Goal: Task Accomplishment & Management: Complete application form

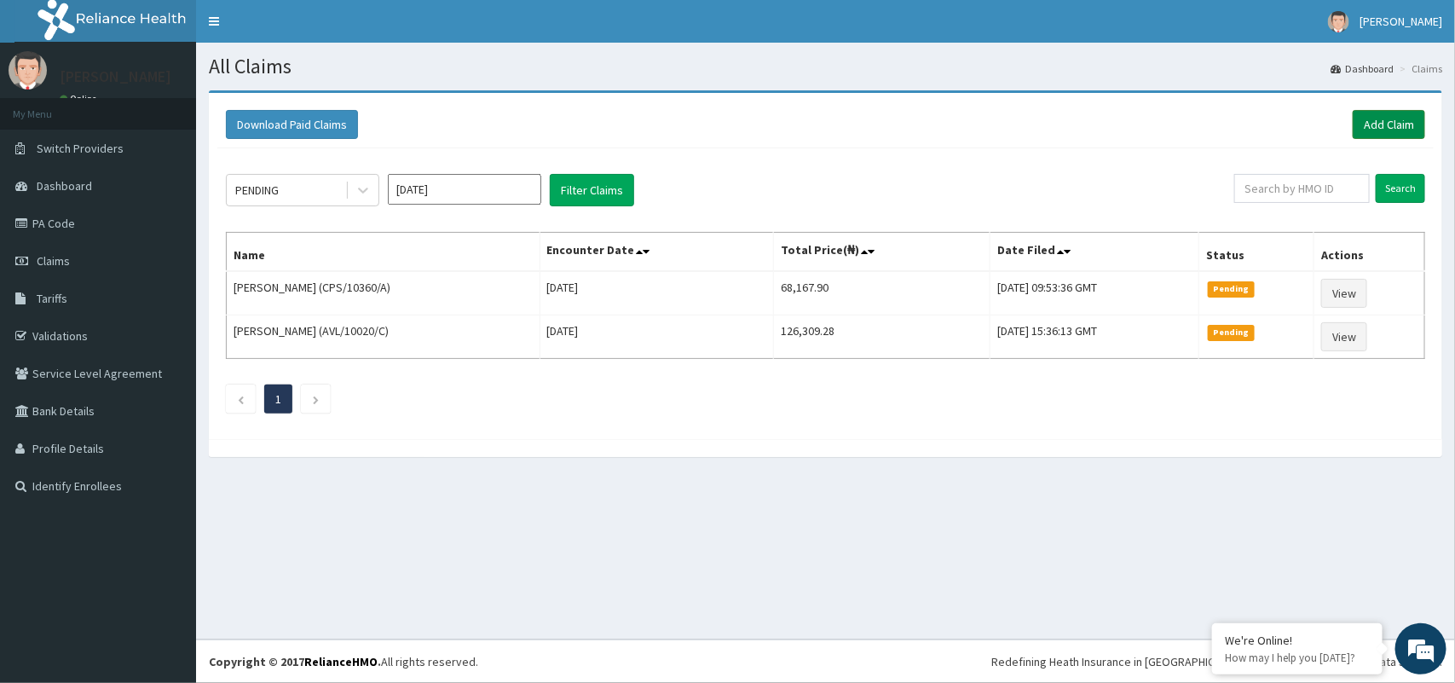
click at [1386, 132] on link "Add Claim" at bounding box center [1388, 124] width 72 height 29
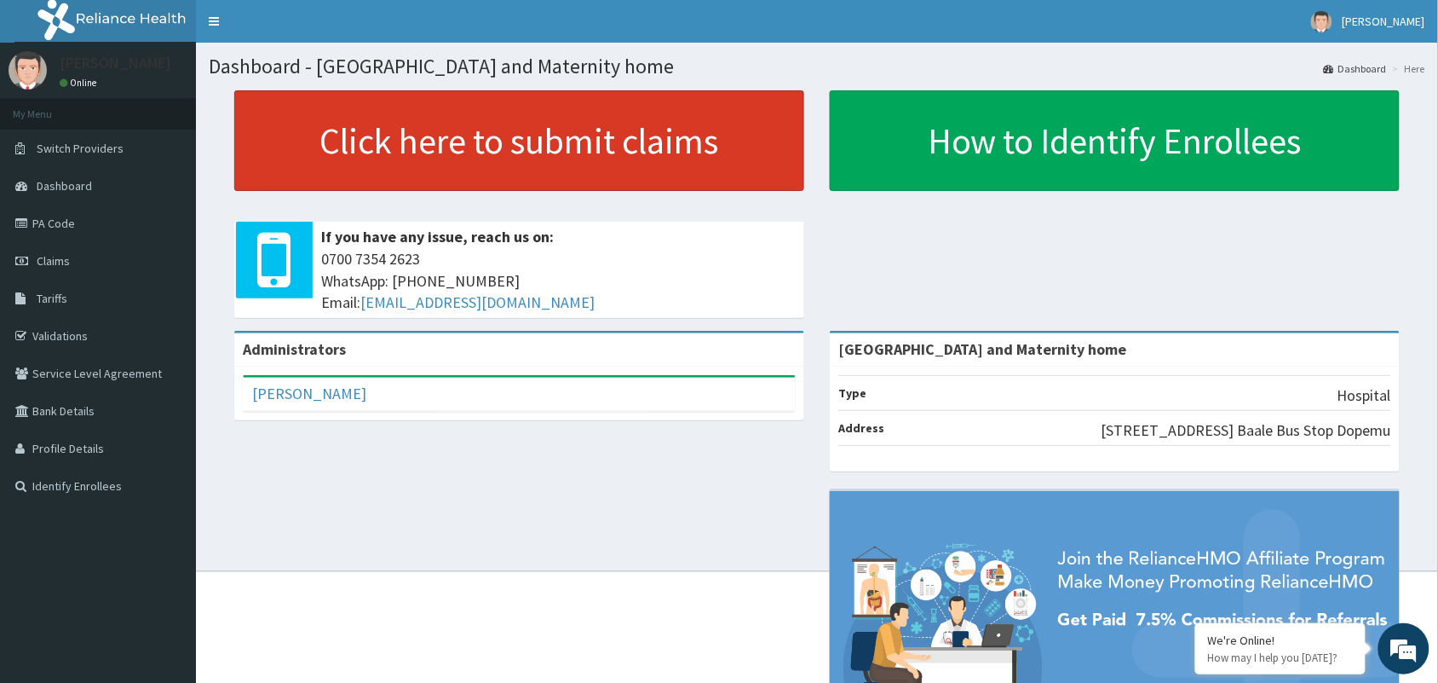
click at [633, 158] on link "Click here to submit claims" at bounding box center [519, 140] width 570 height 101
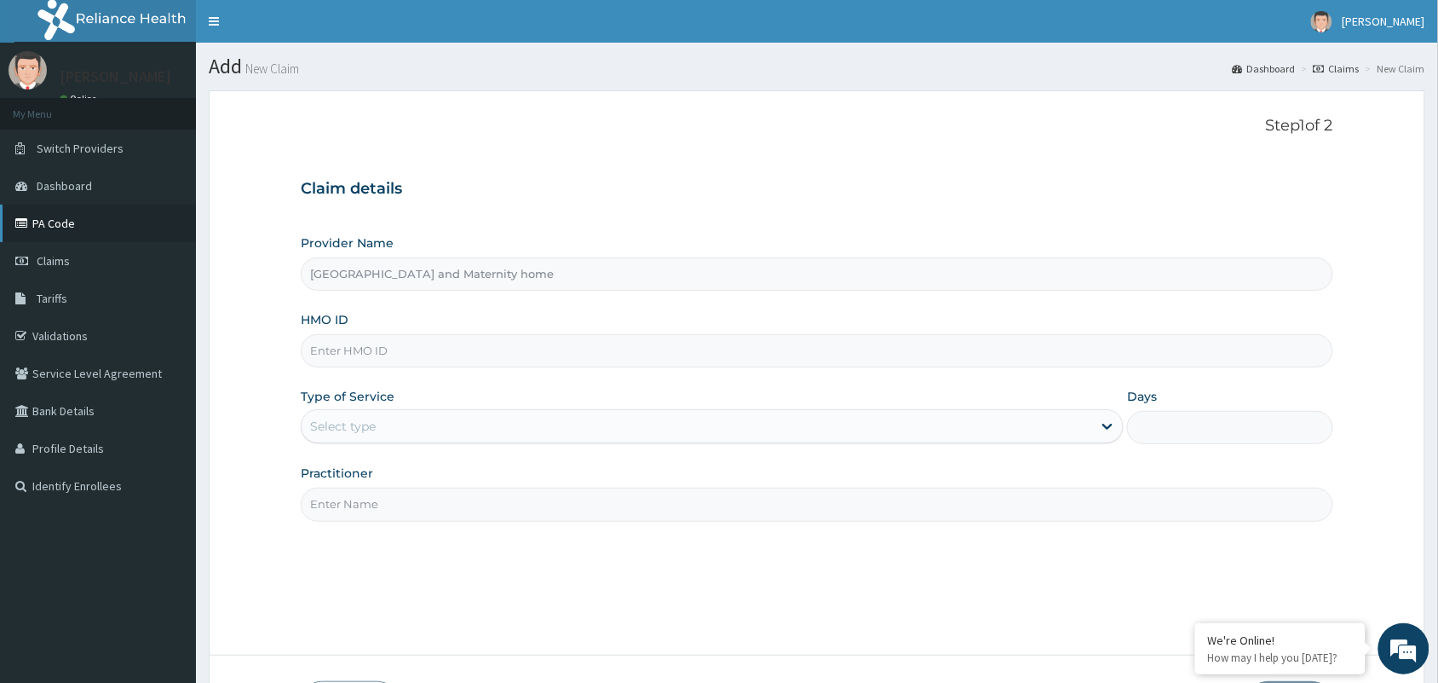
click at [52, 216] on link "PA Code" at bounding box center [98, 223] width 196 height 37
type input "[GEOGRAPHIC_DATA] and Maternity home"
click at [329, 349] on input "HMO ID" at bounding box center [817, 350] width 1033 height 33
paste input "FRC/10014/A"
type input "FRC/10014/A"
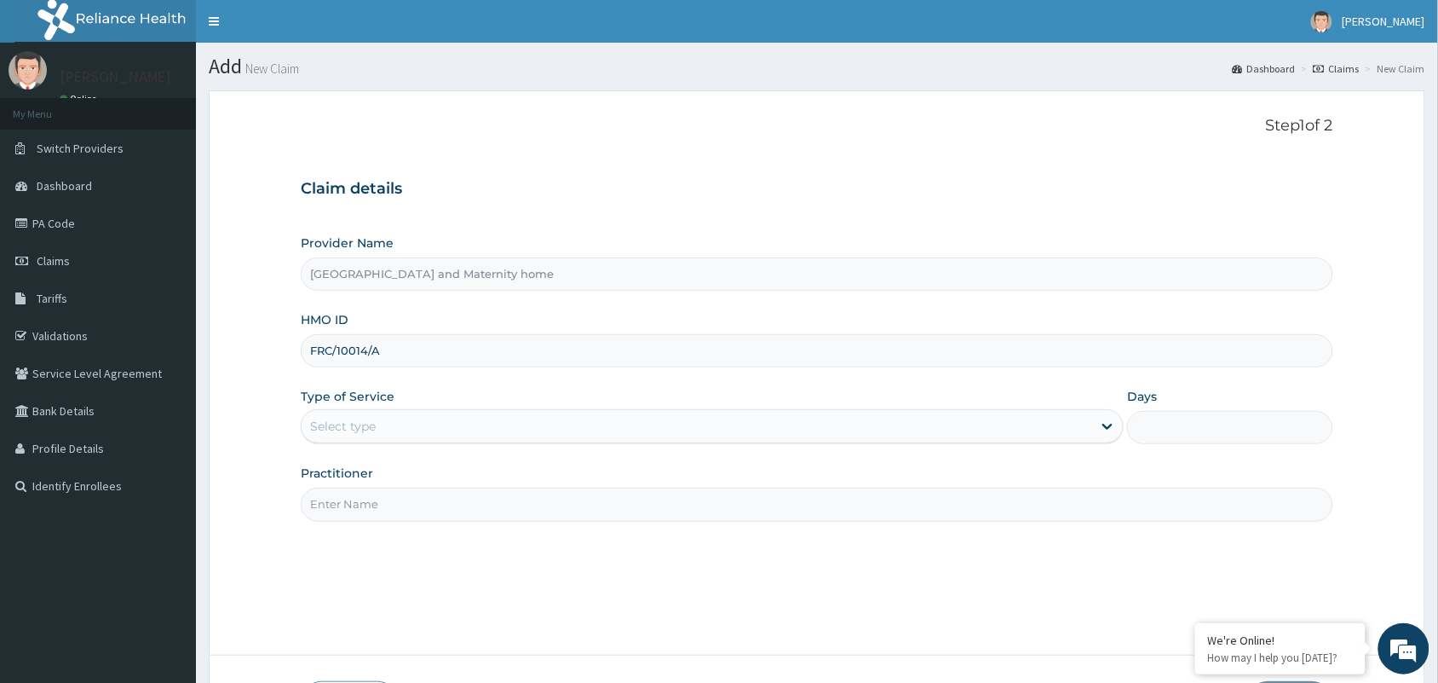
click at [362, 423] on div "Select type" at bounding box center [343, 426] width 66 height 17
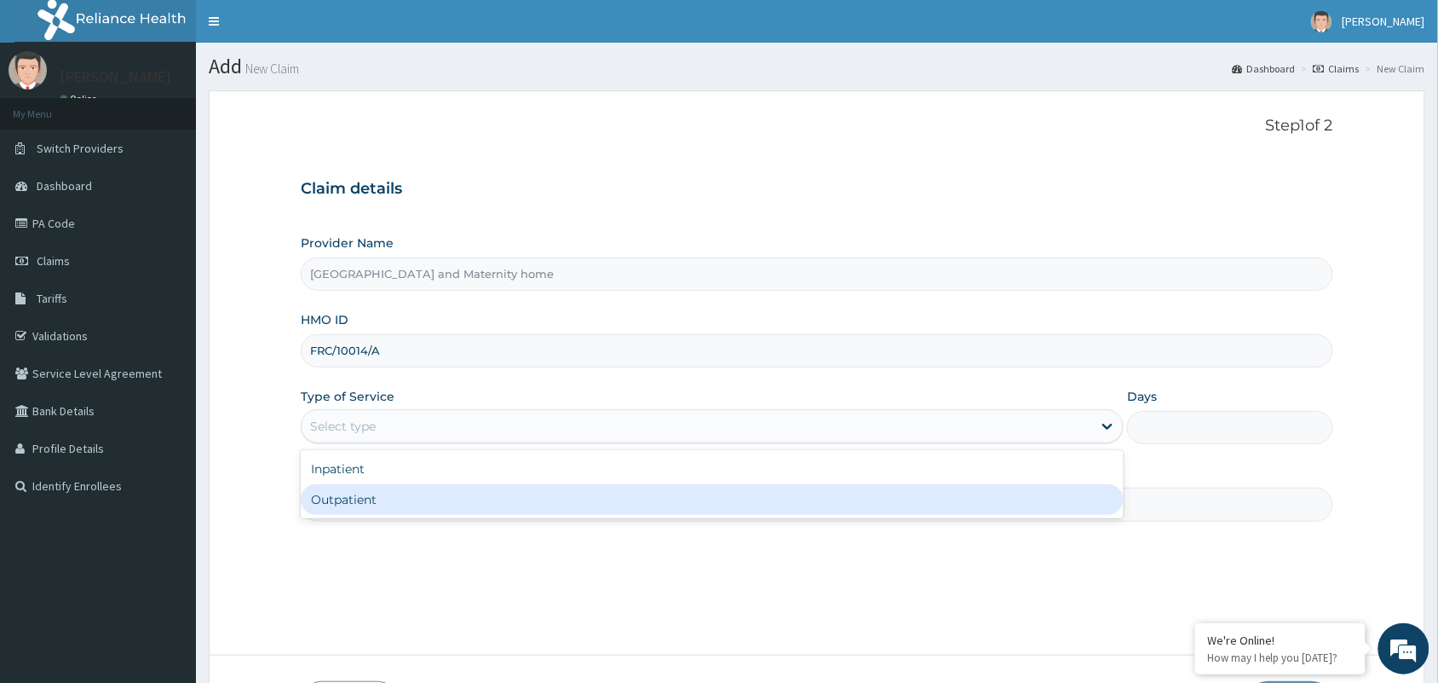
click at [368, 497] on div "Outpatient" at bounding box center [712, 499] width 823 height 31
type input "1"
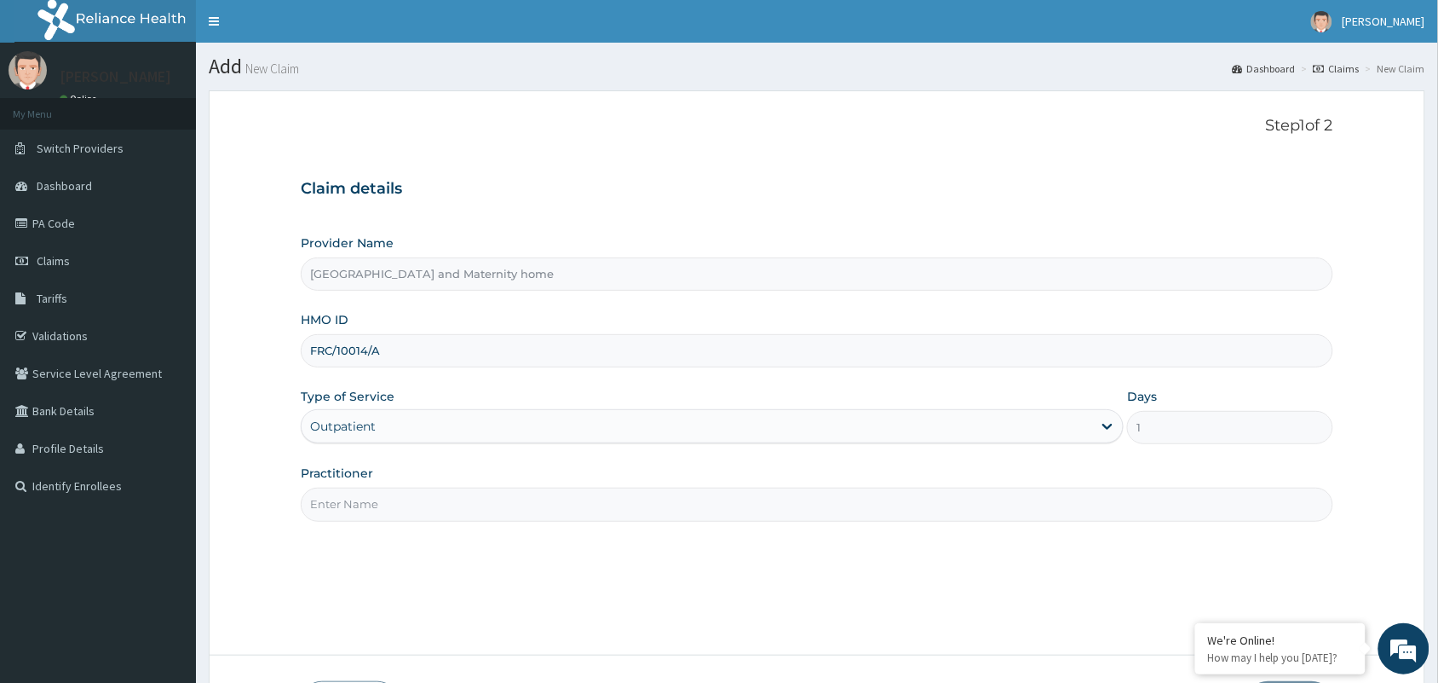
click at [368, 497] on input "Practitioner" at bounding box center [817, 503] width 1033 height 33
type input "[PERSON_NAME] [PERSON_NAME]"
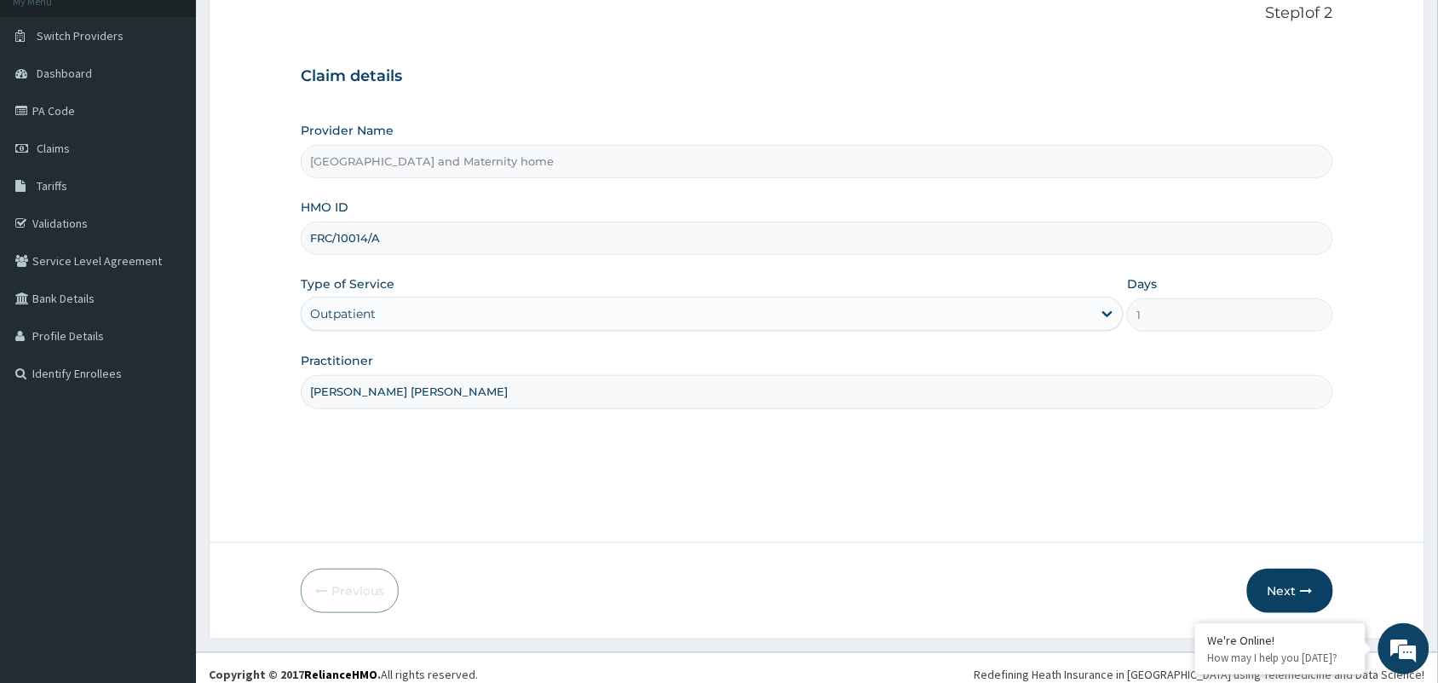
scroll to position [125, 0]
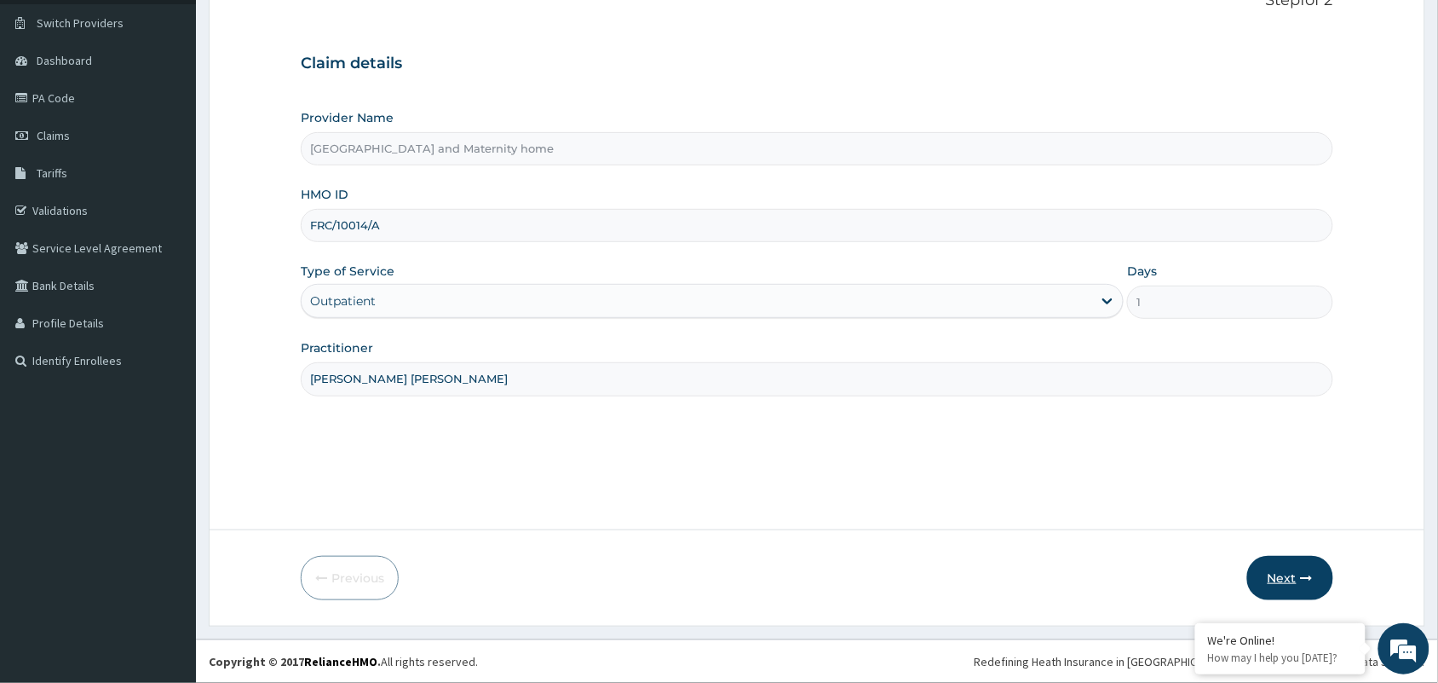
click at [1311, 585] on button "Next" at bounding box center [1290, 578] width 86 height 44
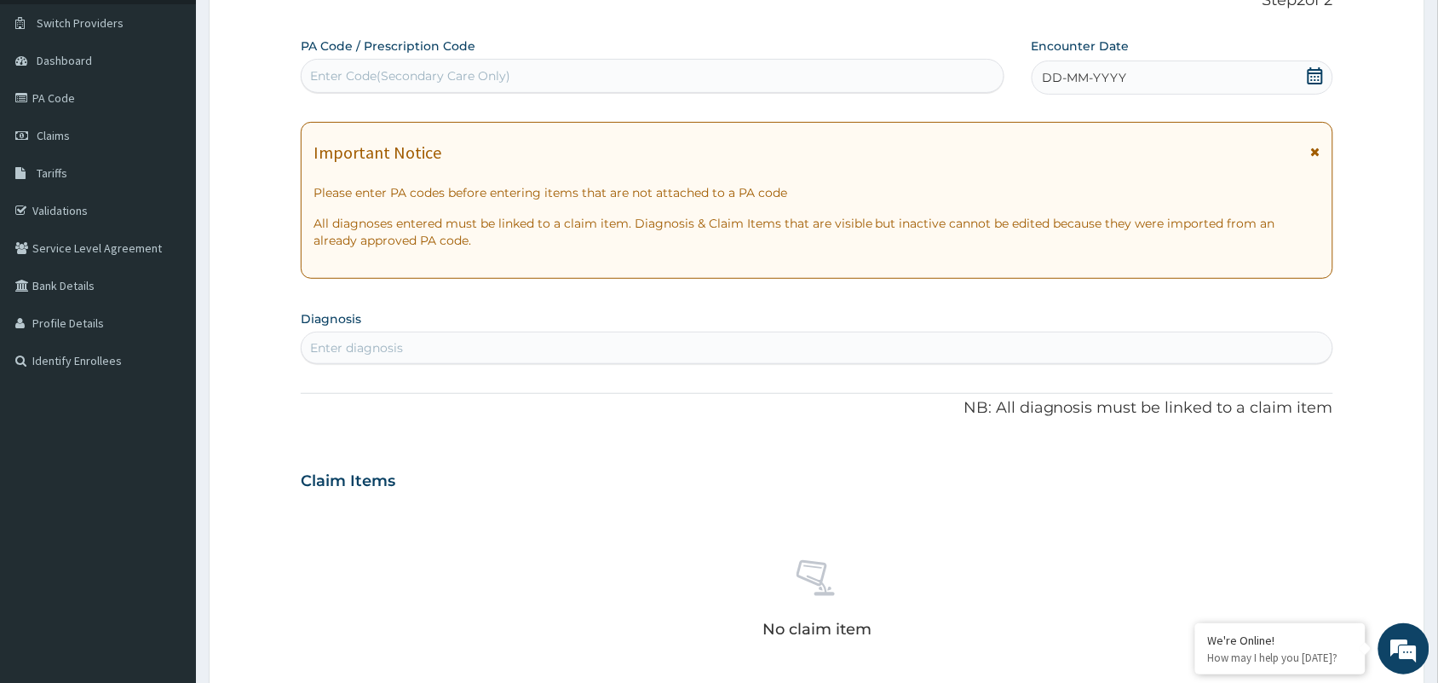
click at [429, 73] on div "Enter Code(Secondary Care Only)" at bounding box center [410, 75] width 200 height 17
paste input "PA/62CB0E"
type input "PA/62CB0E"
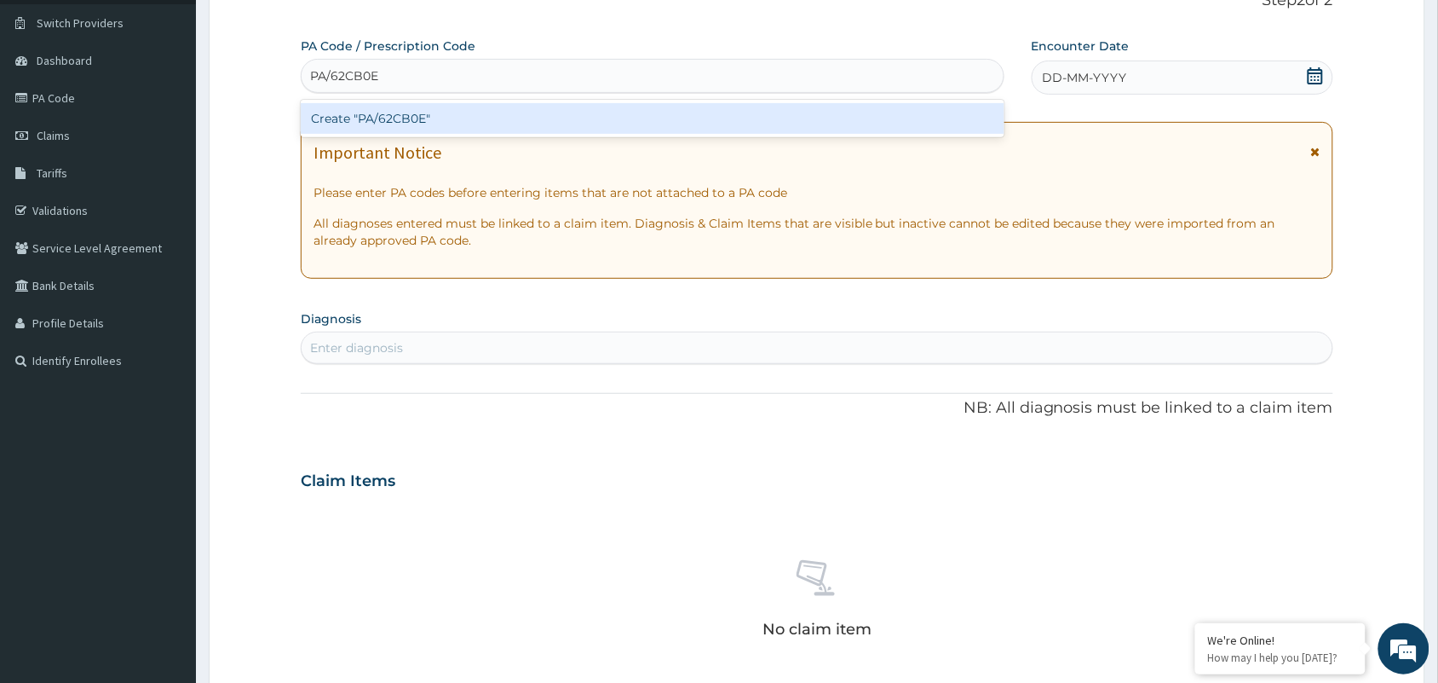
click at [418, 119] on div "Create "PA/62CB0E"" at bounding box center [653, 118] width 704 height 31
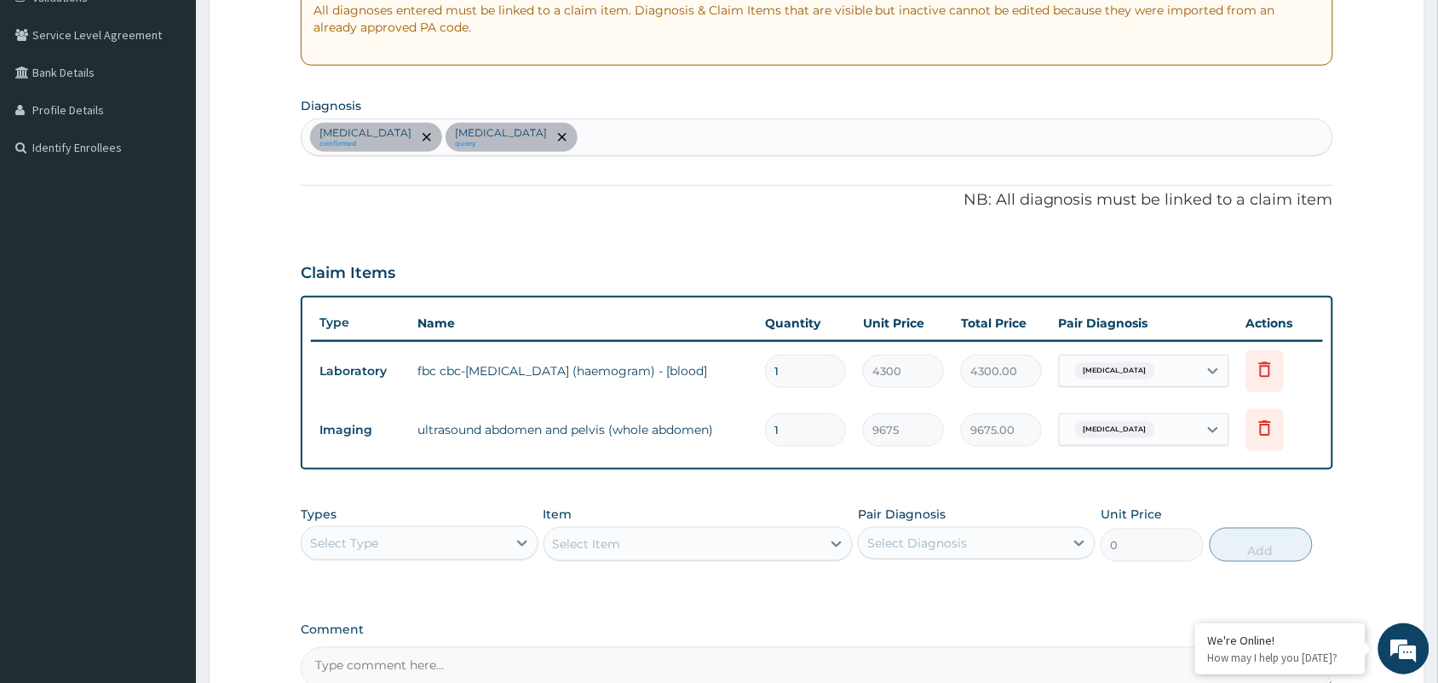
scroll to position [522, 0]
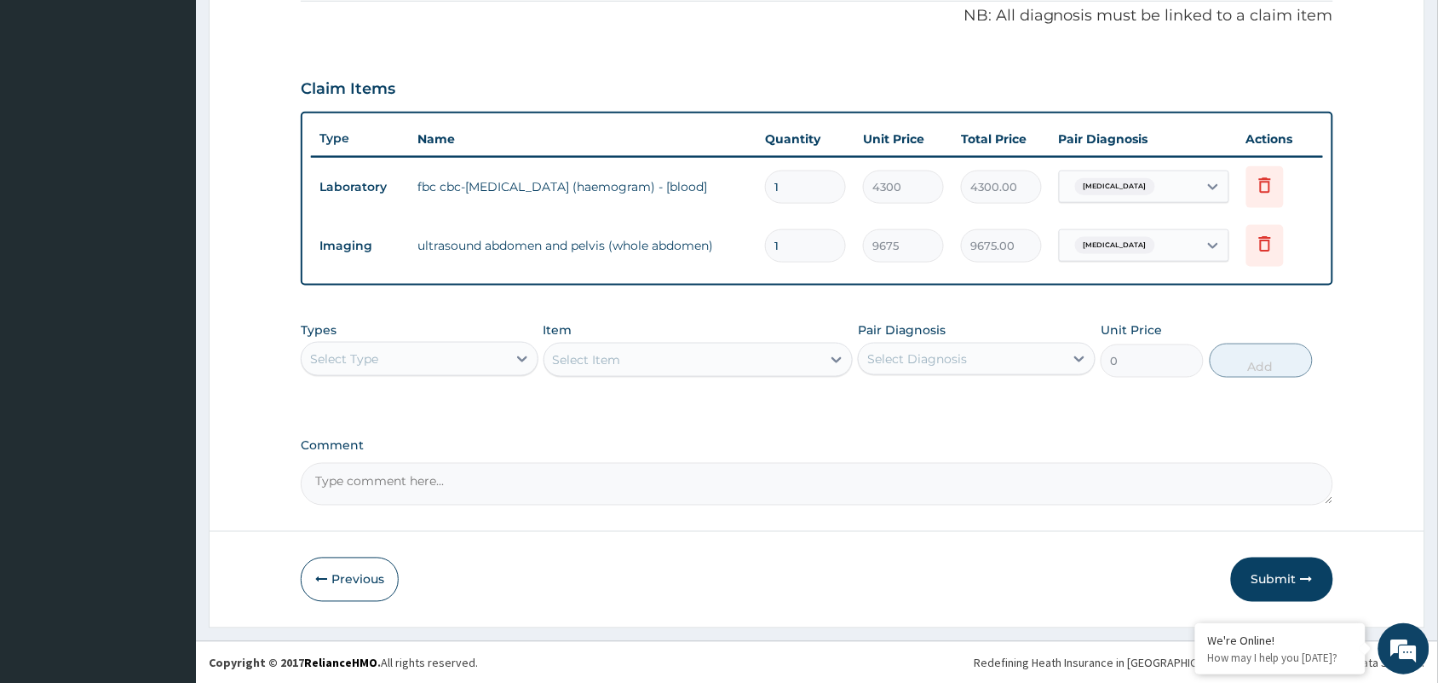
click at [369, 354] on div "Select Type" at bounding box center [344, 358] width 68 height 17
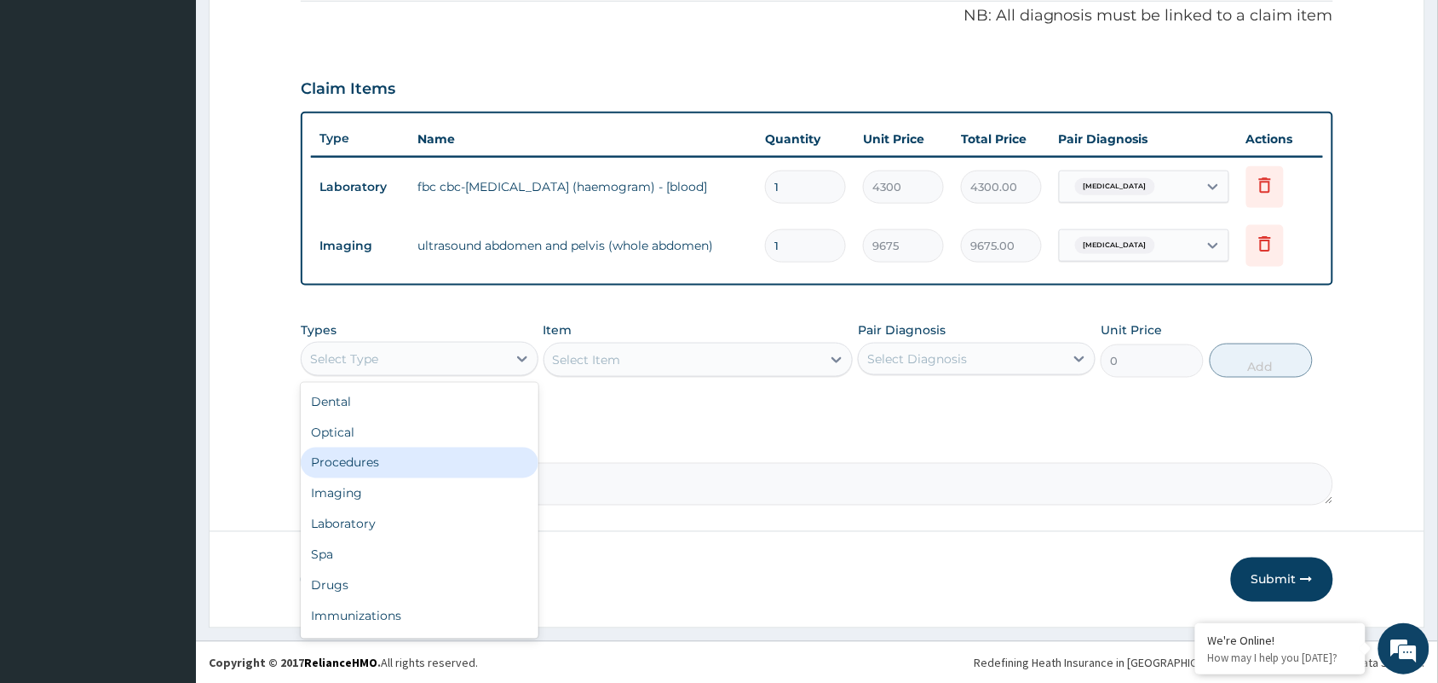
click at [348, 463] on div "Procedures" at bounding box center [420, 462] width 238 height 31
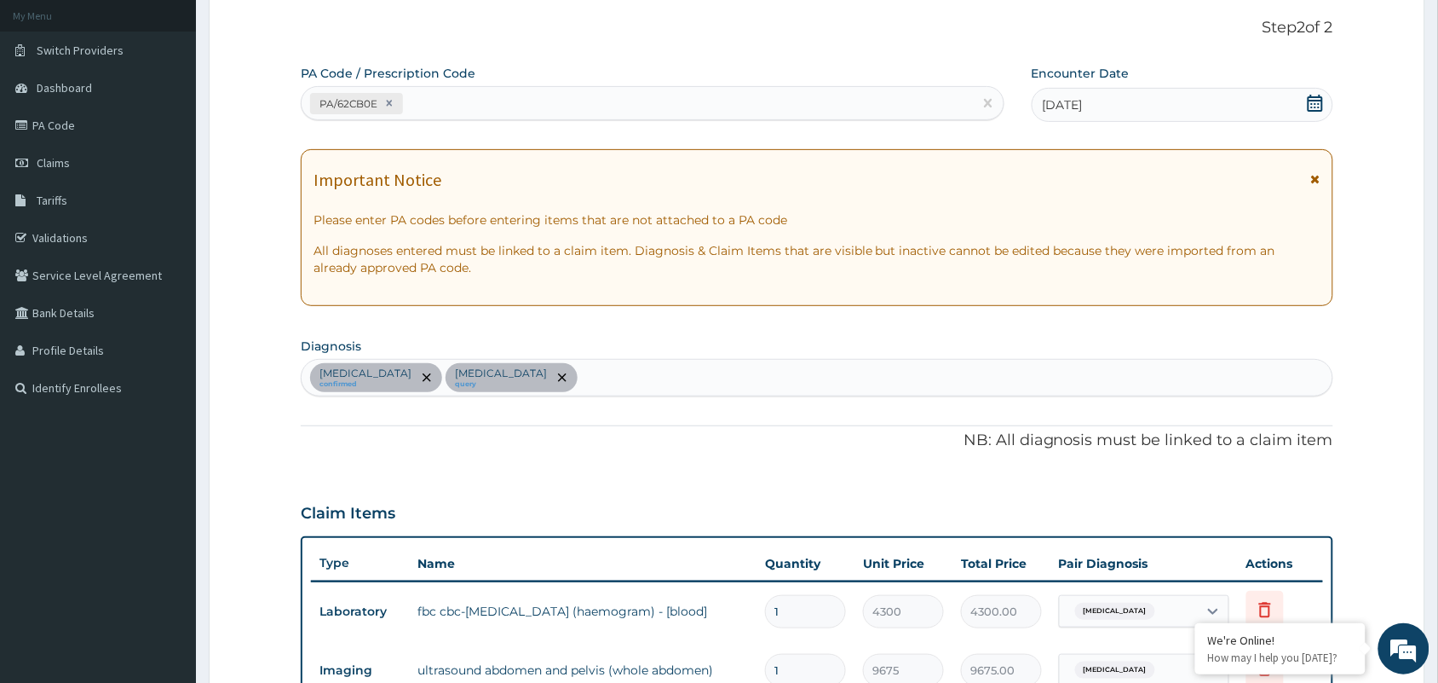
scroll to position [96, 0]
click at [543, 379] on div "[MEDICAL_DATA] confirmed [MEDICAL_DATA] query" at bounding box center [817, 379] width 1031 height 36
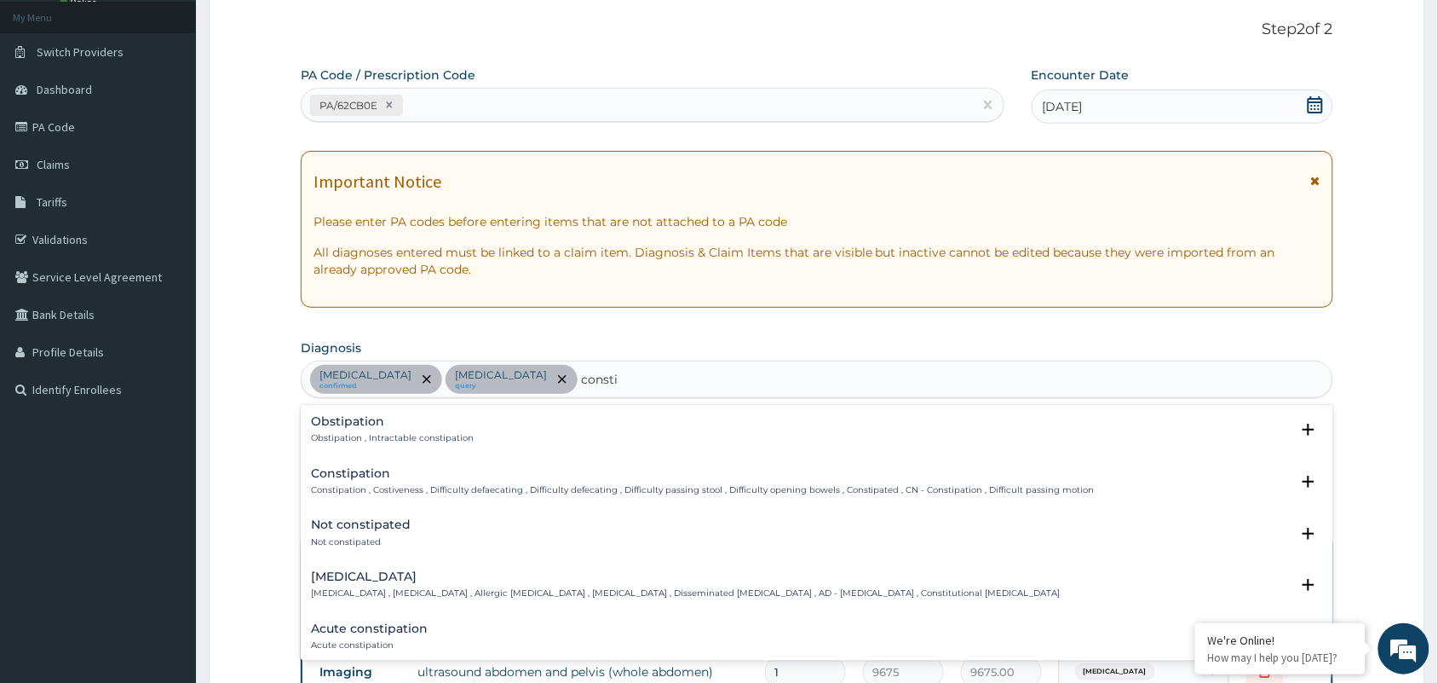
type input "constip"
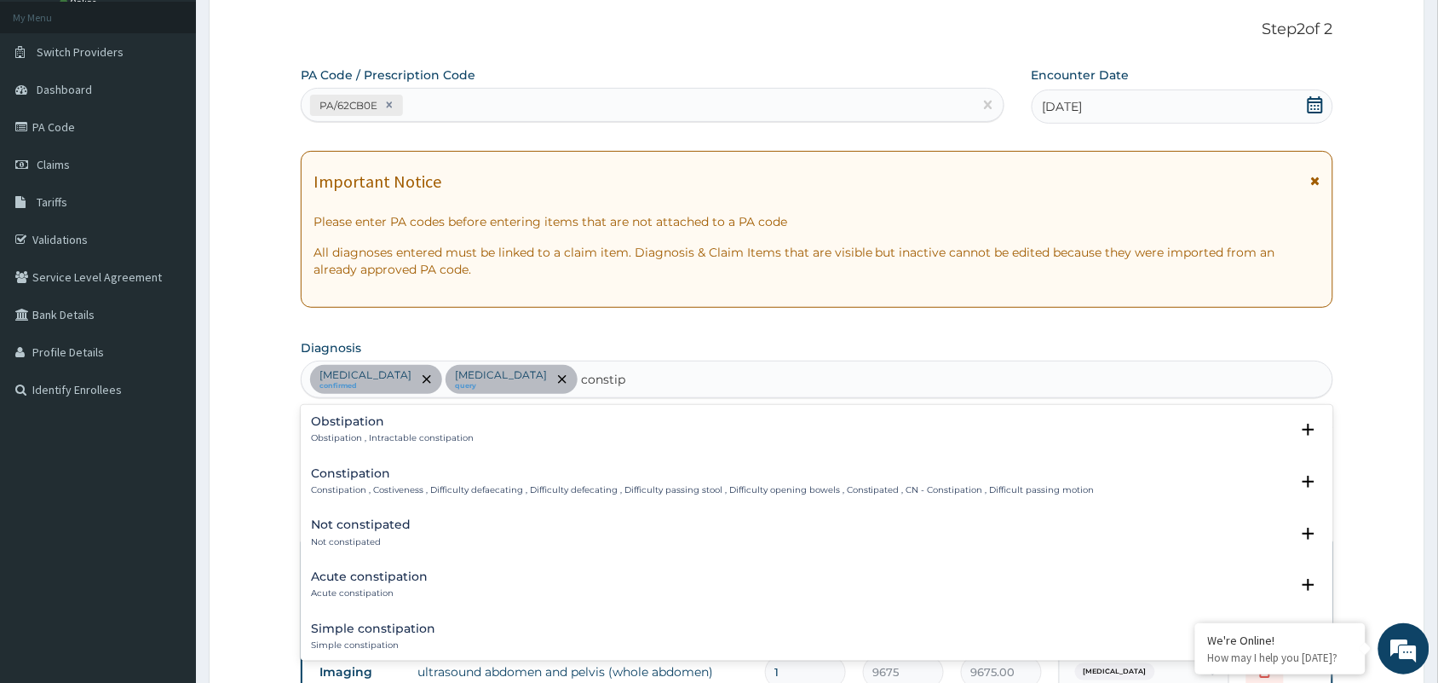
click at [371, 482] on div "Constipation Constipation , Costiveness , Difficulty defaecating , Difficulty d…" at bounding box center [703, 482] width 784 height 30
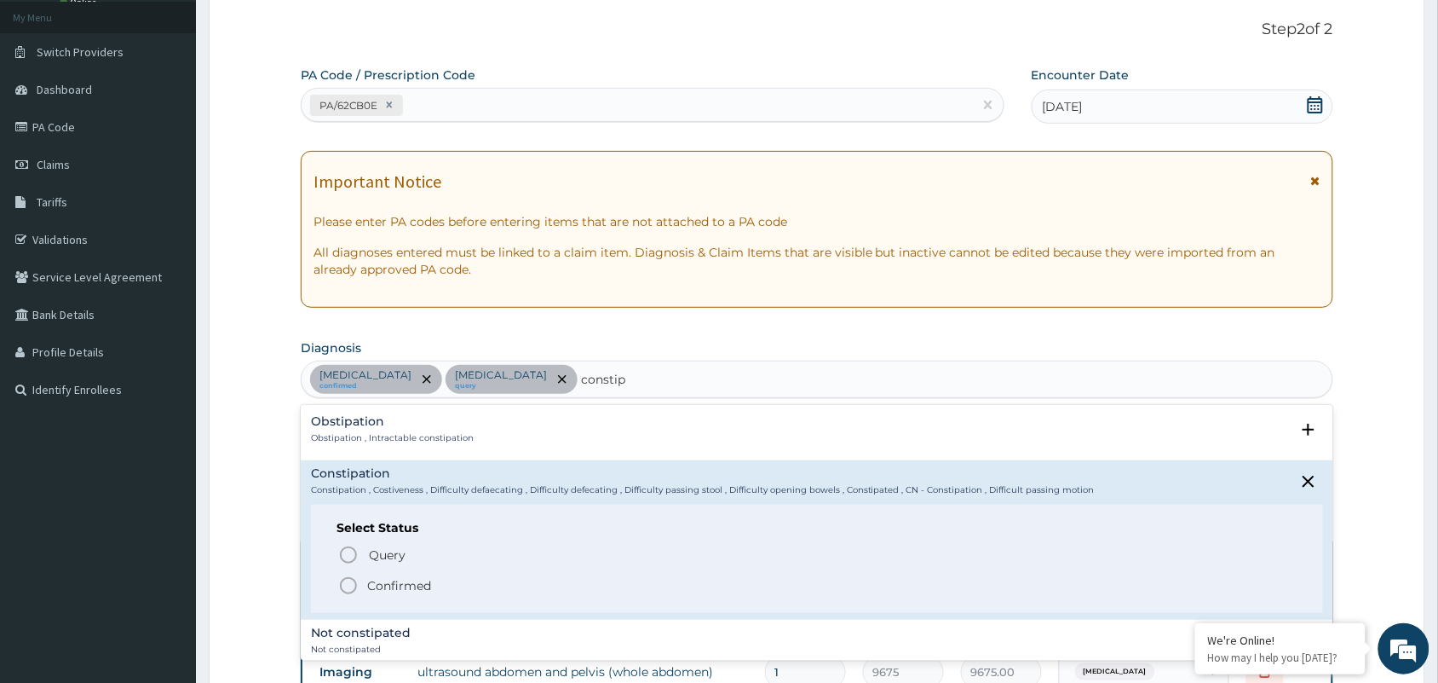
click at [383, 589] on p "Confirmed" at bounding box center [399, 585] width 64 height 17
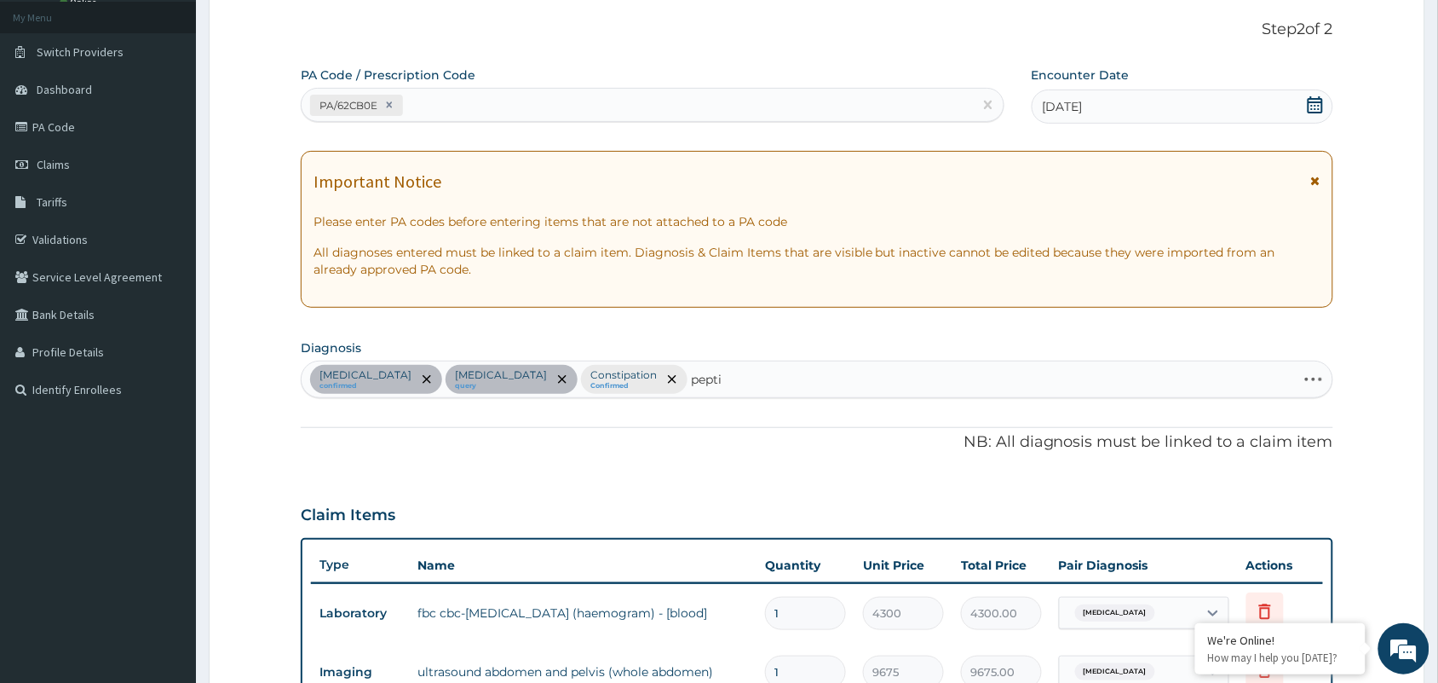
type input "peptic"
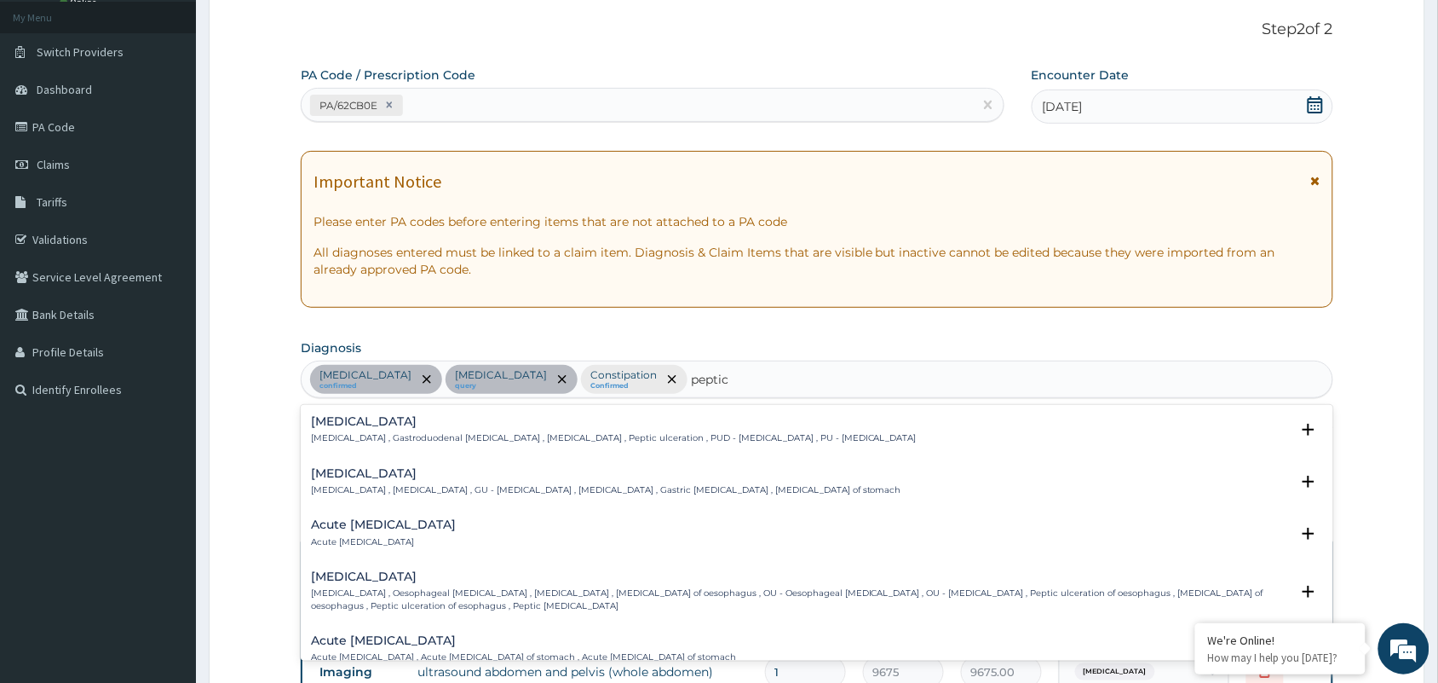
click at [348, 418] on h4 "[MEDICAL_DATA]" at bounding box center [614, 421] width 606 height 13
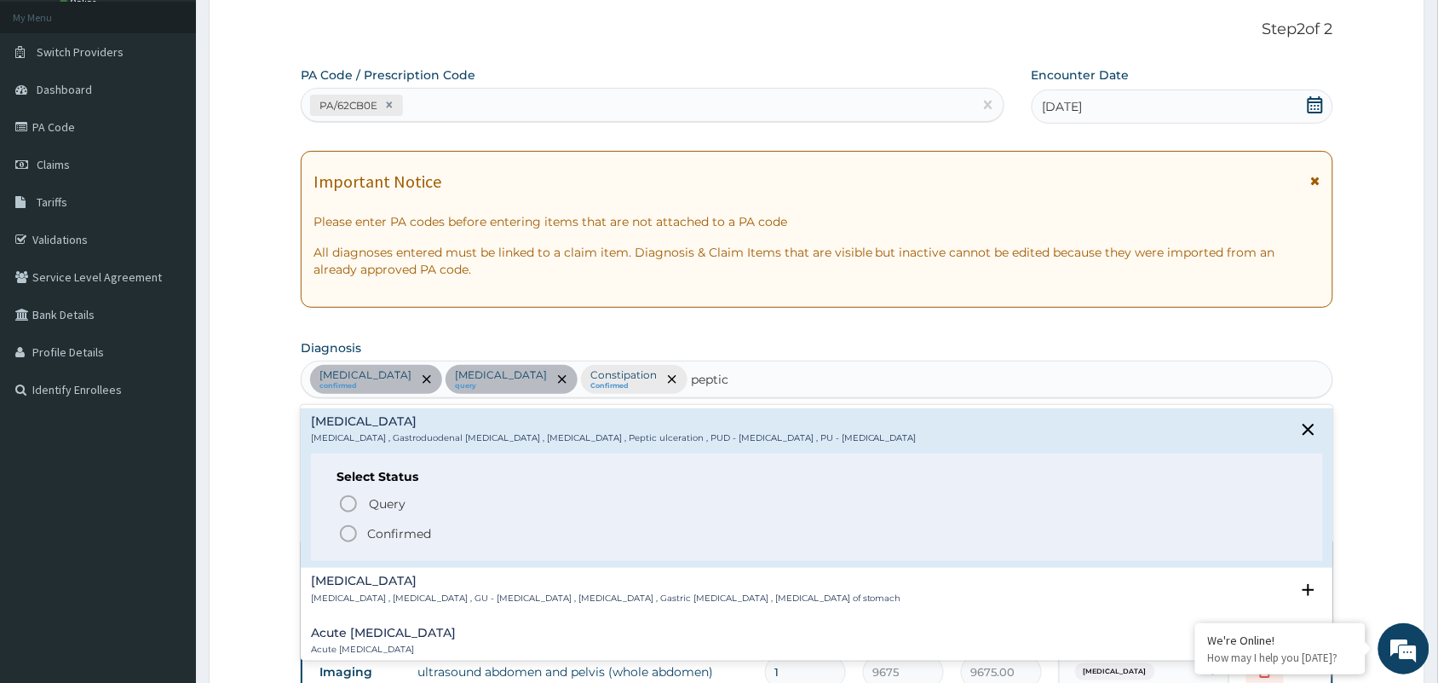
click at [382, 538] on p "Confirmed" at bounding box center [399, 533] width 64 height 17
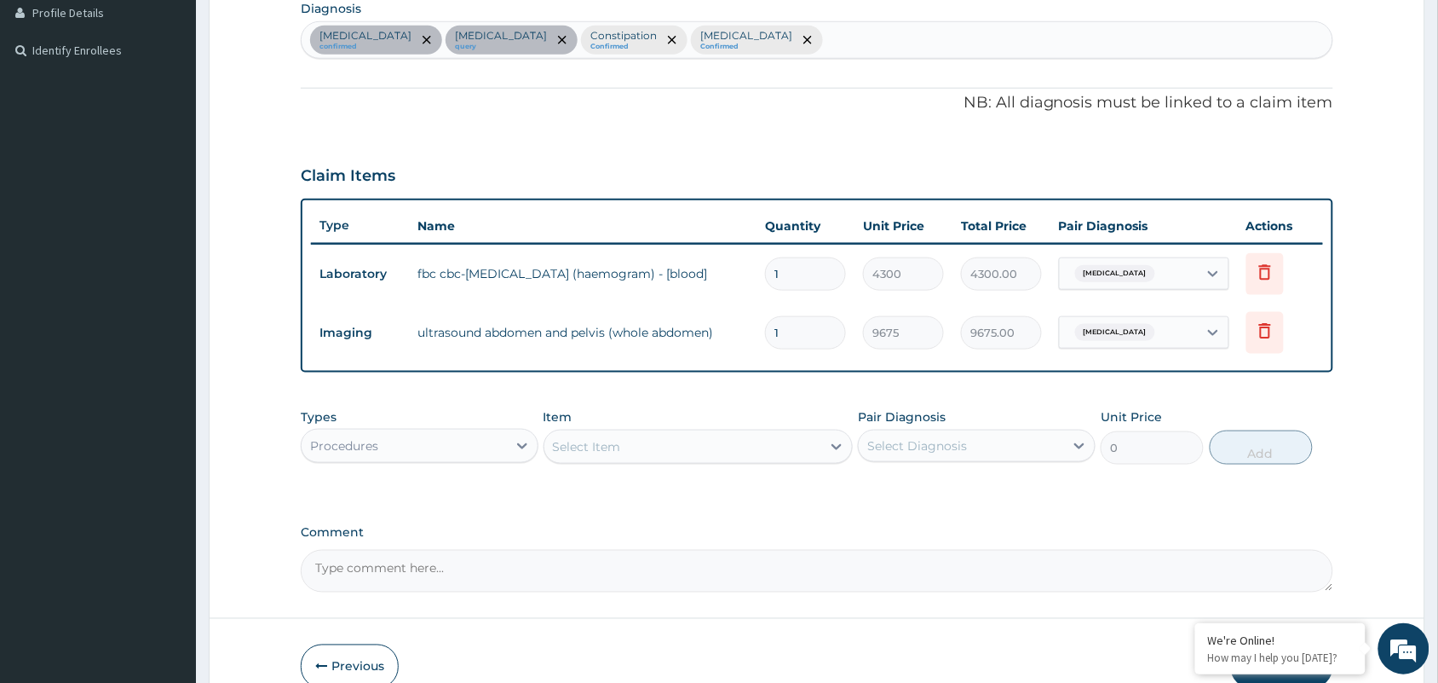
scroll to position [522, 0]
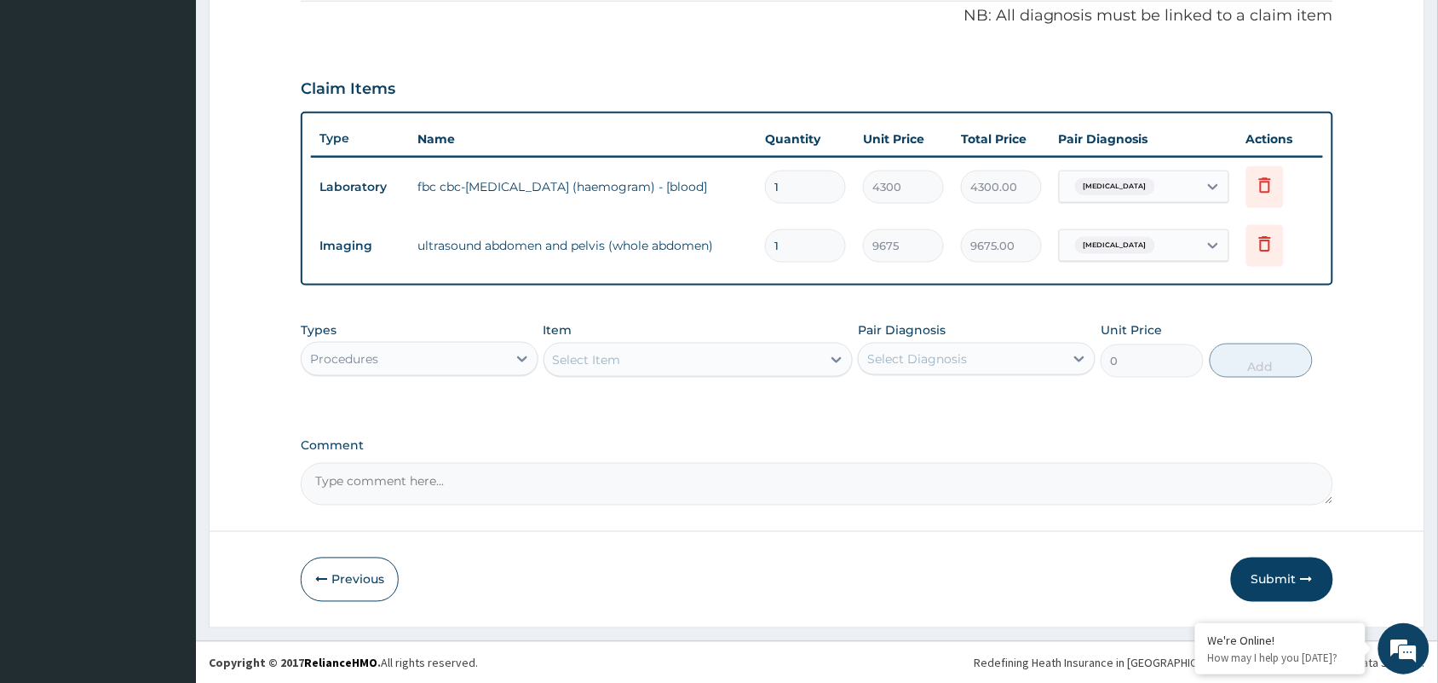
click at [639, 372] on div "Select Item" at bounding box center [699, 360] width 310 height 34
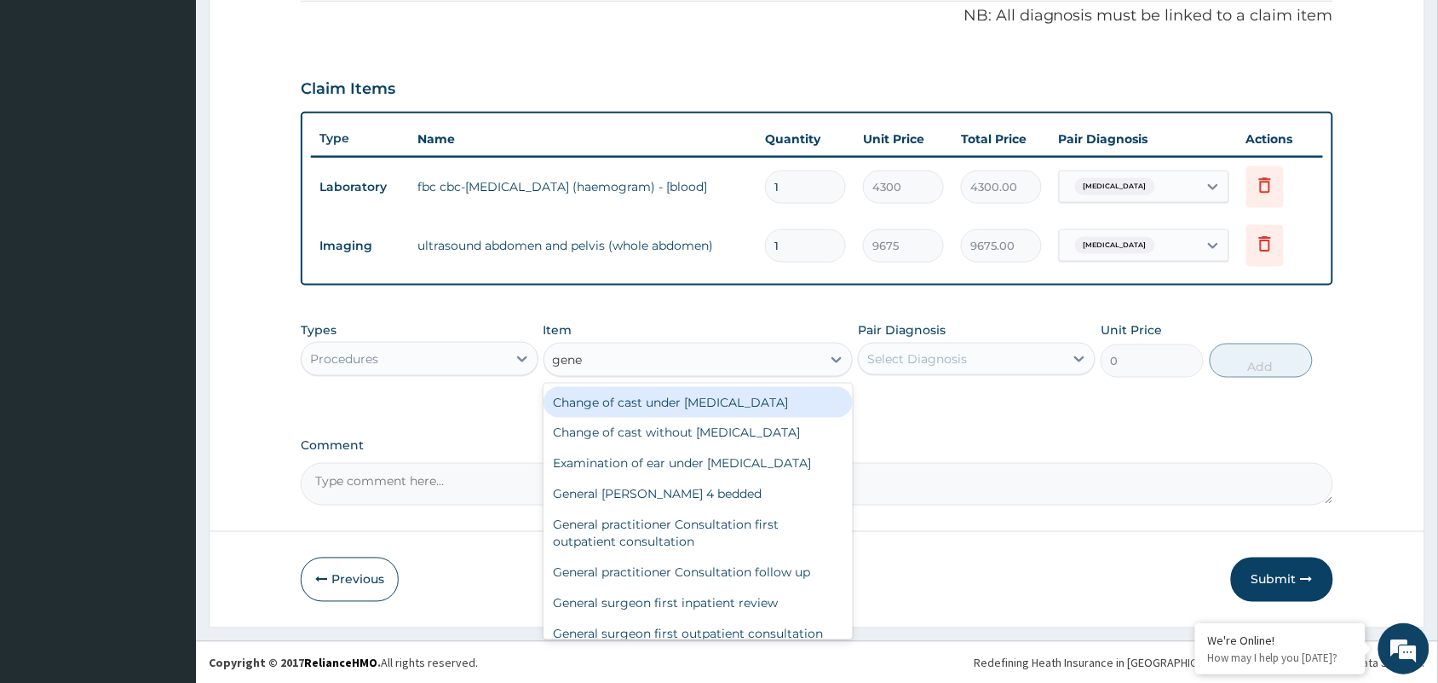
type input "gener"
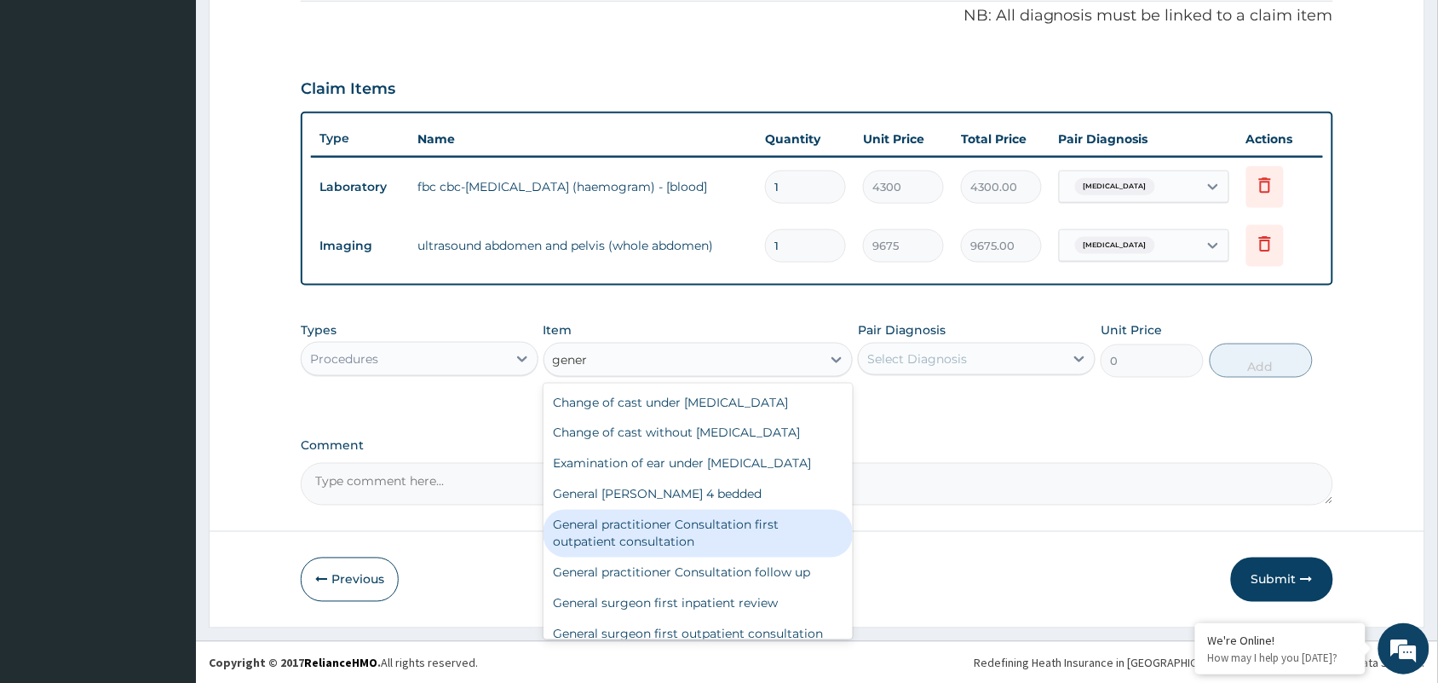
click at [669, 530] on div "General practitioner Consultation first outpatient consultation" at bounding box center [699, 534] width 310 height 48
type input "3547.5"
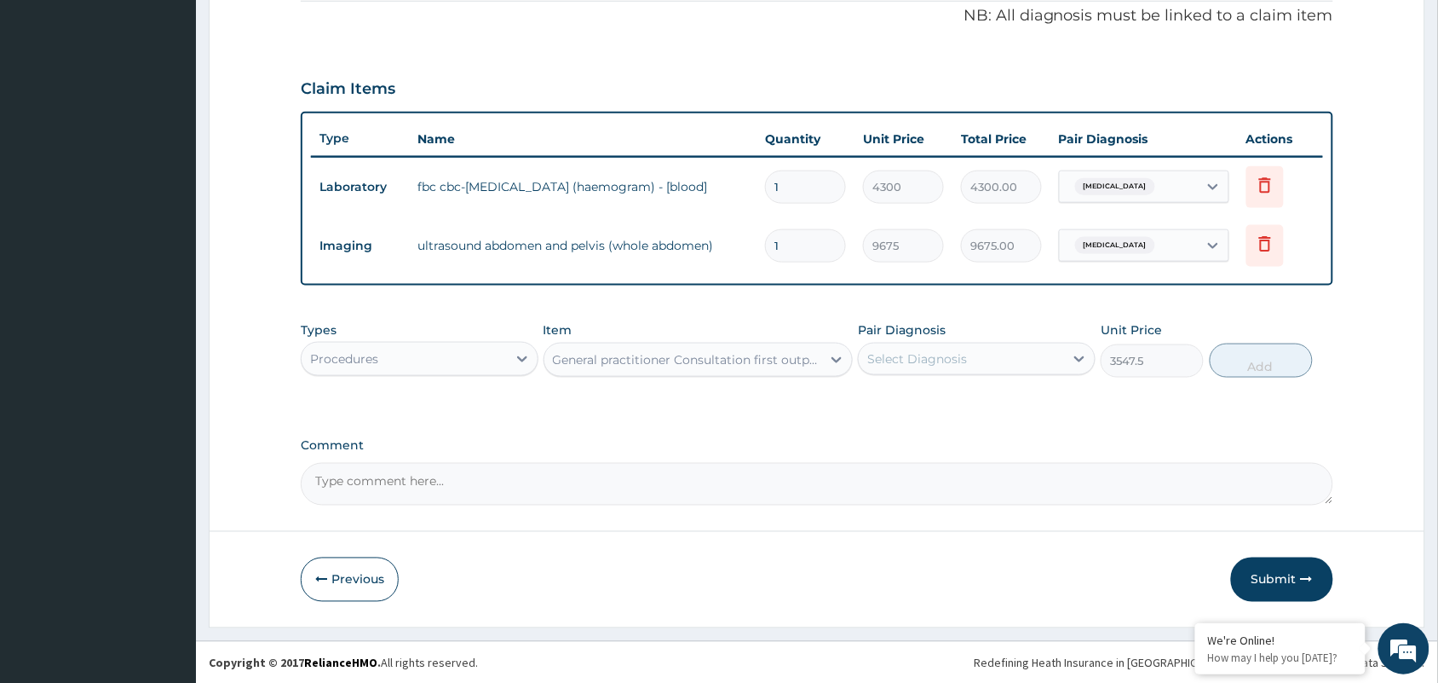
click at [943, 369] on div "Select Diagnosis" at bounding box center [961, 358] width 205 height 27
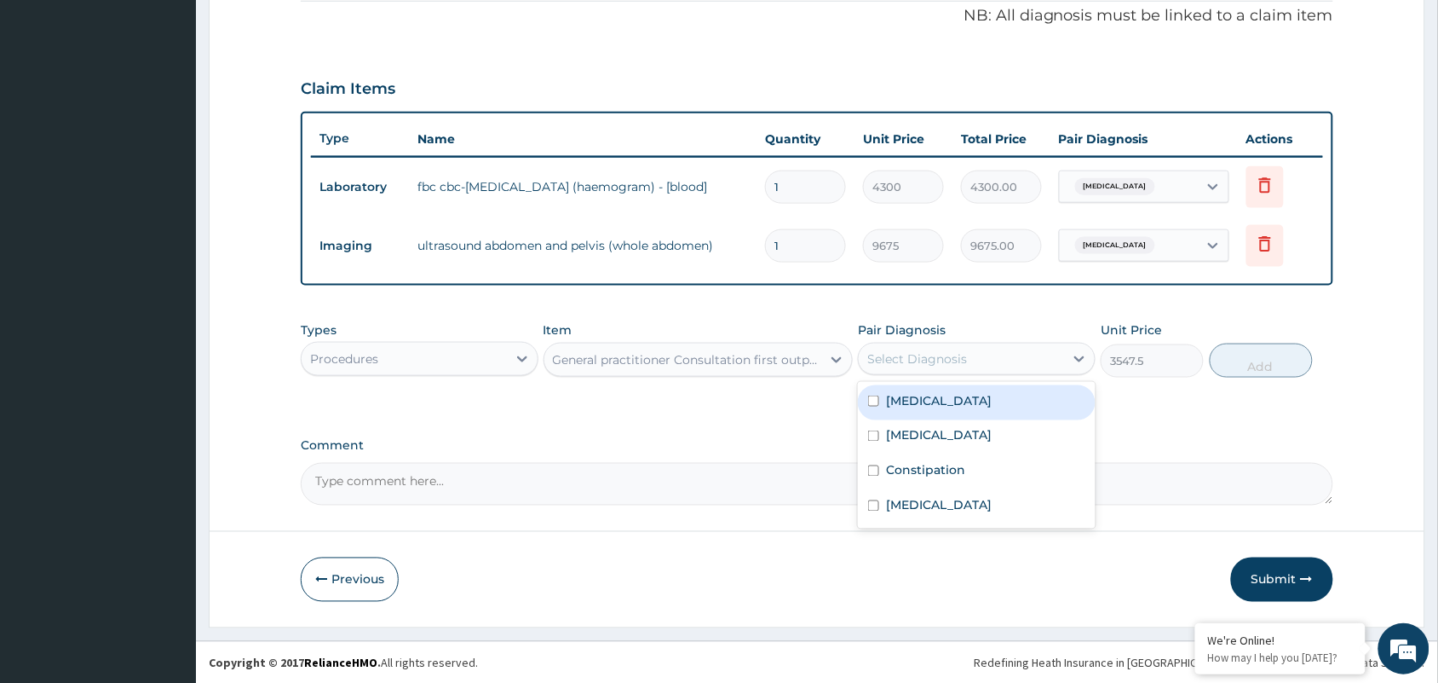
click at [931, 413] on div "[MEDICAL_DATA]" at bounding box center [977, 402] width 238 height 35
checkbox input "true"
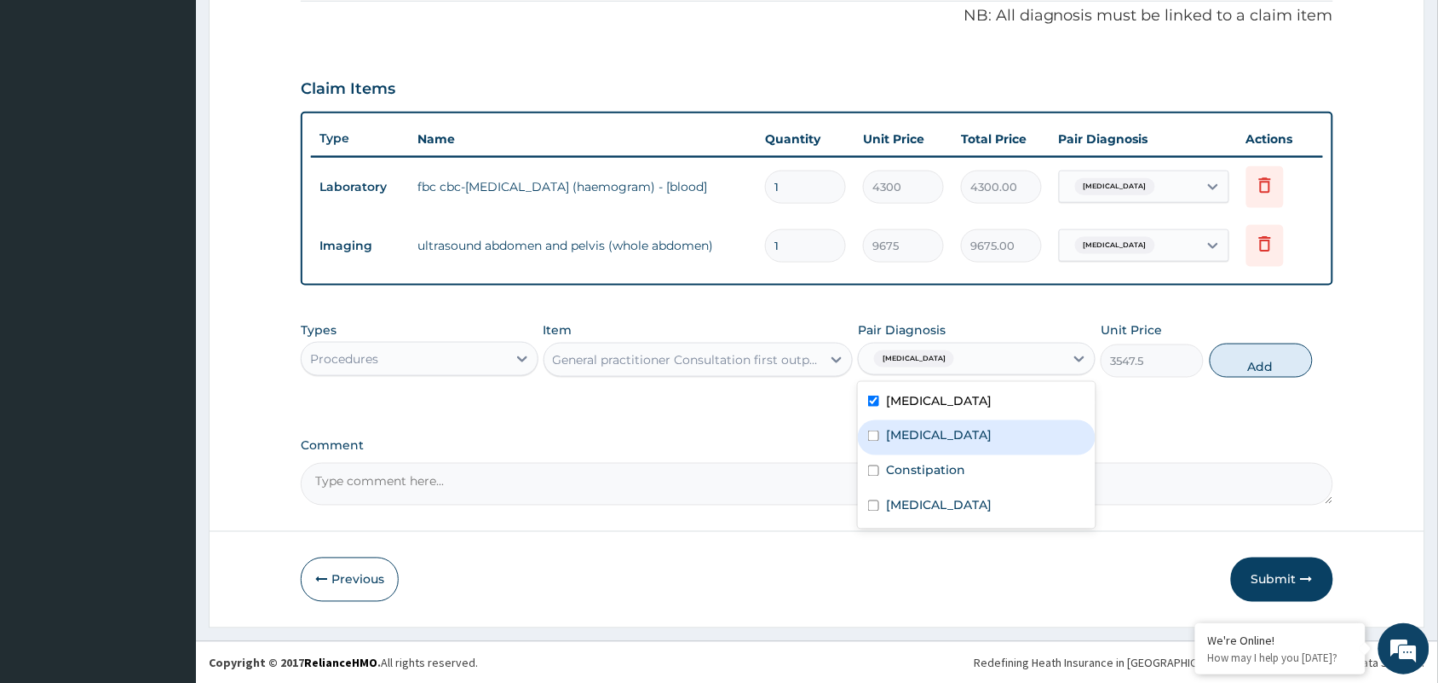
click at [923, 455] on div "Constipation" at bounding box center [977, 472] width 238 height 35
checkbox input "true"
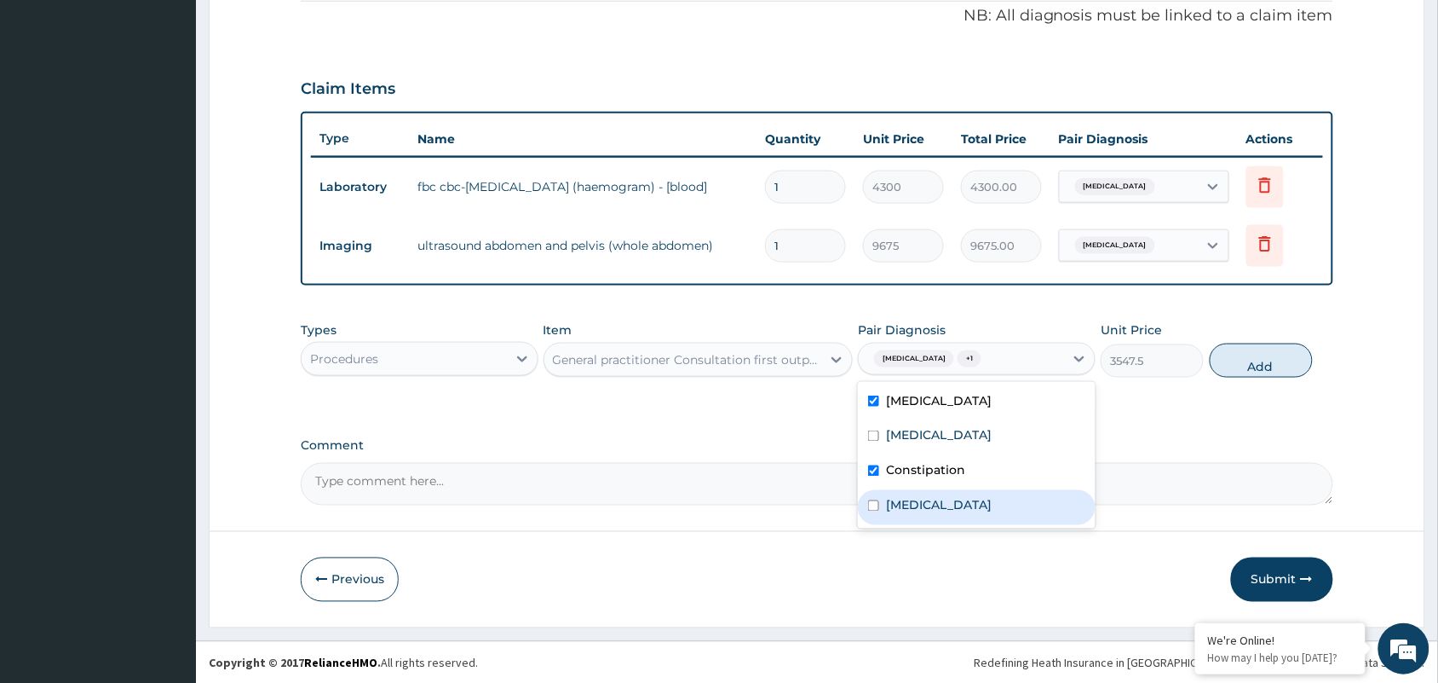
drag, startPoint x: 927, startPoint y: 491, endPoint x: 929, endPoint y: 475, distance: 15.4
click at [929, 492] on div "[MEDICAL_DATA]" at bounding box center [977, 507] width 238 height 35
checkbox input "true"
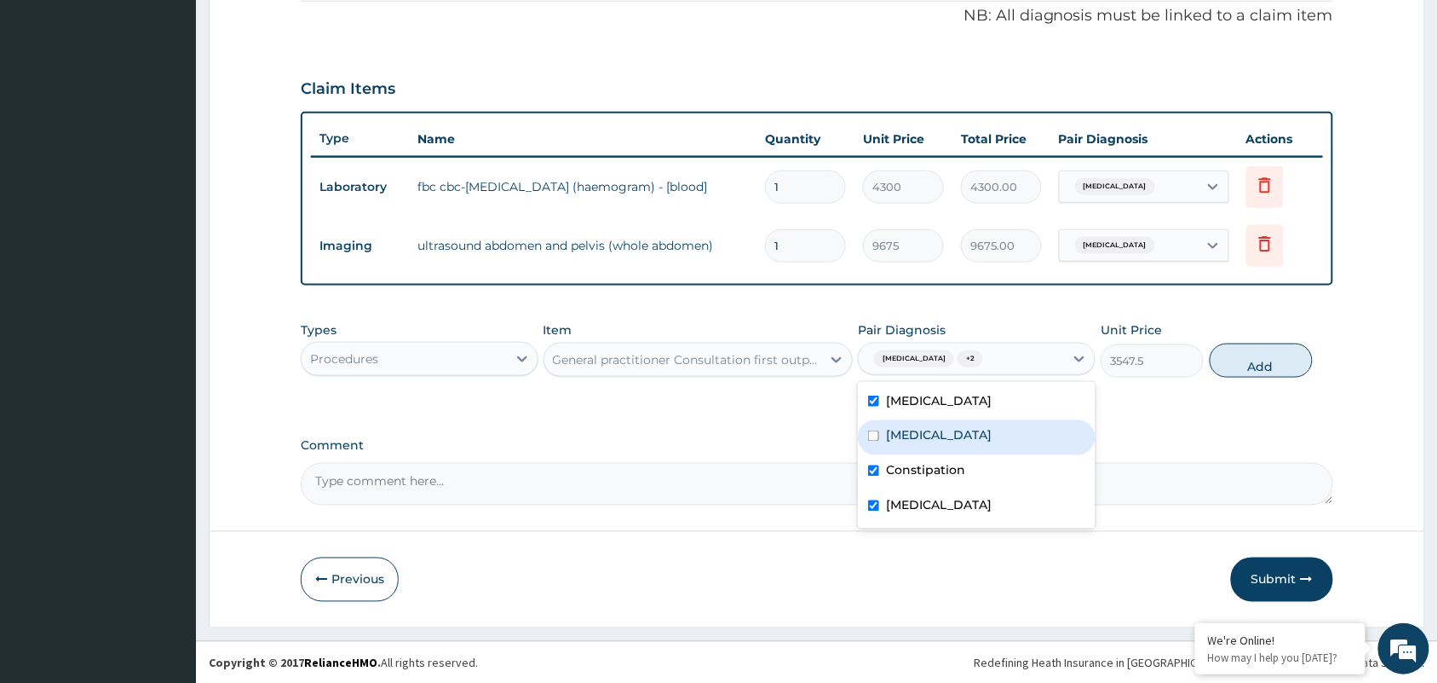
click at [921, 435] on label "[MEDICAL_DATA]" at bounding box center [939, 435] width 106 height 17
checkbox input "true"
click at [1272, 366] on button "Add" at bounding box center [1261, 360] width 103 height 34
type input "0"
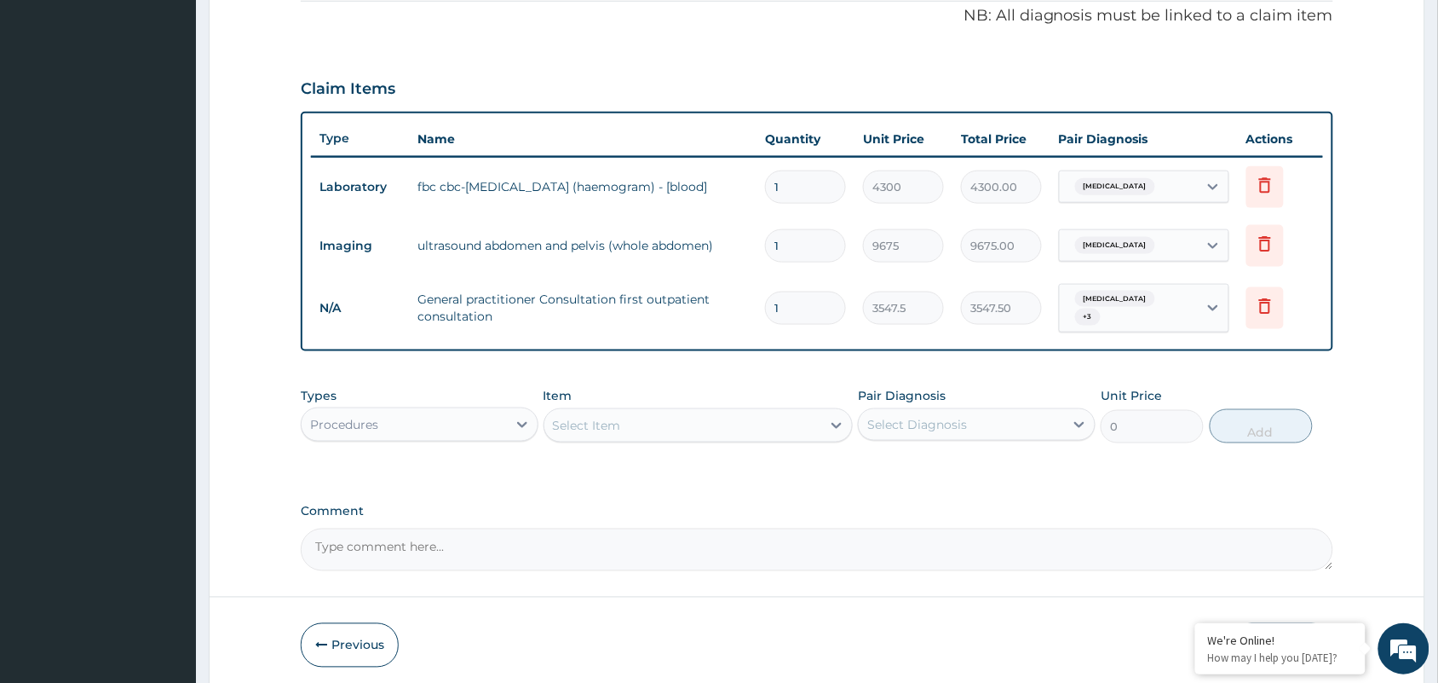
scroll to position [582, 0]
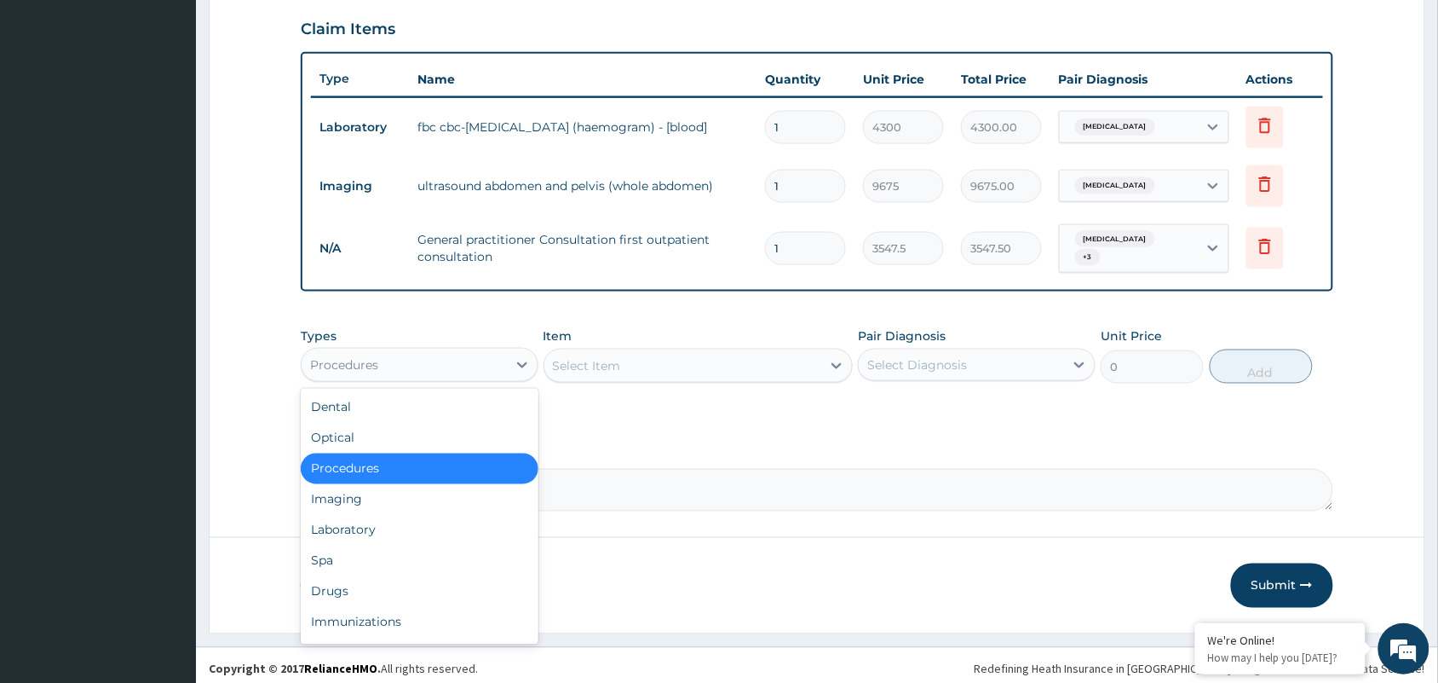
click at [424, 351] on div "Procedures" at bounding box center [404, 364] width 205 height 27
click at [350, 525] on div "Laboratory" at bounding box center [420, 530] width 238 height 31
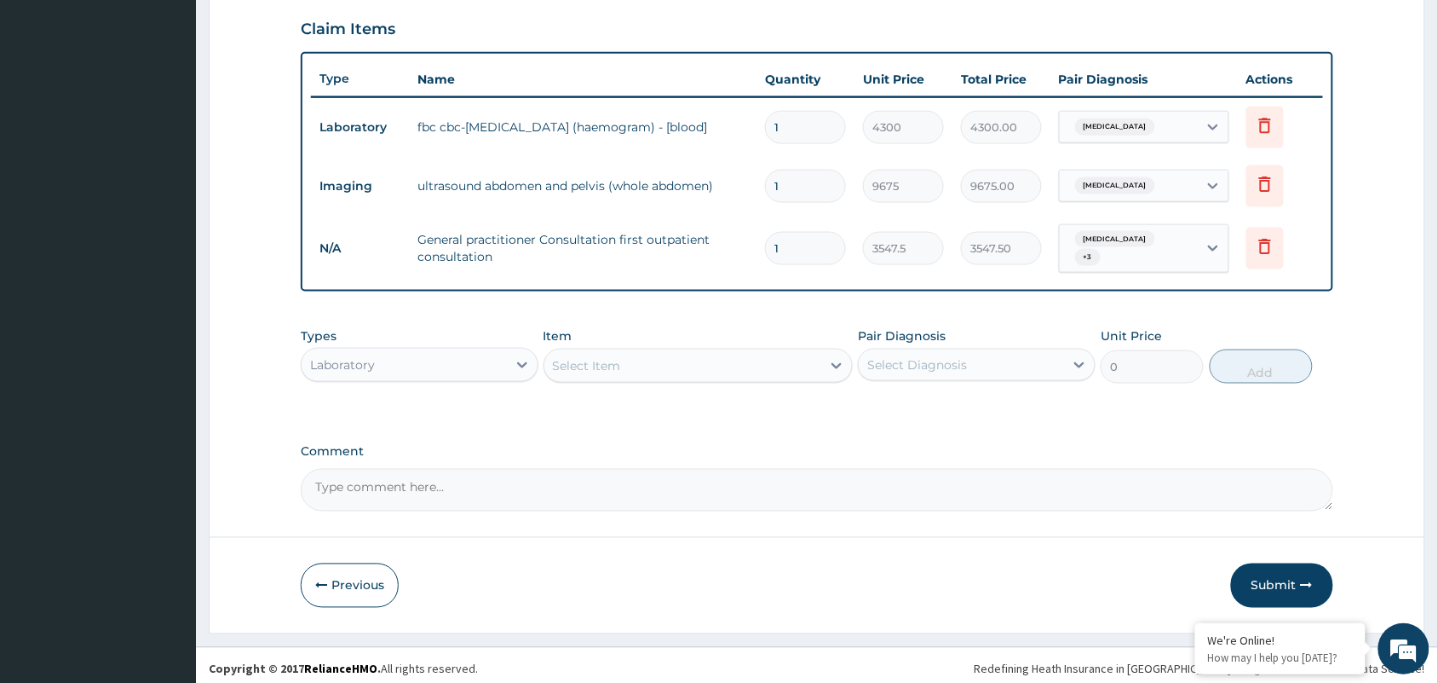
click at [334, 359] on div "Laboratory" at bounding box center [342, 364] width 65 height 17
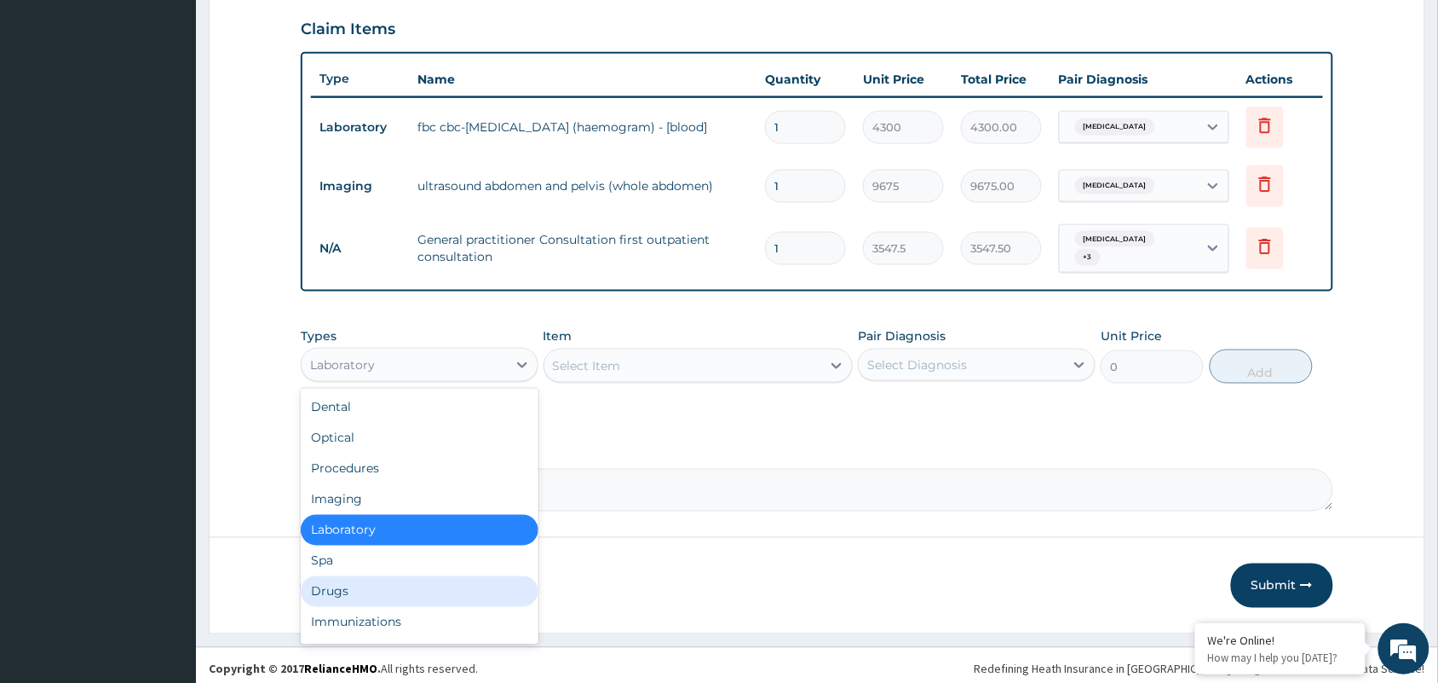
click at [348, 585] on div "Drugs" at bounding box center [420, 591] width 238 height 31
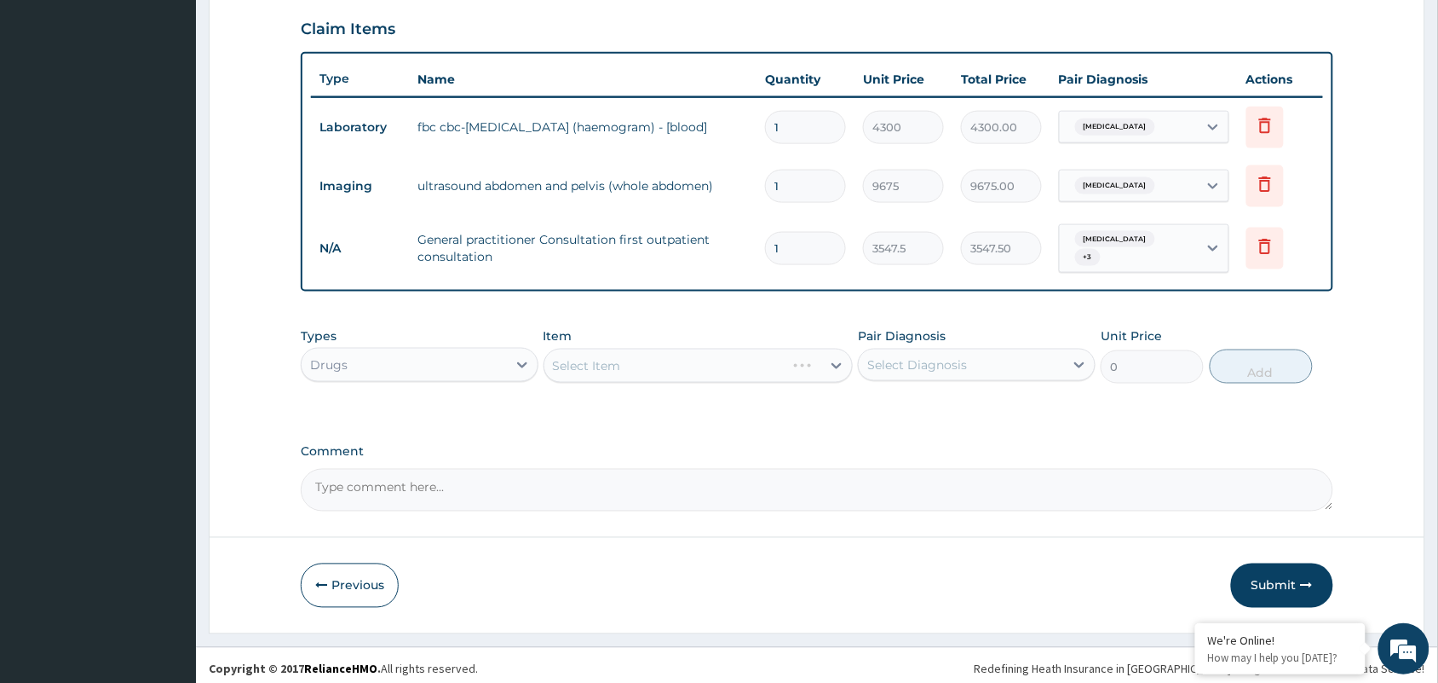
click at [567, 349] on div "Select Item" at bounding box center [699, 366] width 310 height 34
click at [554, 357] on div "Select Item" at bounding box center [587, 365] width 68 height 17
click at [579, 360] on div "Select Item" at bounding box center [587, 365] width 68 height 17
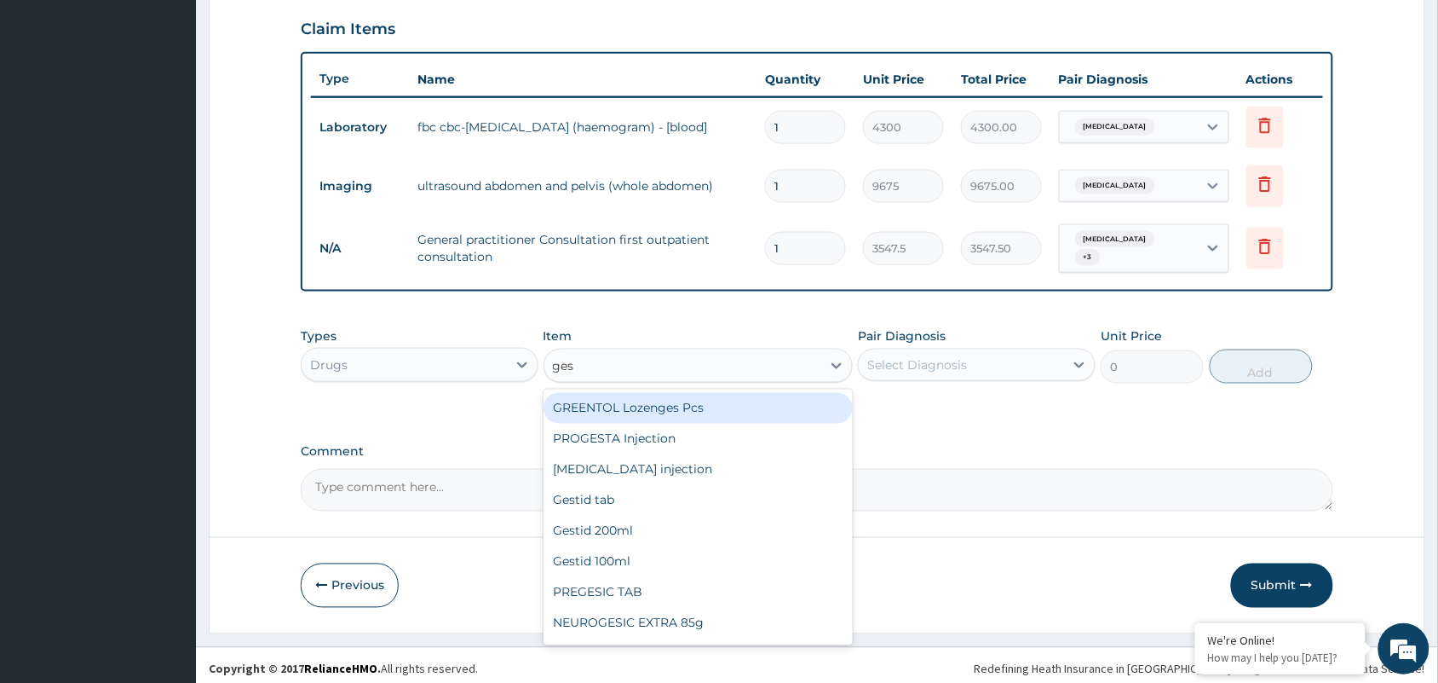
type input "gest"
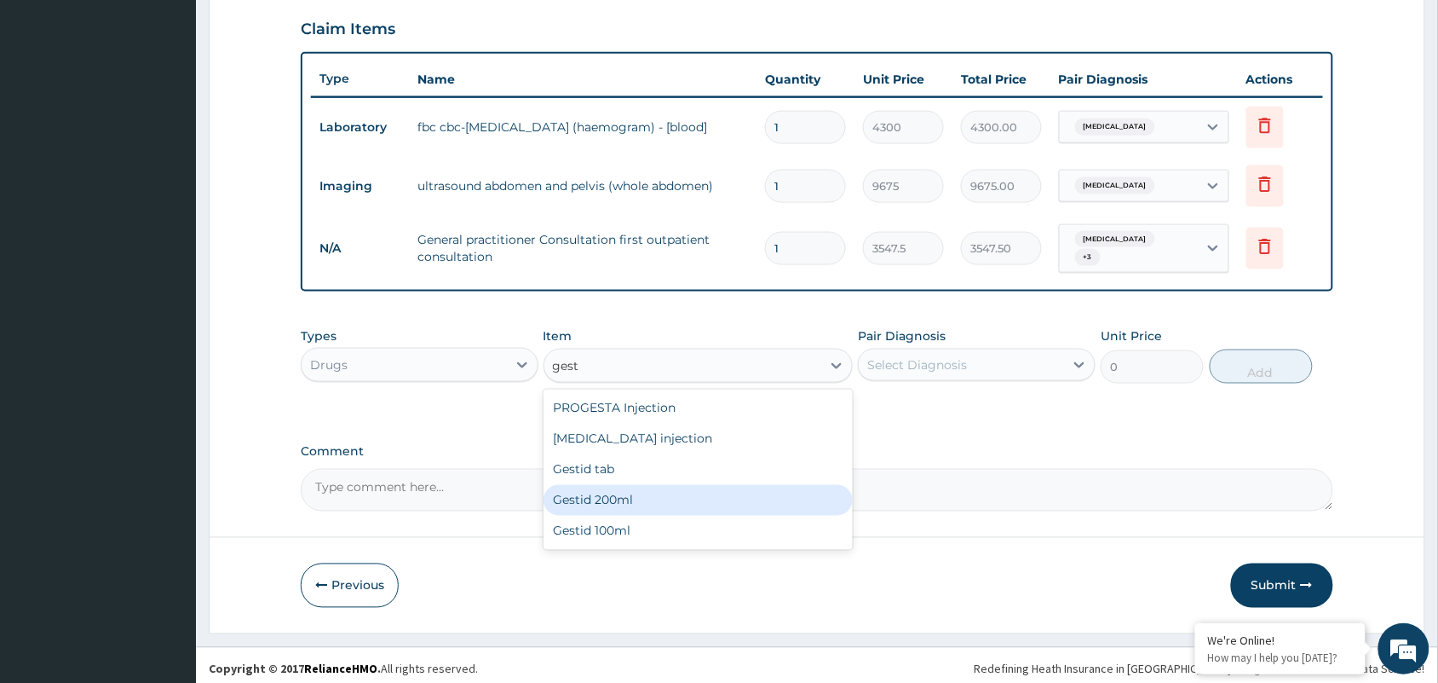
click at [619, 491] on div "Gestid 200ml" at bounding box center [699, 500] width 310 height 31
type input "1064.25"
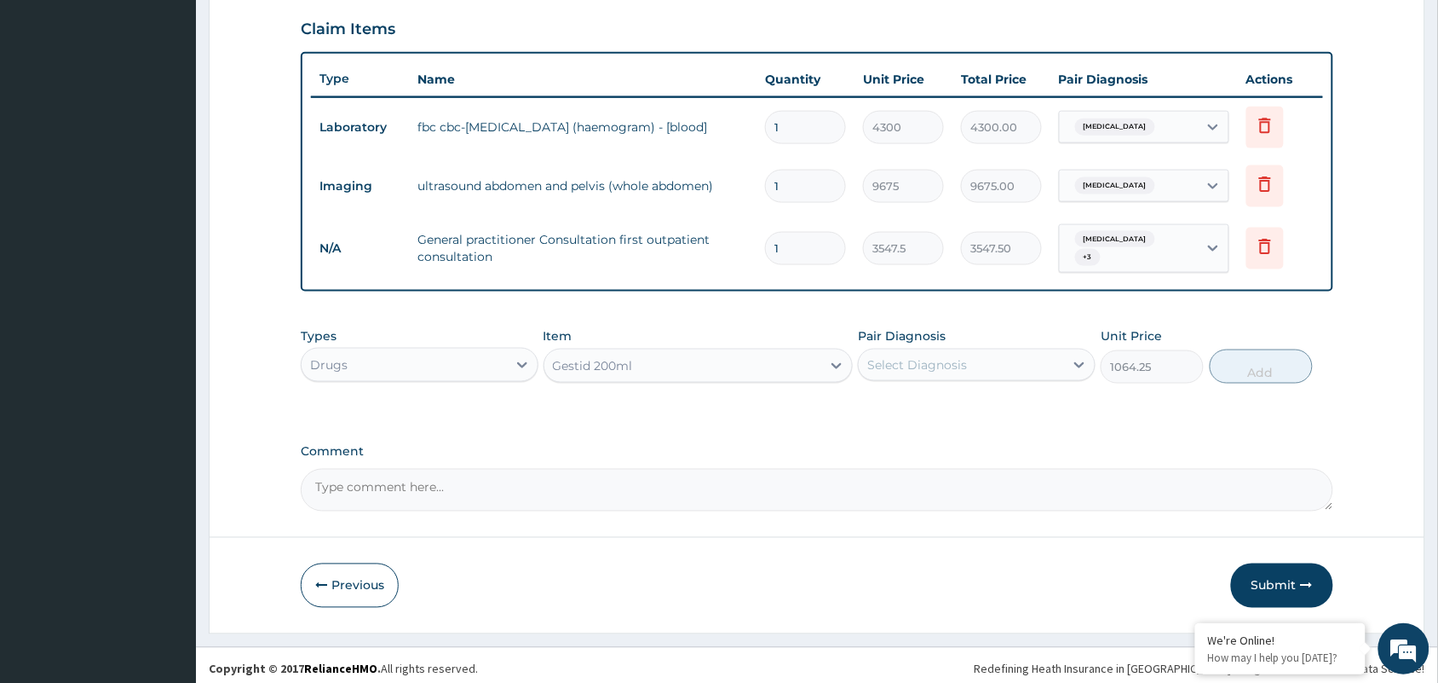
click at [956, 356] on div "Select Diagnosis" at bounding box center [917, 364] width 100 height 17
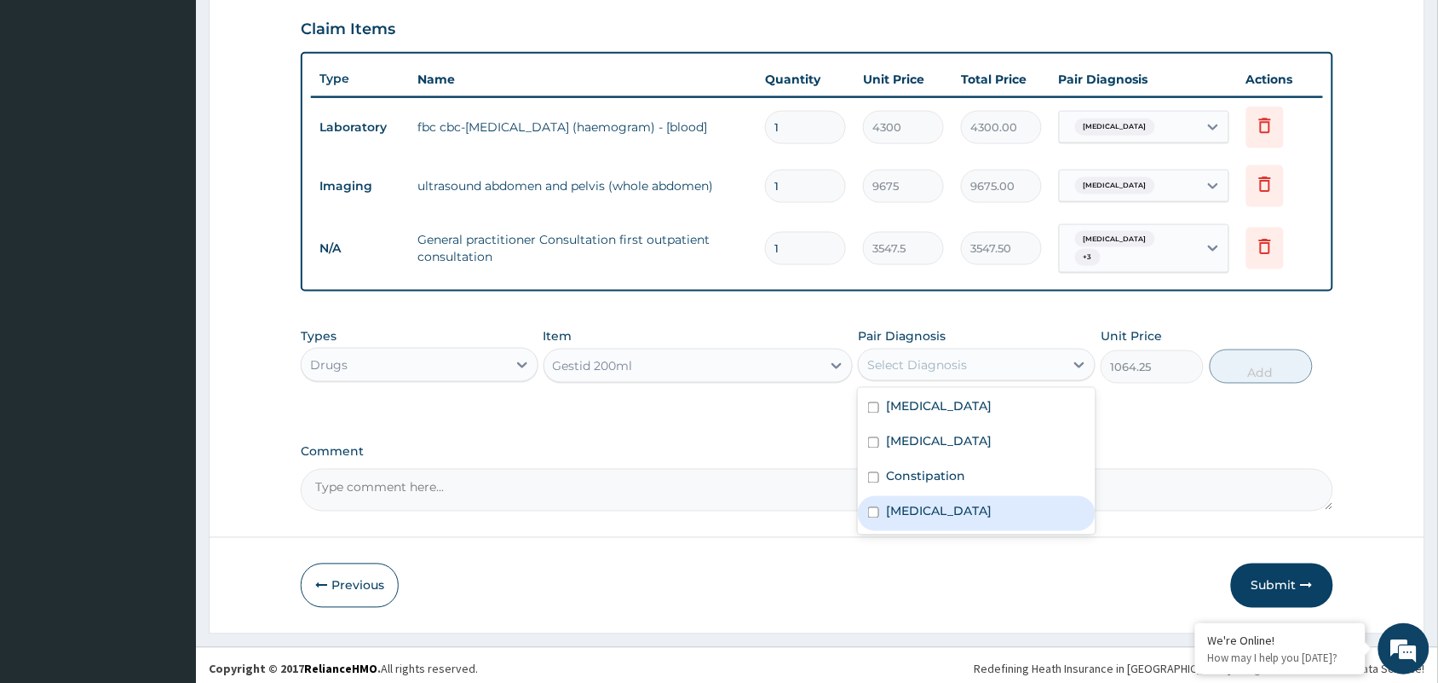
click at [948, 503] on label "[MEDICAL_DATA]" at bounding box center [939, 511] width 106 height 17
checkbox input "true"
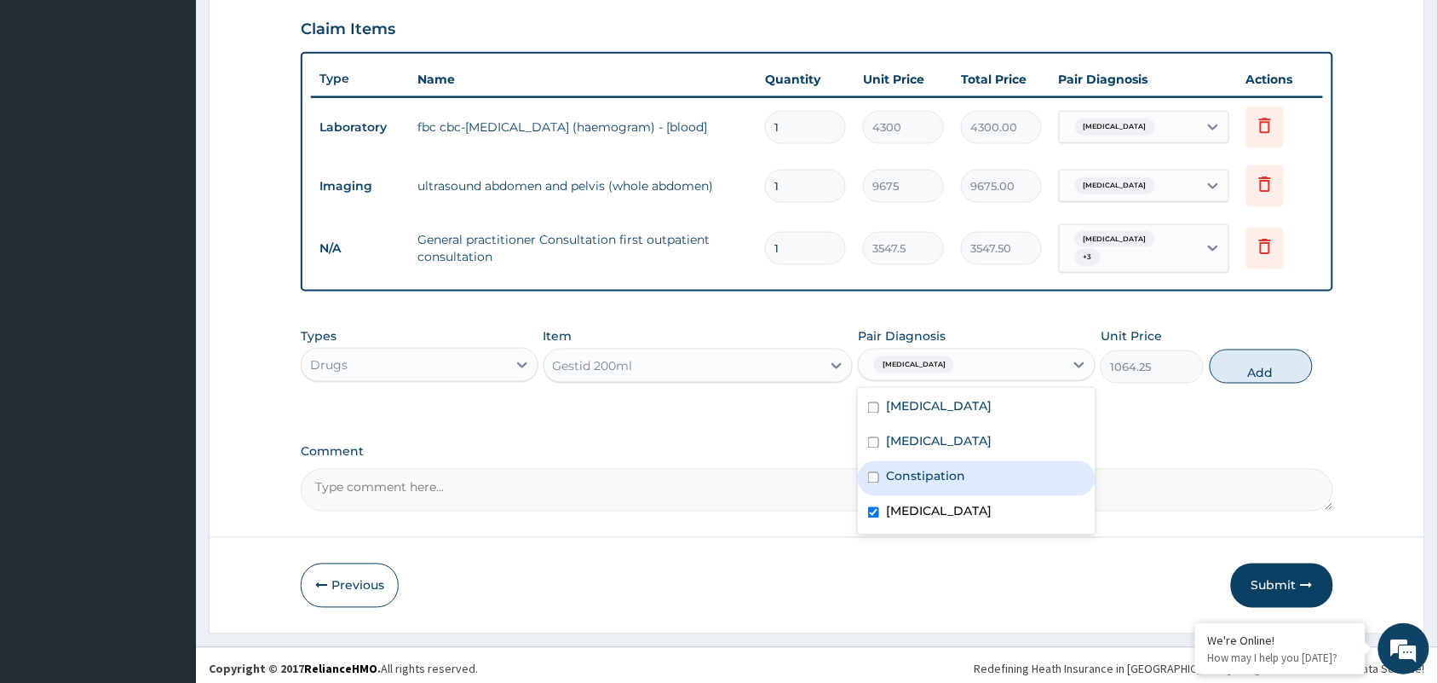
click at [959, 475] on label "Constipation" at bounding box center [925, 476] width 79 height 17
checkbox input "true"
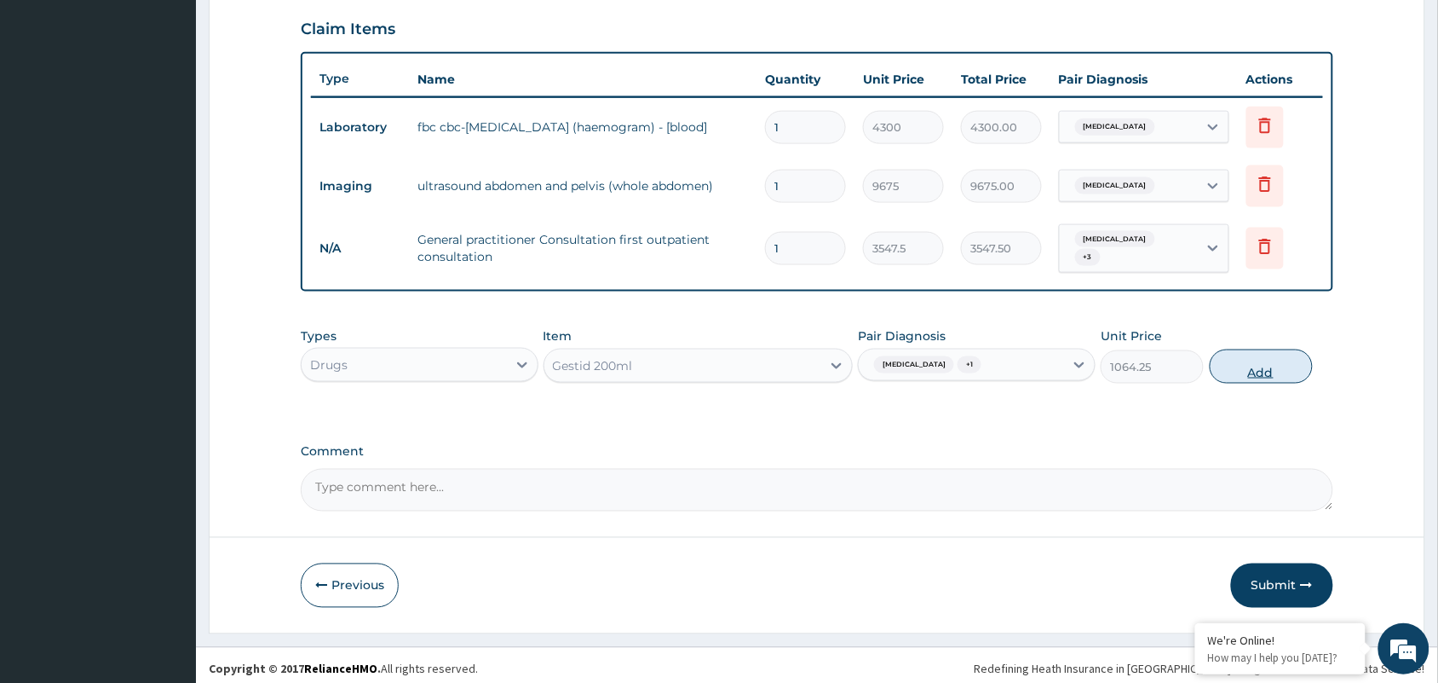
click at [1270, 355] on button "Add" at bounding box center [1261, 366] width 103 height 34
type input "0"
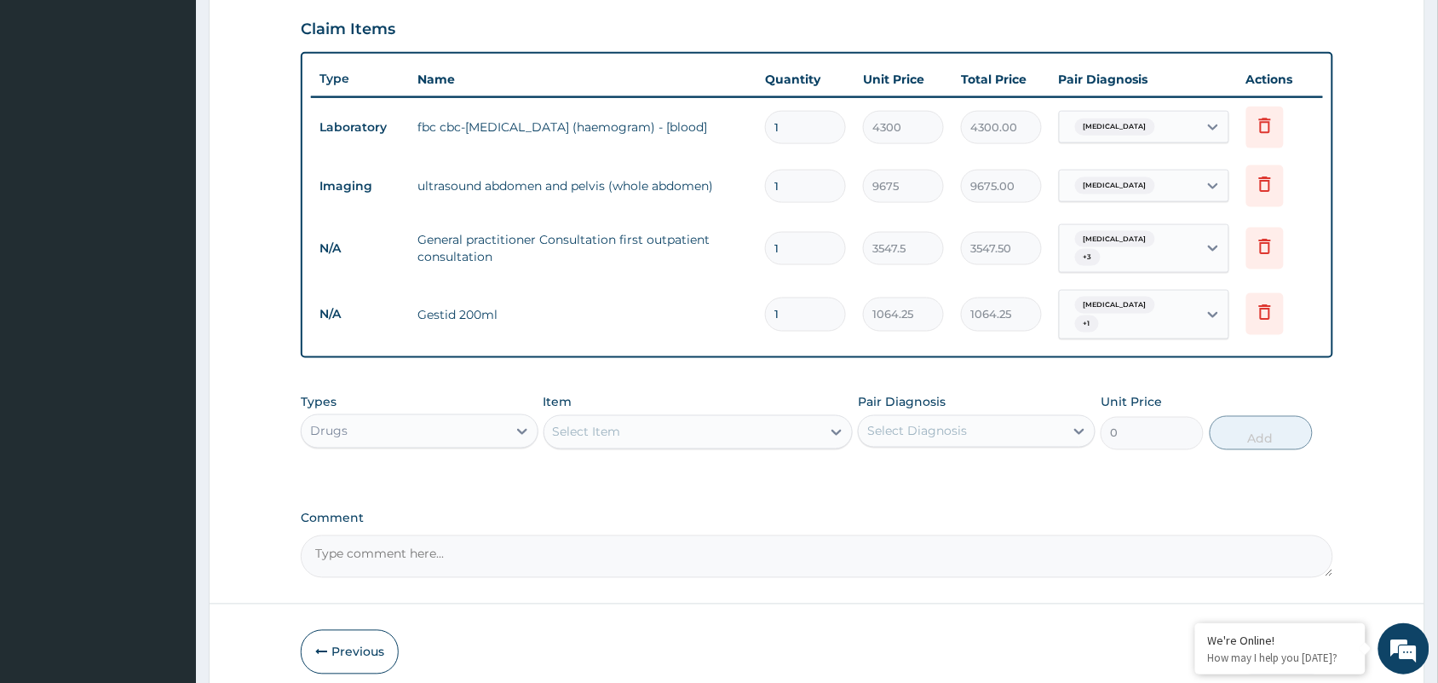
click at [577, 423] on div "Select Item" at bounding box center [587, 431] width 68 height 17
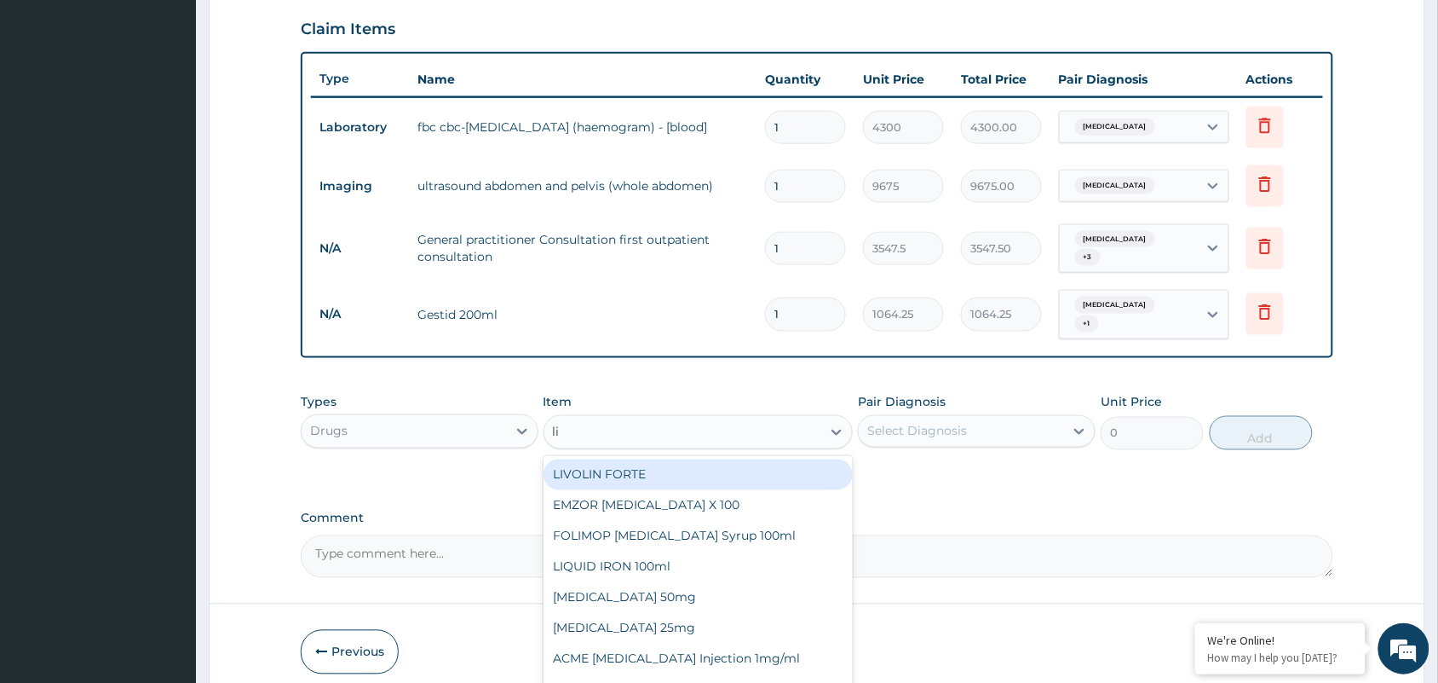
type input "liq"
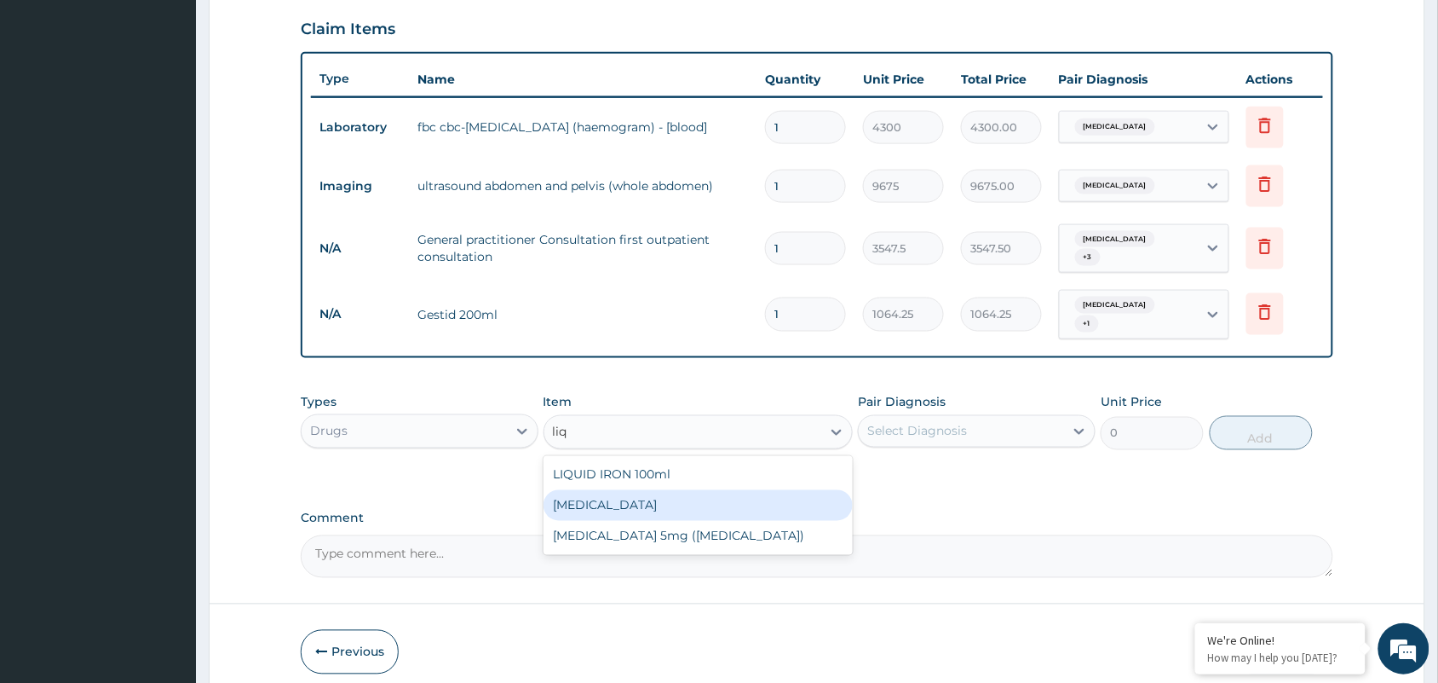
click at [641, 490] on div "[MEDICAL_DATA]" at bounding box center [699, 505] width 310 height 31
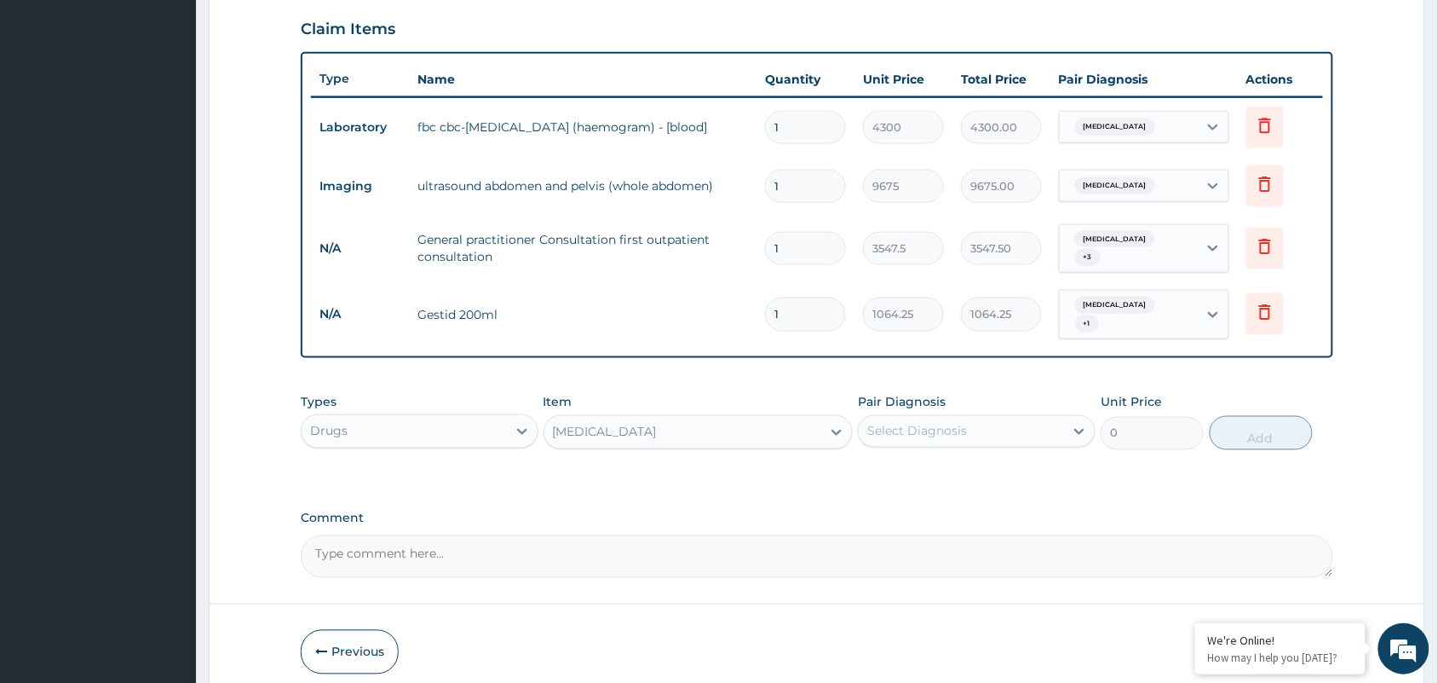
type input "1182.5"
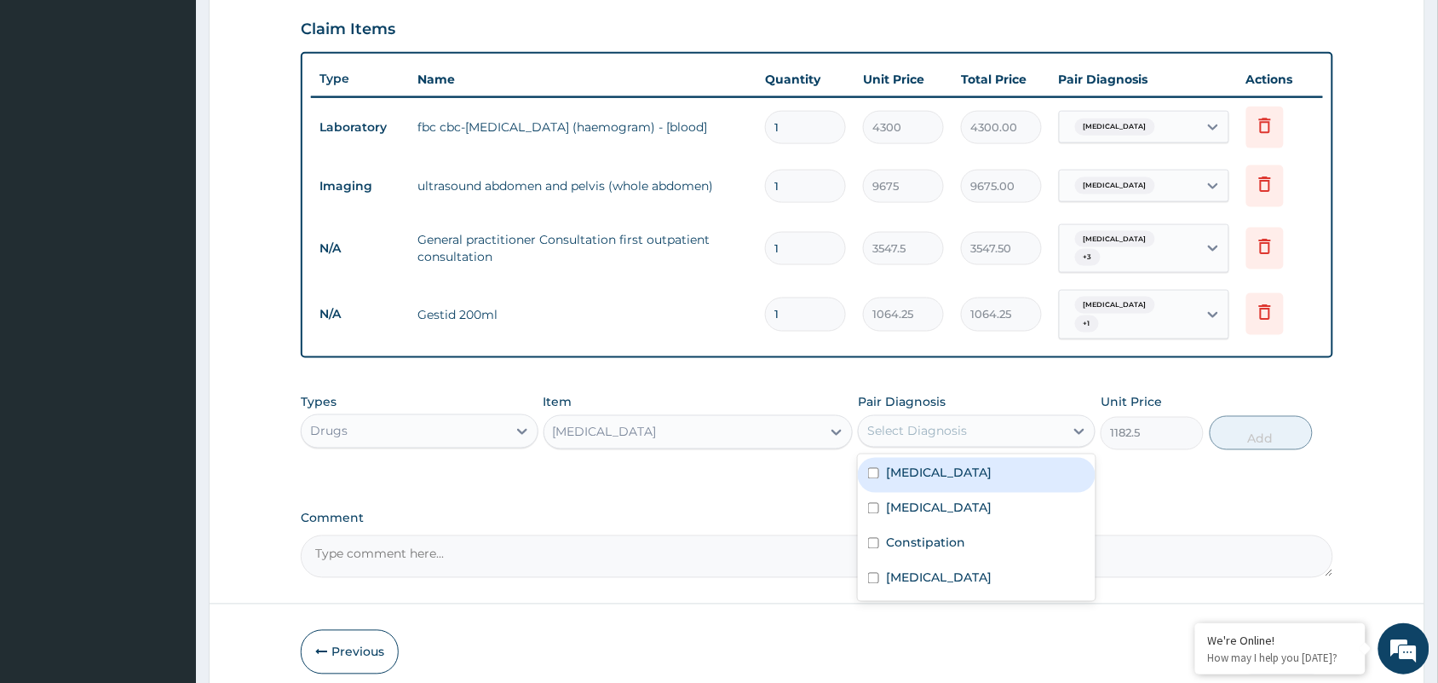
click at [916, 423] on div "Select Diagnosis" at bounding box center [917, 431] width 100 height 17
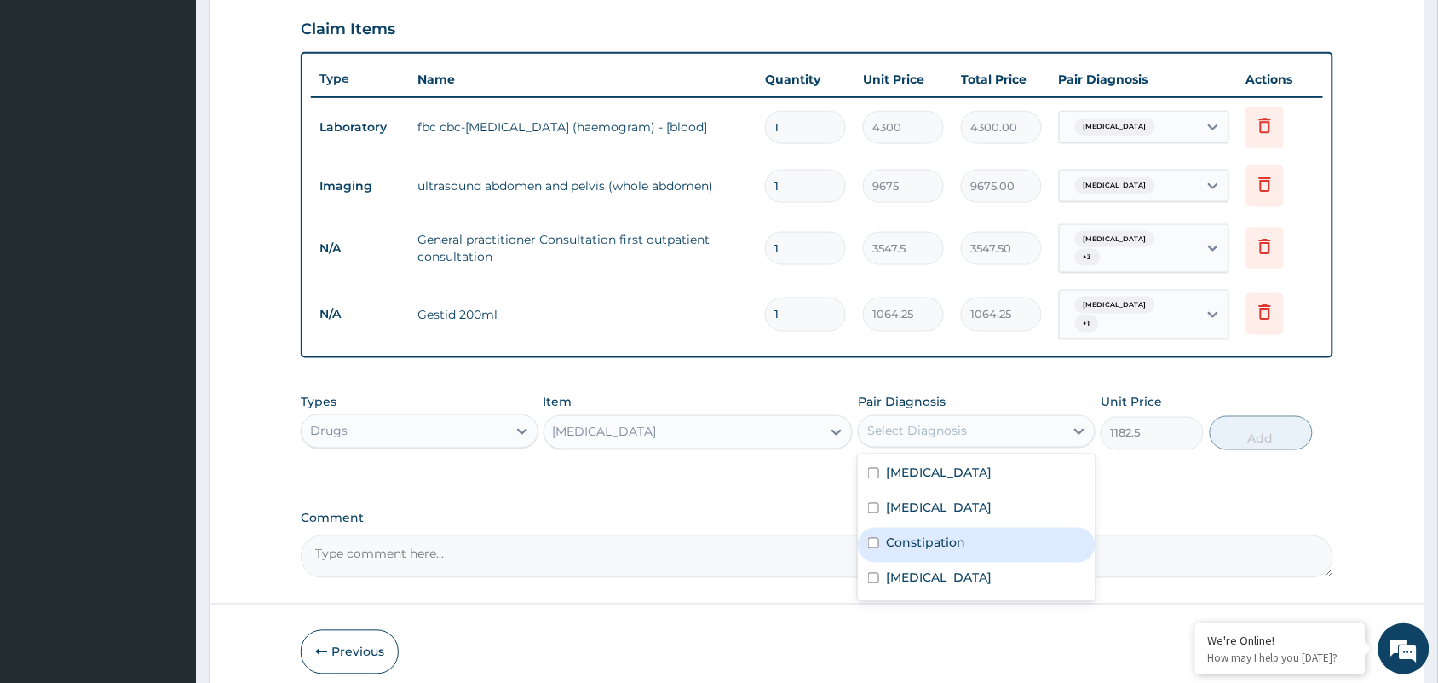
click at [936, 534] on label "Constipation" at bounding box center [925, 542] width 79 height 17
checkbox input "true"
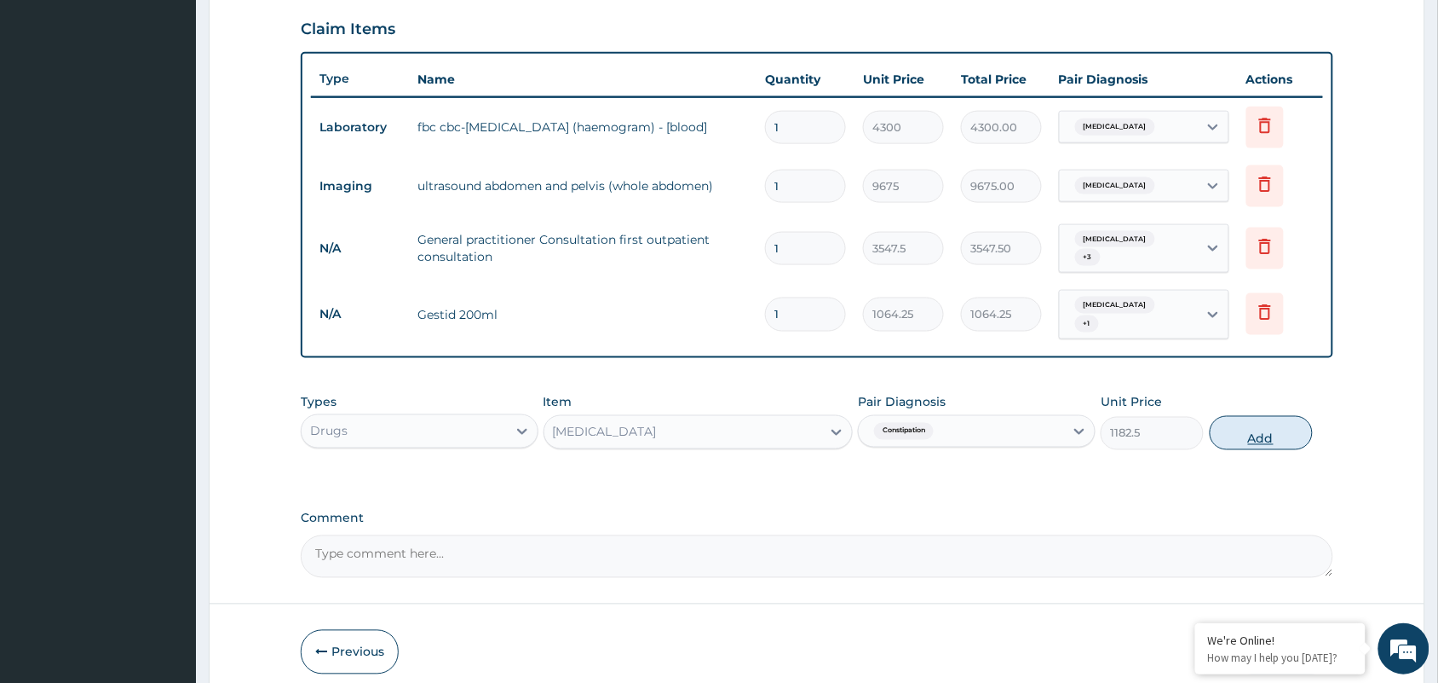
click at [1244, 429] on button "Add" at bounding box center [1261, 433] width 103 height 34
type input "0"
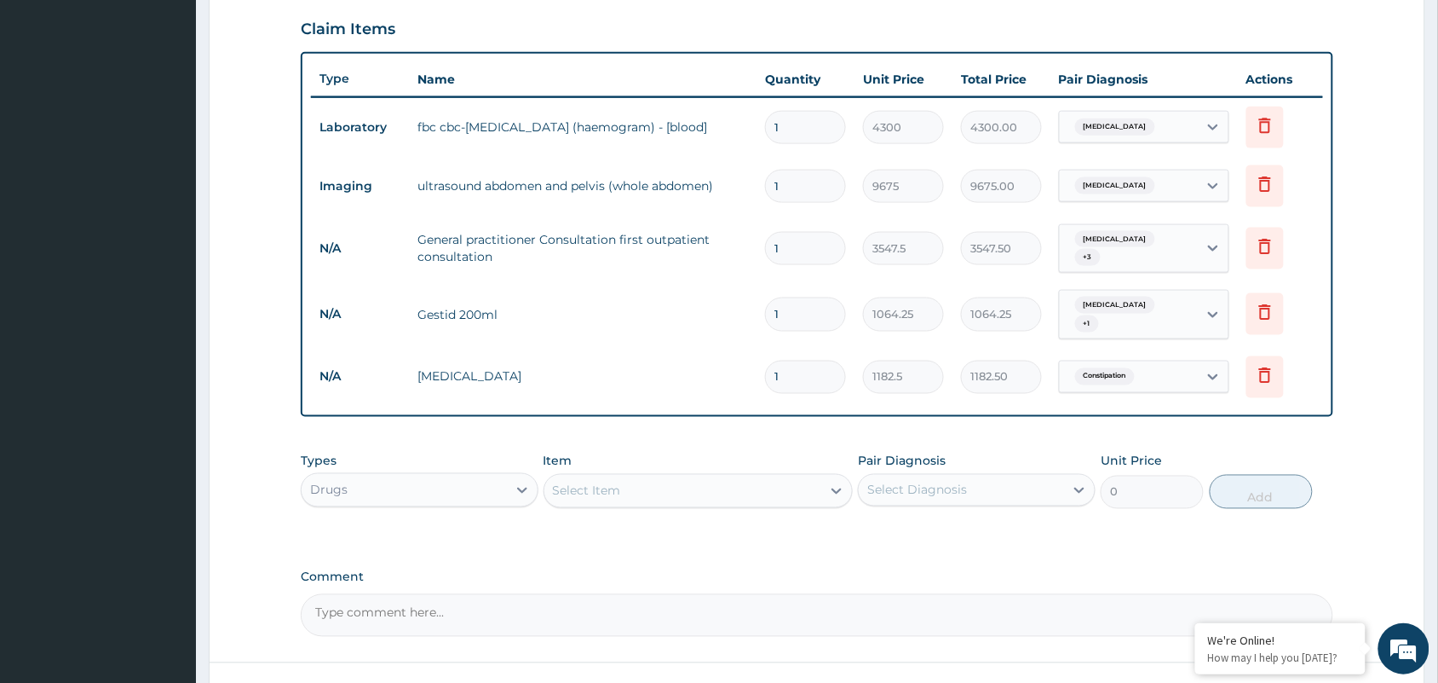
click at [580, 482] on div "Select Item" at bounding box center [587, 490] width 68 height 17
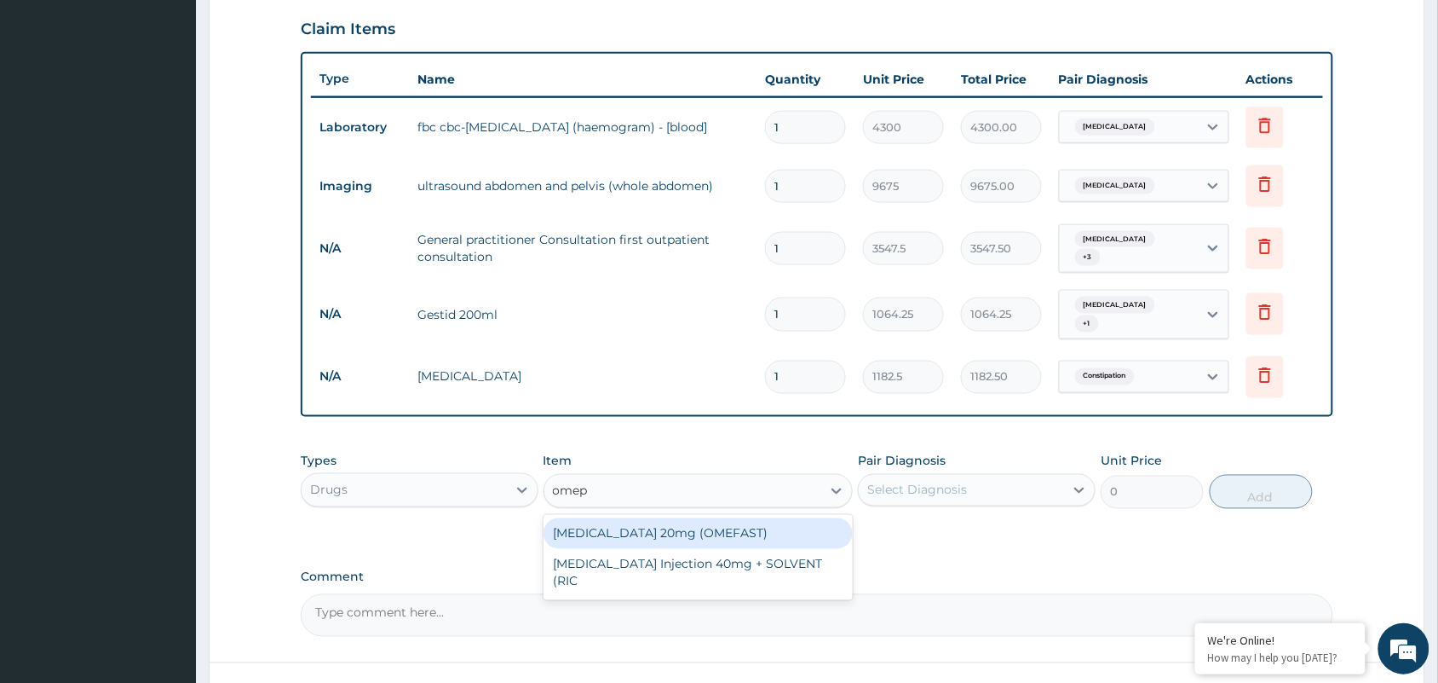
type input "omepr"
click at [692, 518] on div "[MEDICAL_DATA] 20mg (OMEFAST)" at bounding box center [699, 533] width 310 height 31
type input "82.775"
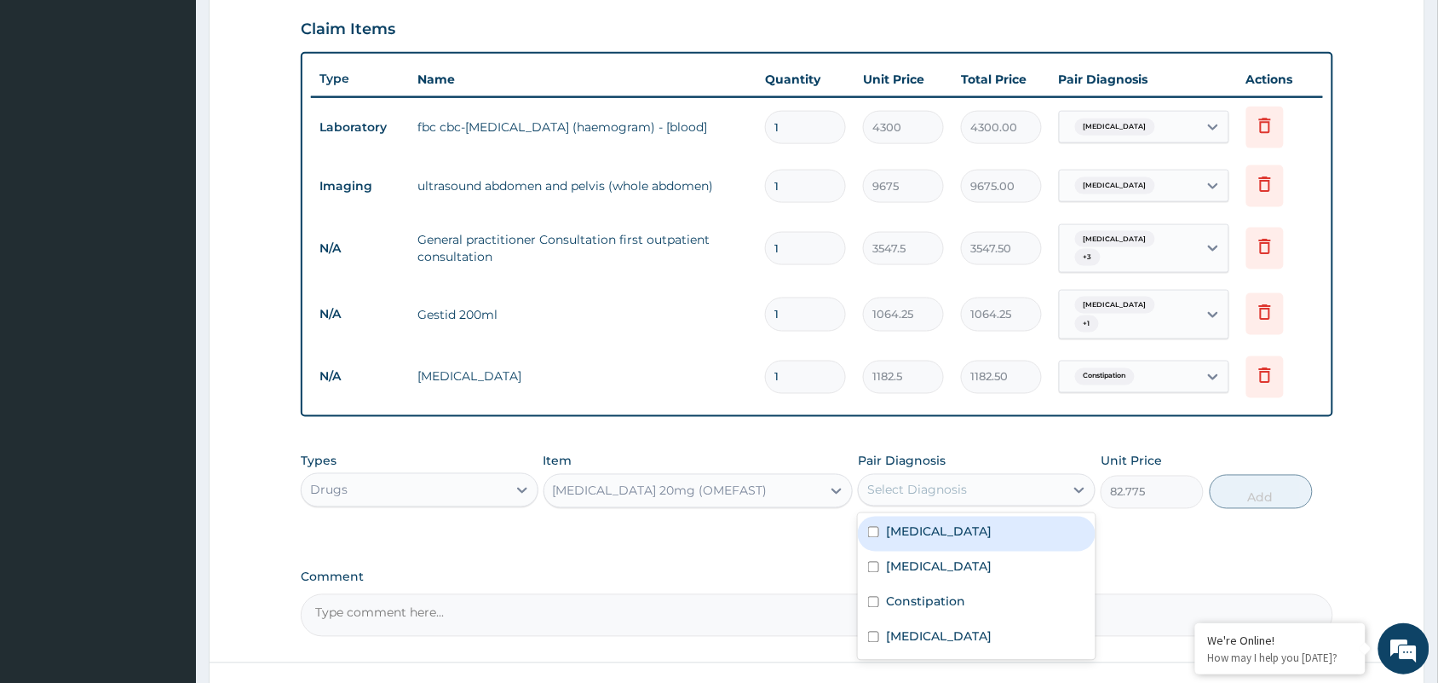
click at [913, 481] on div "Select Diagnosis" at bounding box center [917, 489] width 100 height 17
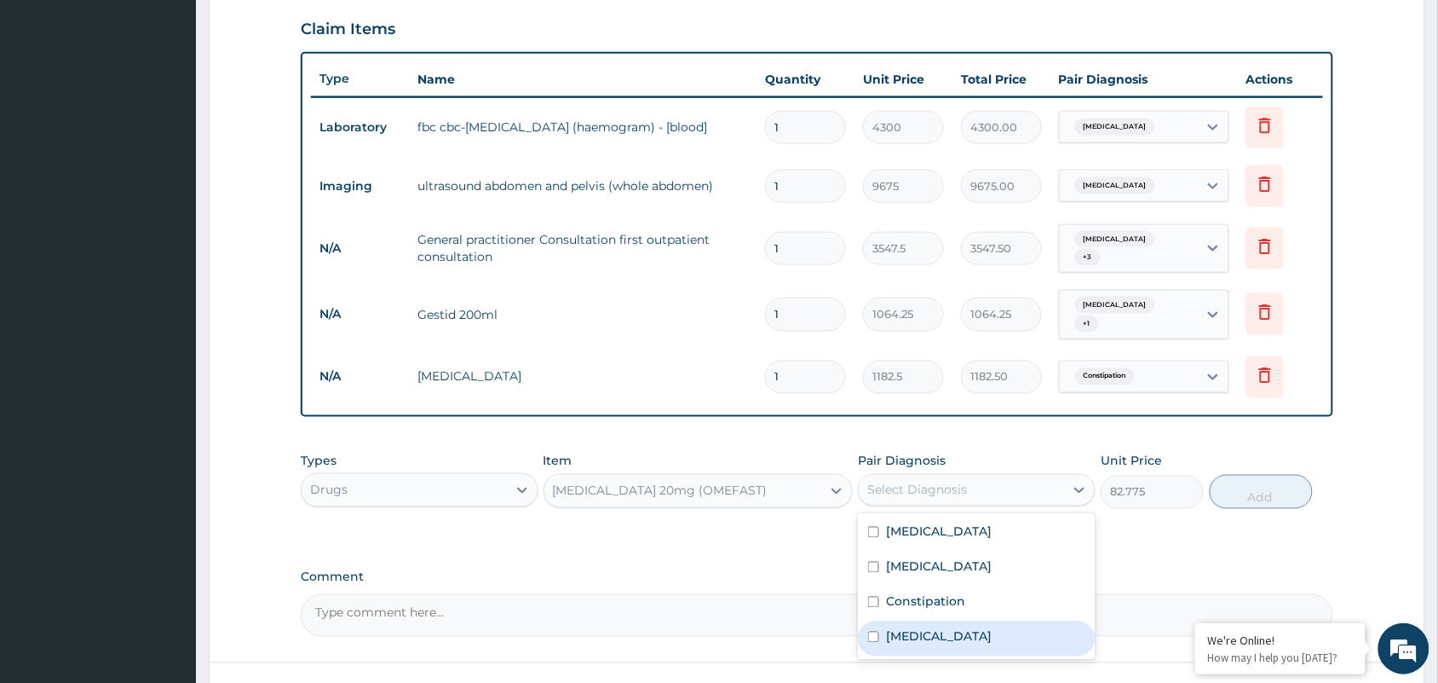
click at [938, 628] on label "[MEDICAL_DATA]" at bounding box center [939, 636] width 106 height 17
checkbox input "true"
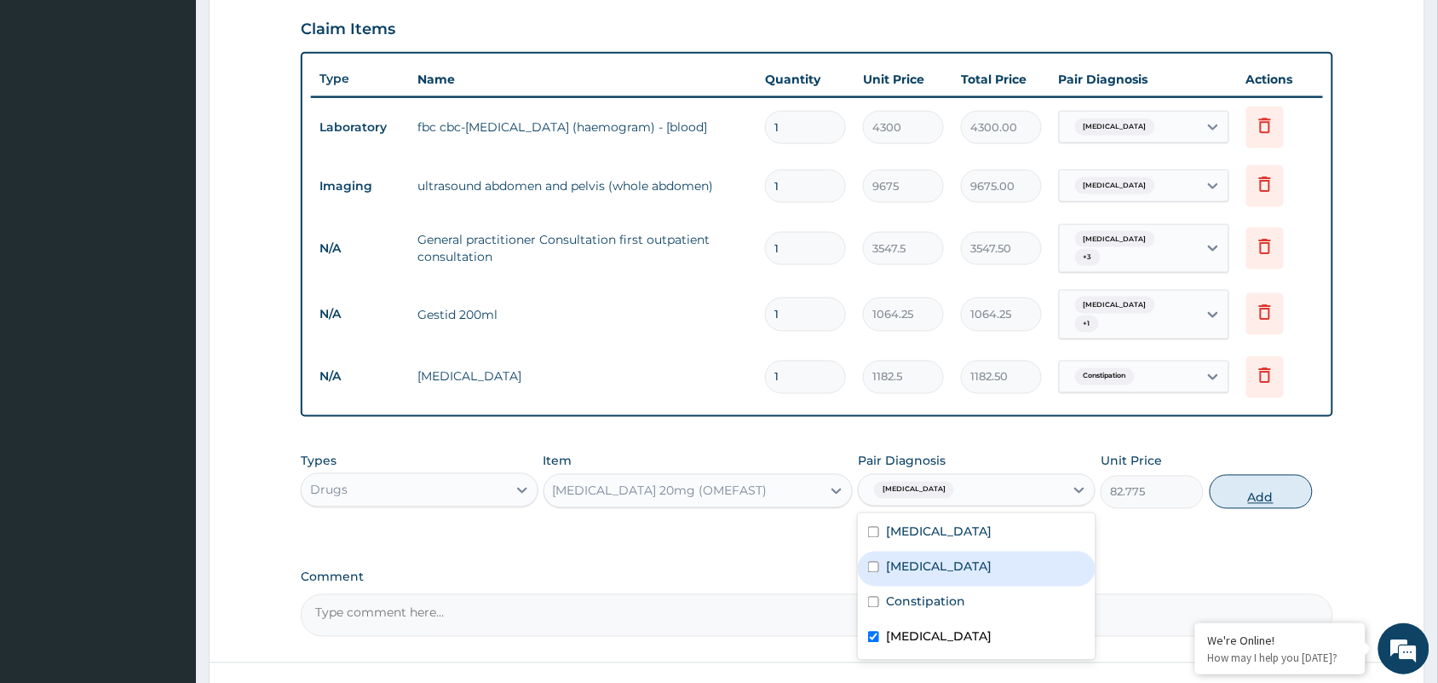
click at [1276, 481] on button "Add" at bounding box center [1261, 492] width 103 height 34
type input "0"
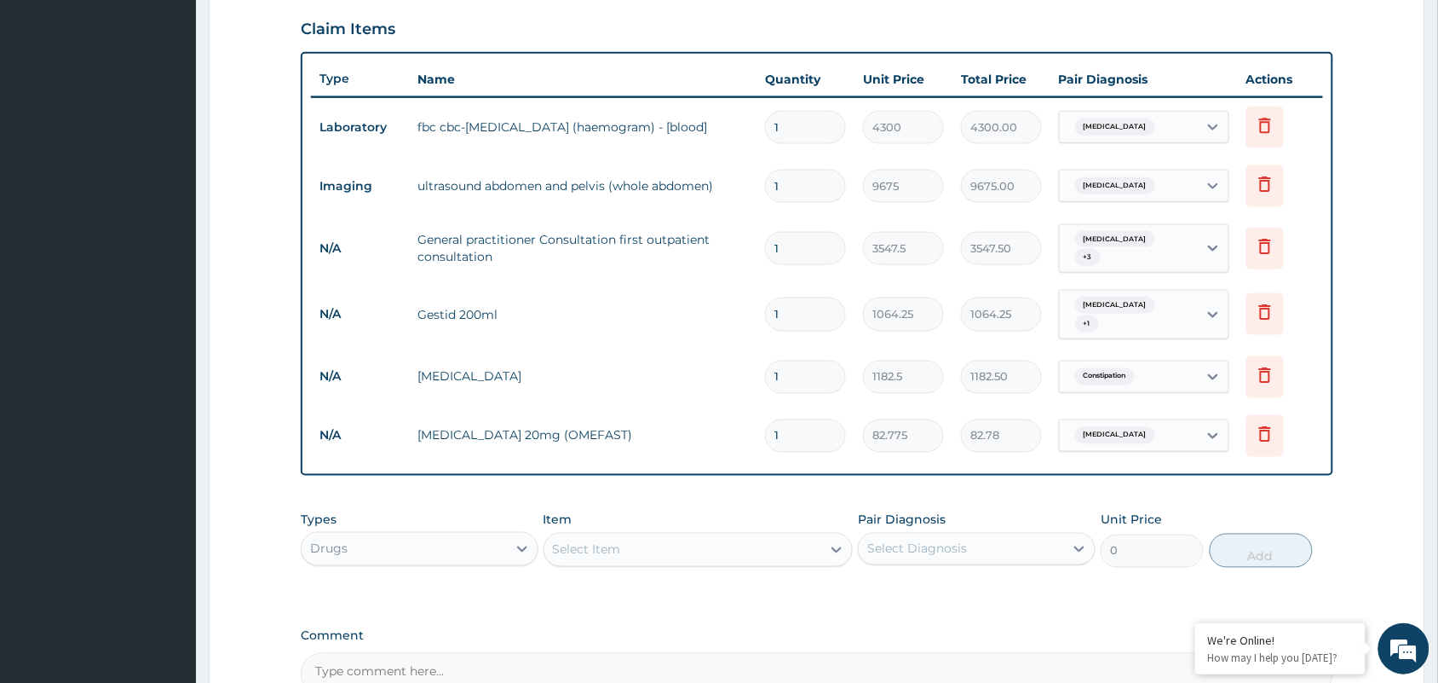
type input "0.00"
type input "7"
type input "579.43"
type input "7"
type input "0.00"
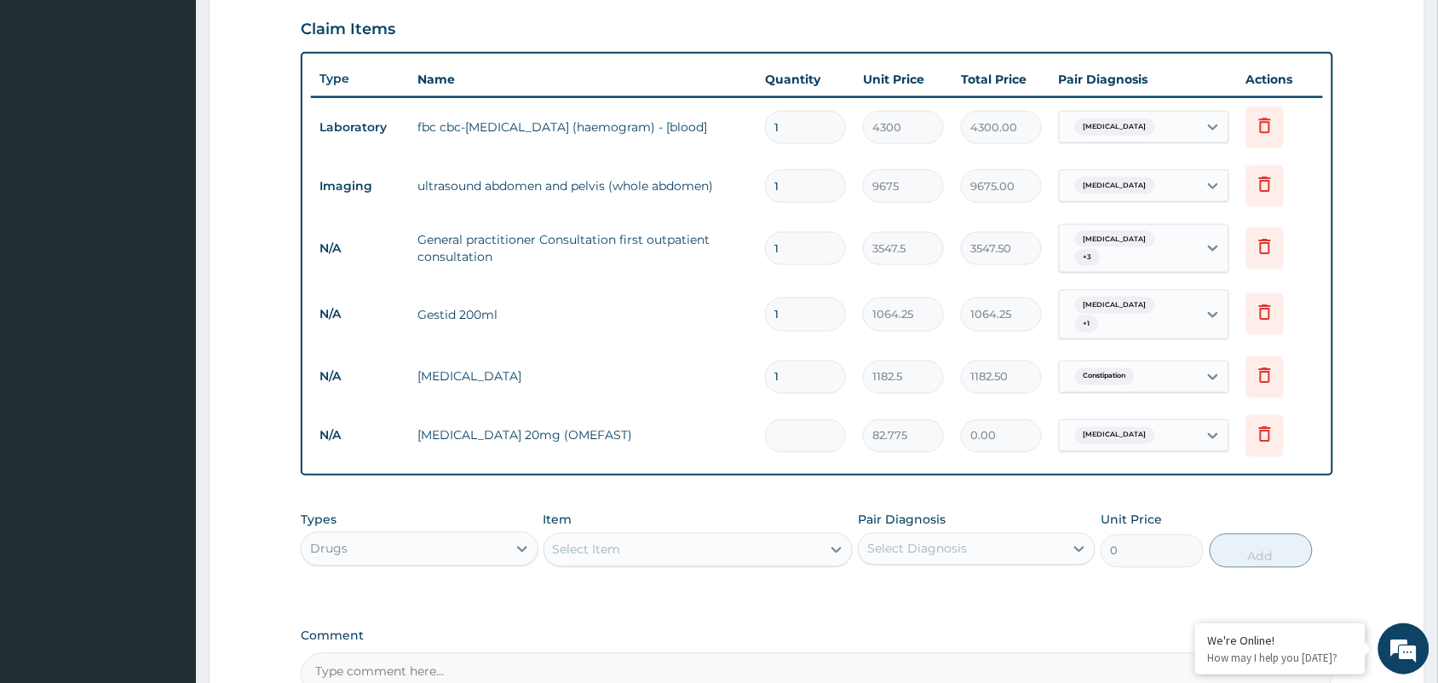
type input "1"
type input "82.78"
type input "14"
type input "1158.85"
type input "14"
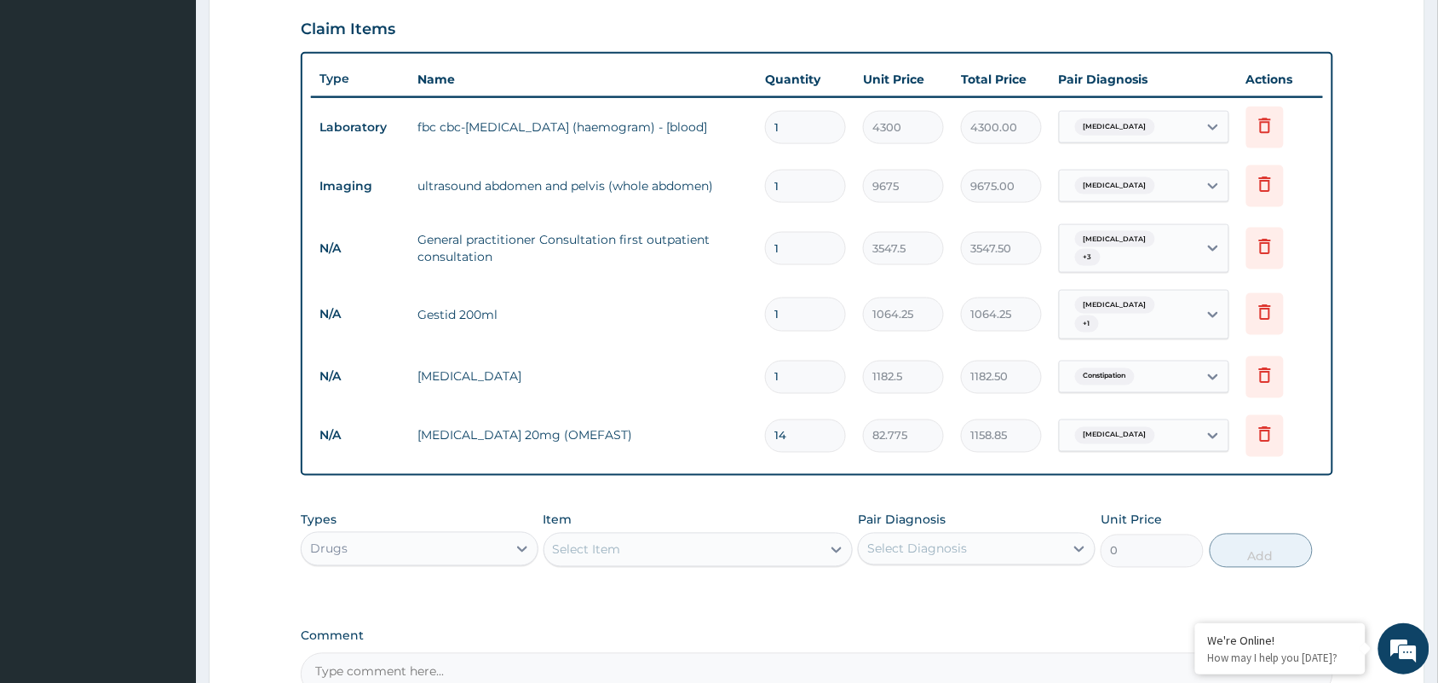
click at [579, 541] on div "Select Item" at bounding box center [587, 549] width 68 height 17
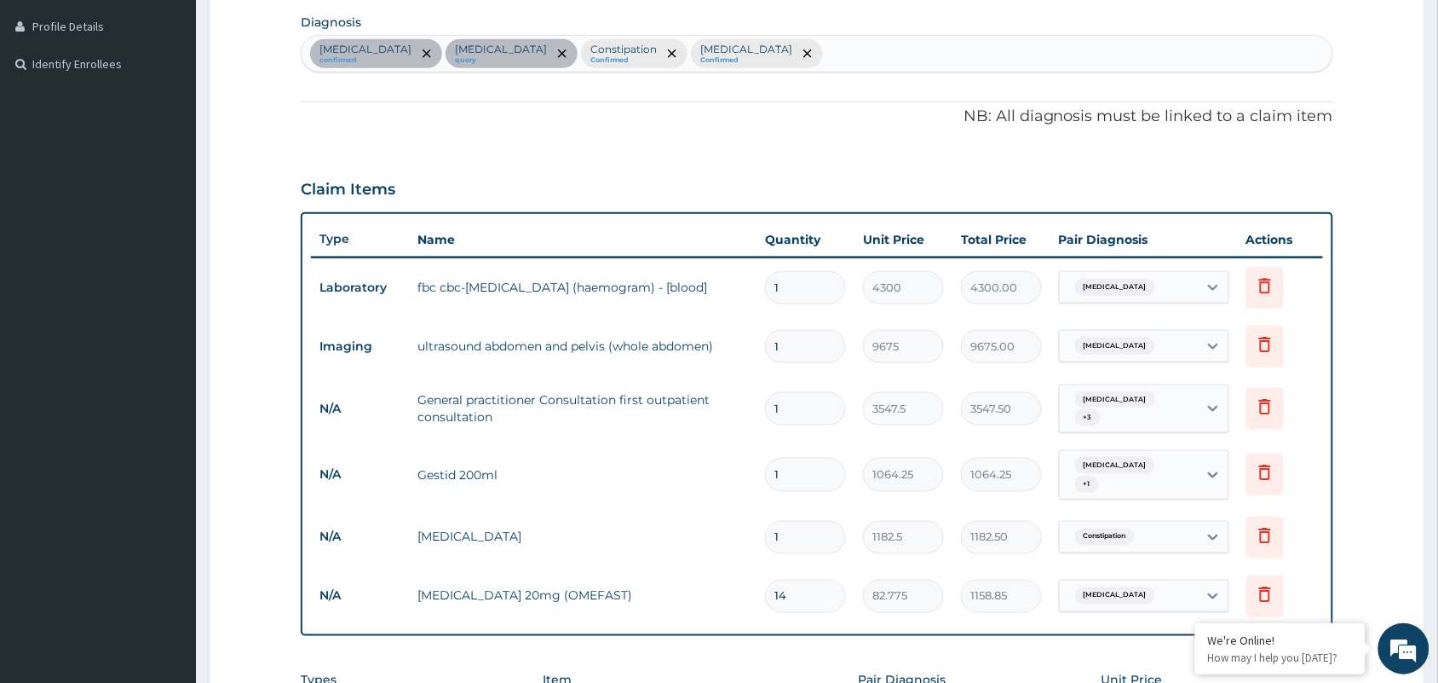
scroll to position [369, 0]
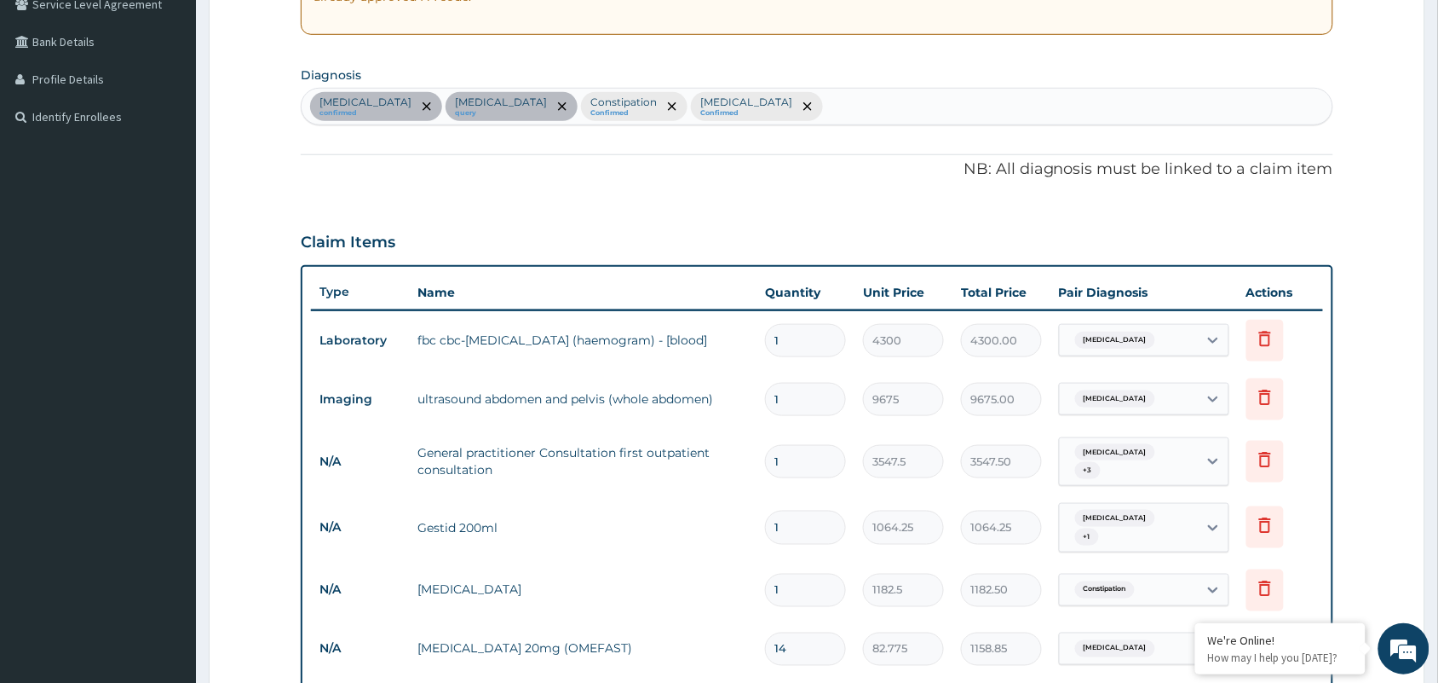
type input "albe"
click at [763, 103] on div "[MEDICAL_DATA] confirmed [MEDICAL_DATA] query Constipation Confirmed [MEDICAL_D…" at bounding box center [817, 107] width 1031 height 36
type input "[PERSON_NAME]"
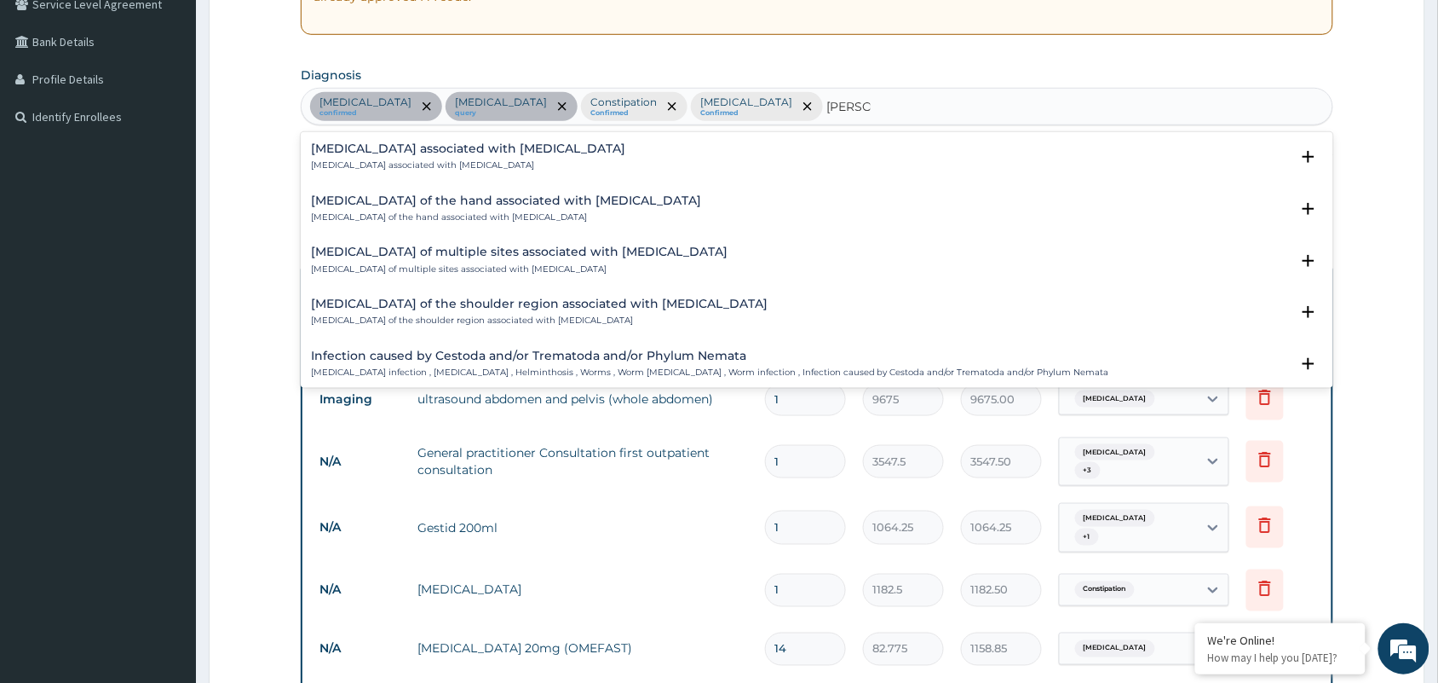
click at [441, 146] on h4 "[MEDICAL_DATA] associated with [MEDICAL_DATA]" at bounding box center [468, 148] width 314 height 13
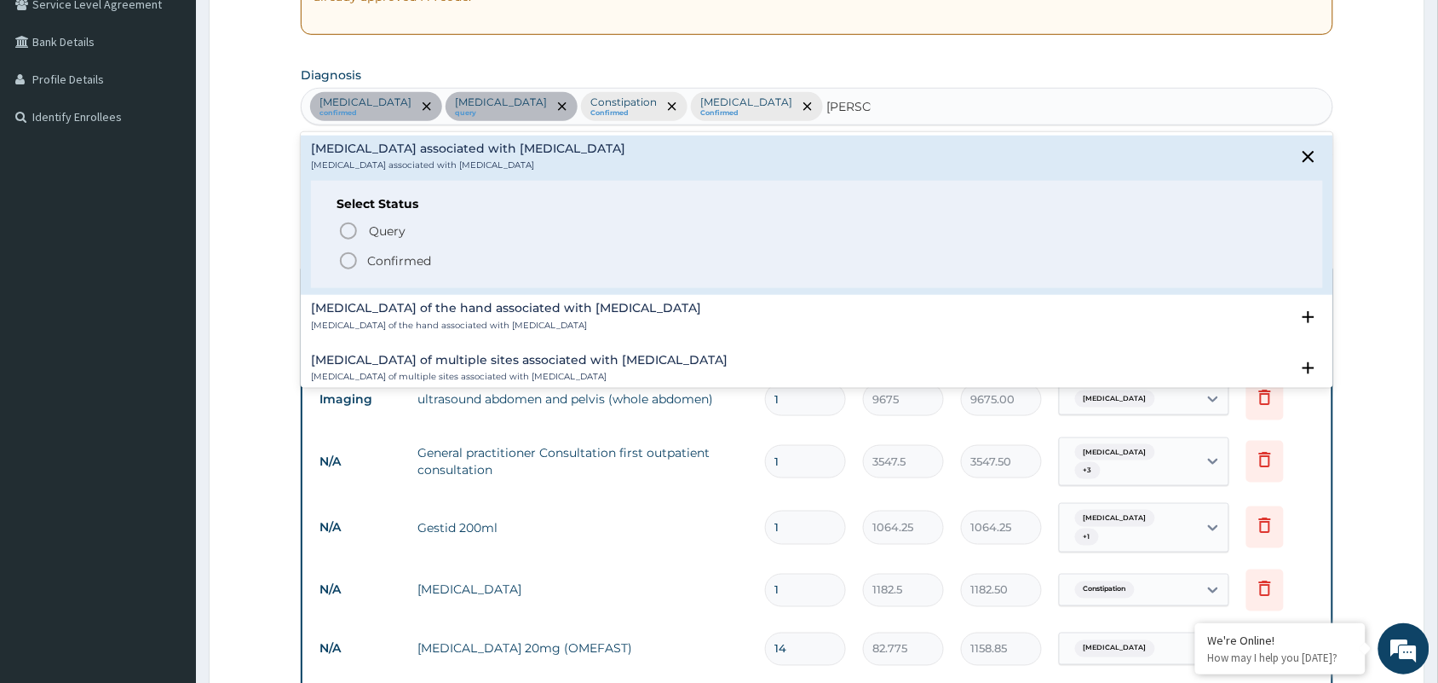
click at [410, 260] on p "Confirmed" at bounding box center [399, 260] width 64 height 17
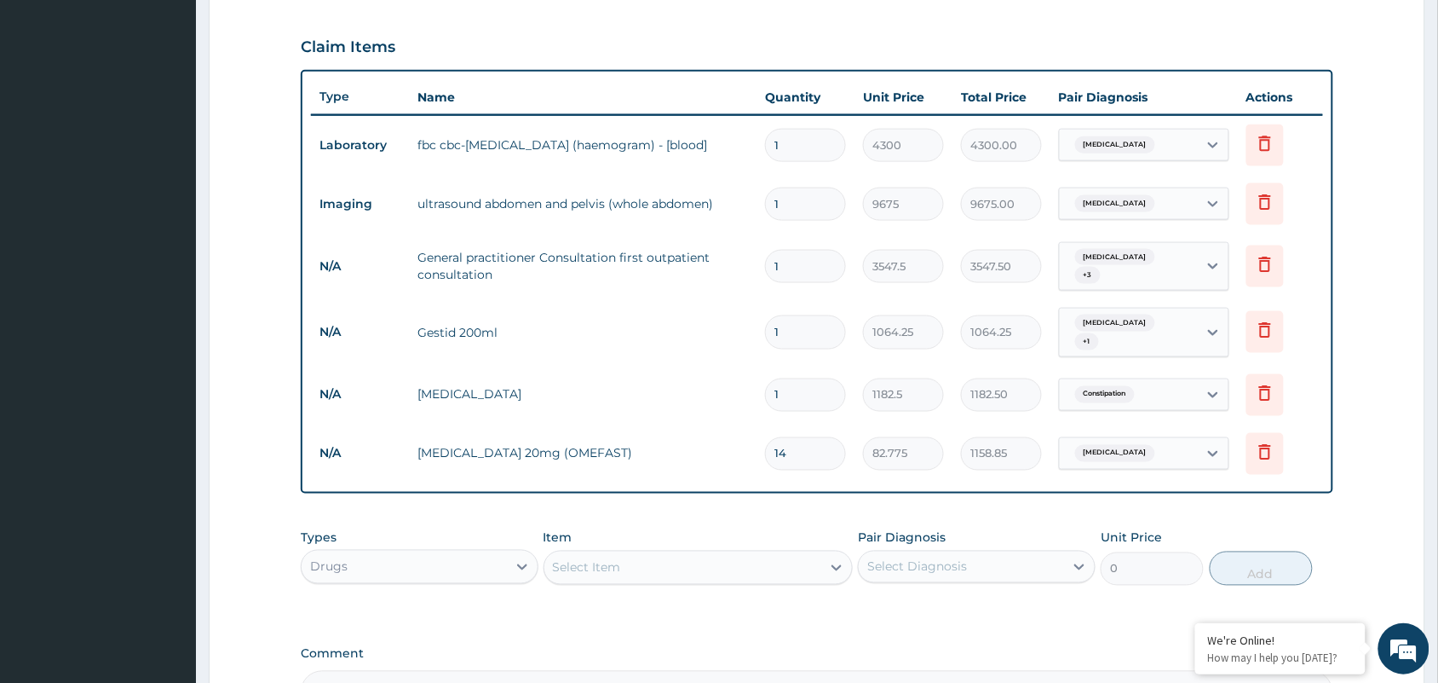
scroll to position [758, 0]
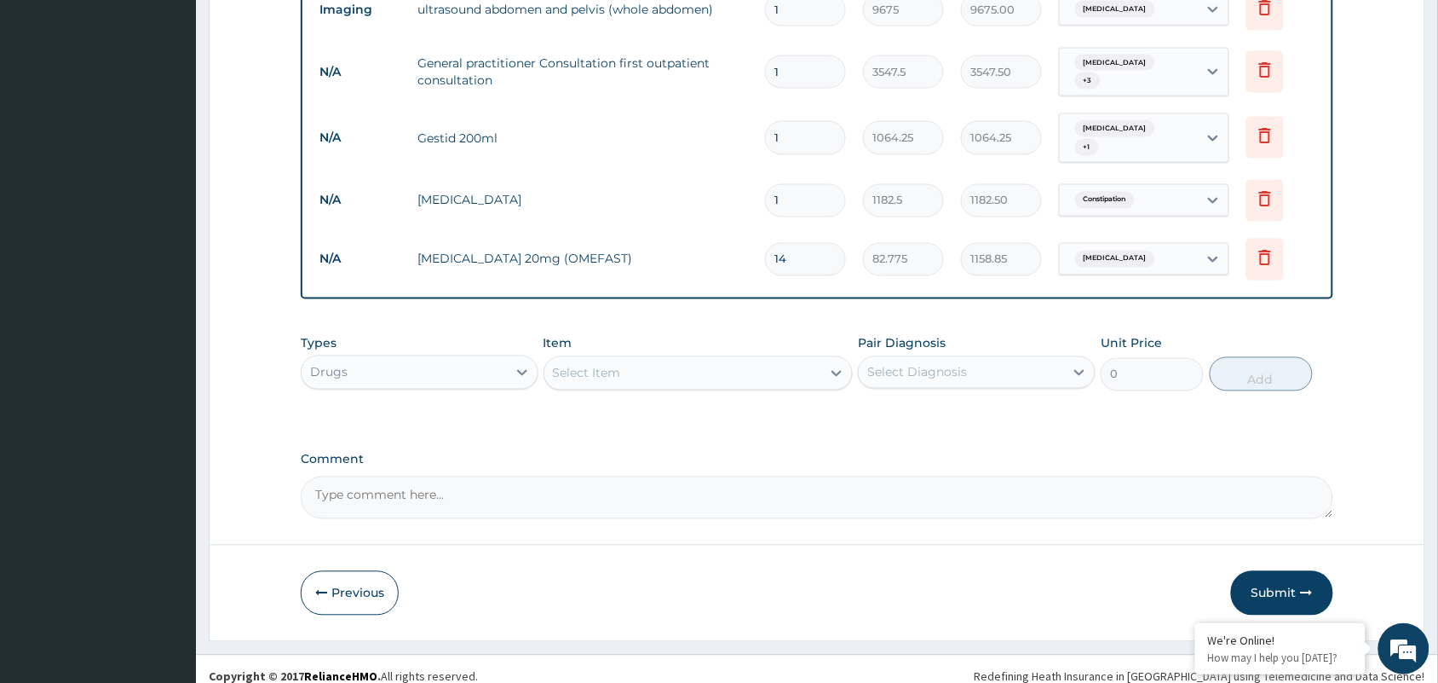
click at [636, 368] on div "Select Item" at bounding box center [683, 373] width 278 height 27
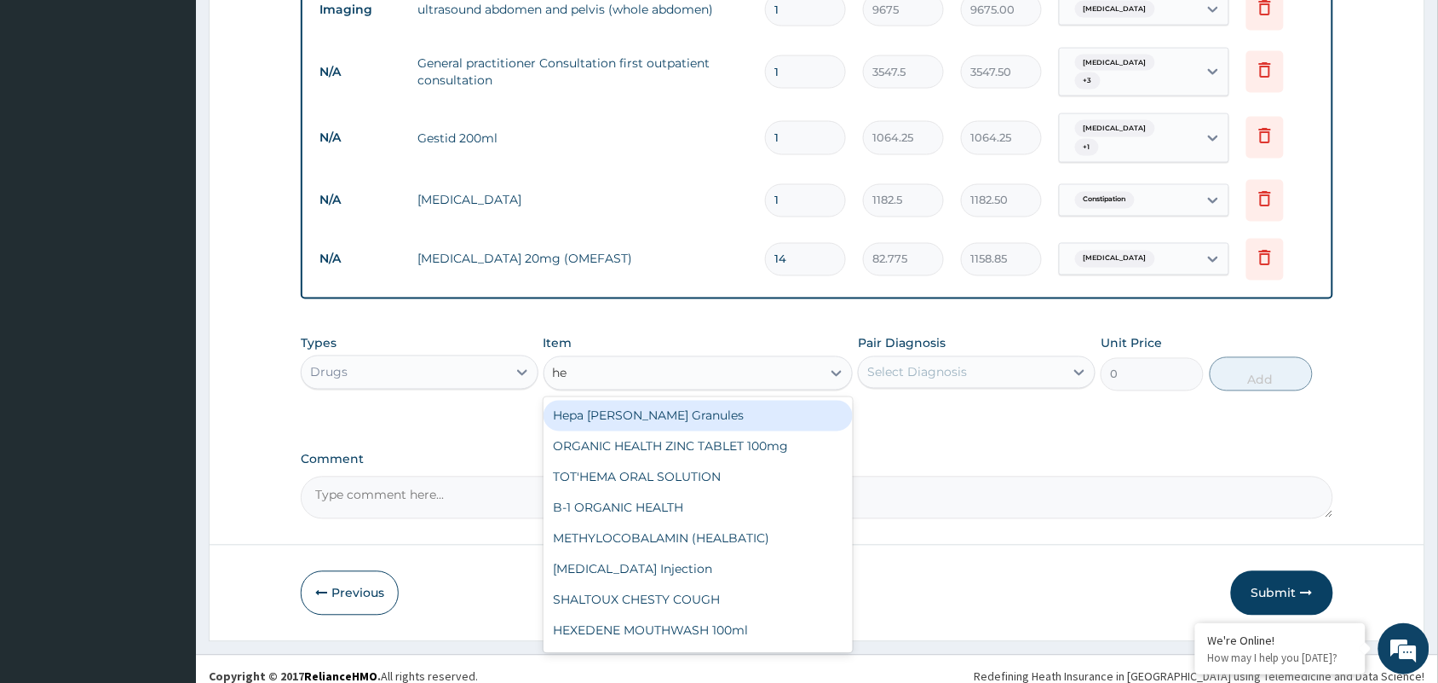
type input "h"
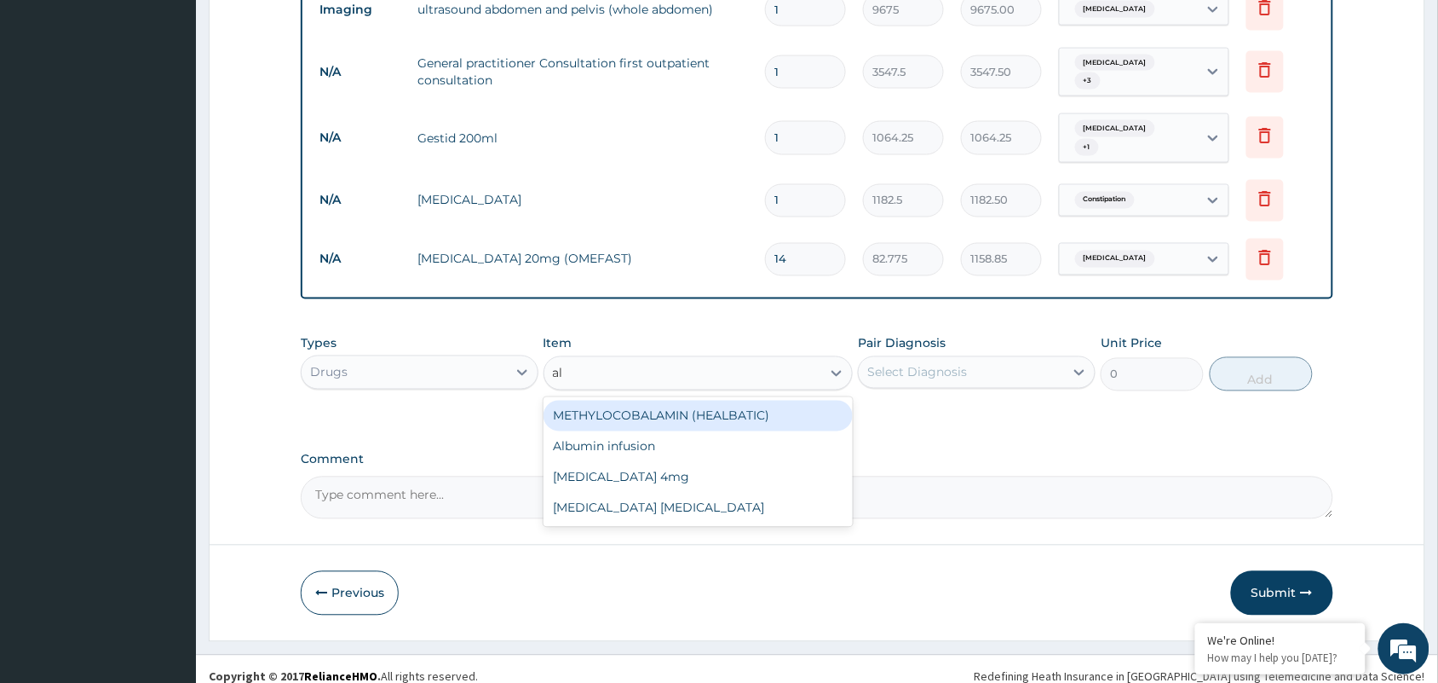
type input "a"
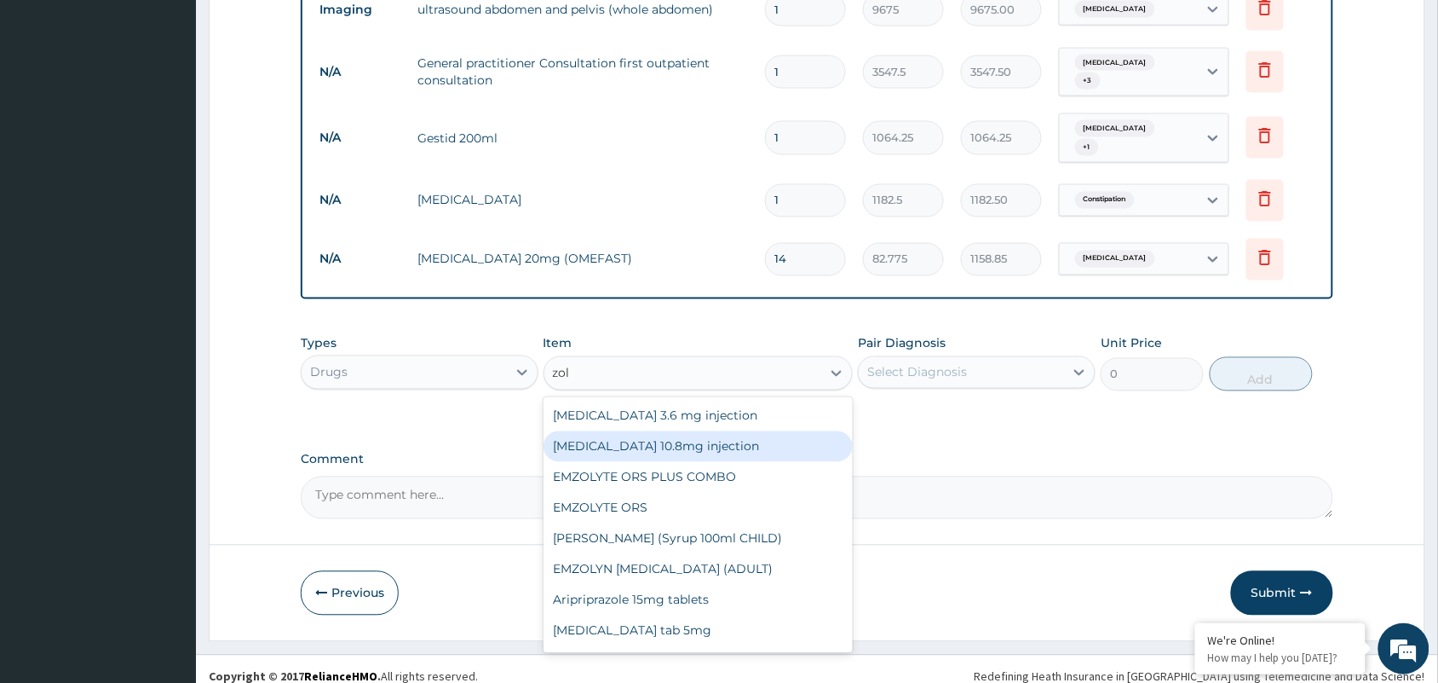
type input "[PERSON_NAME]"
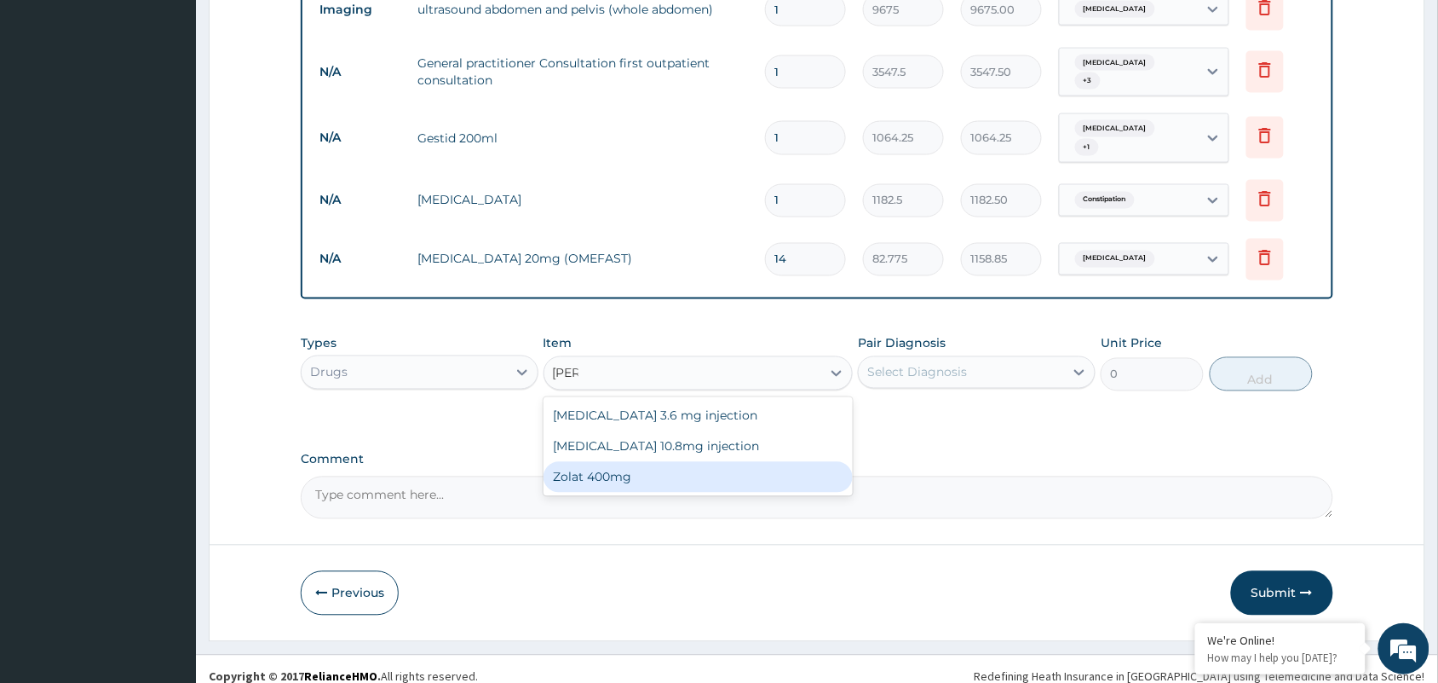
click at [627, 467] on div "Zolat 400mg" at bounding box center [699, 477] width 310 height 31
type input "413.875"
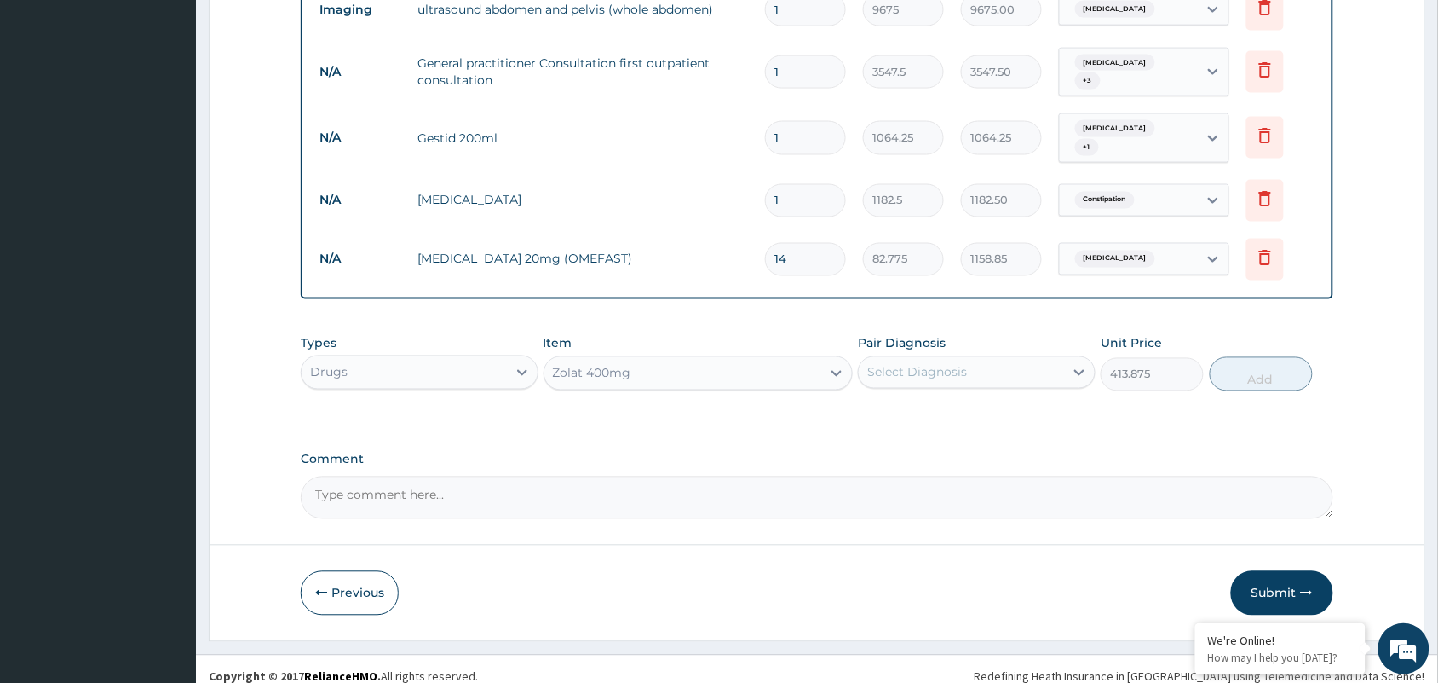
click at [914, 364] on div "Select Diagnosis" at bounding box center [917, 372] width 100 height 17
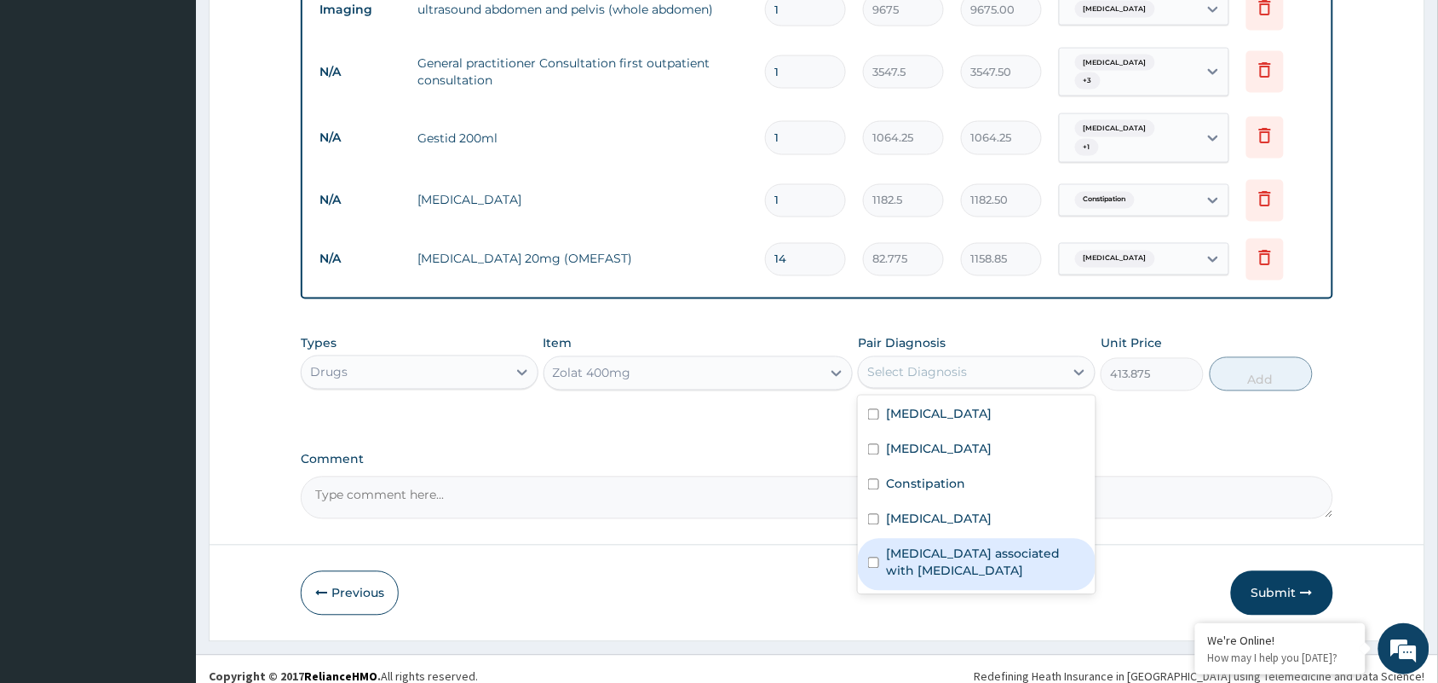
click at [922, 552] on label "[MEDICAL_DATA] associated with [MEDICAL_DATA]" at bounding box center [985, 562] width 199 height 34
checkbox input "true"
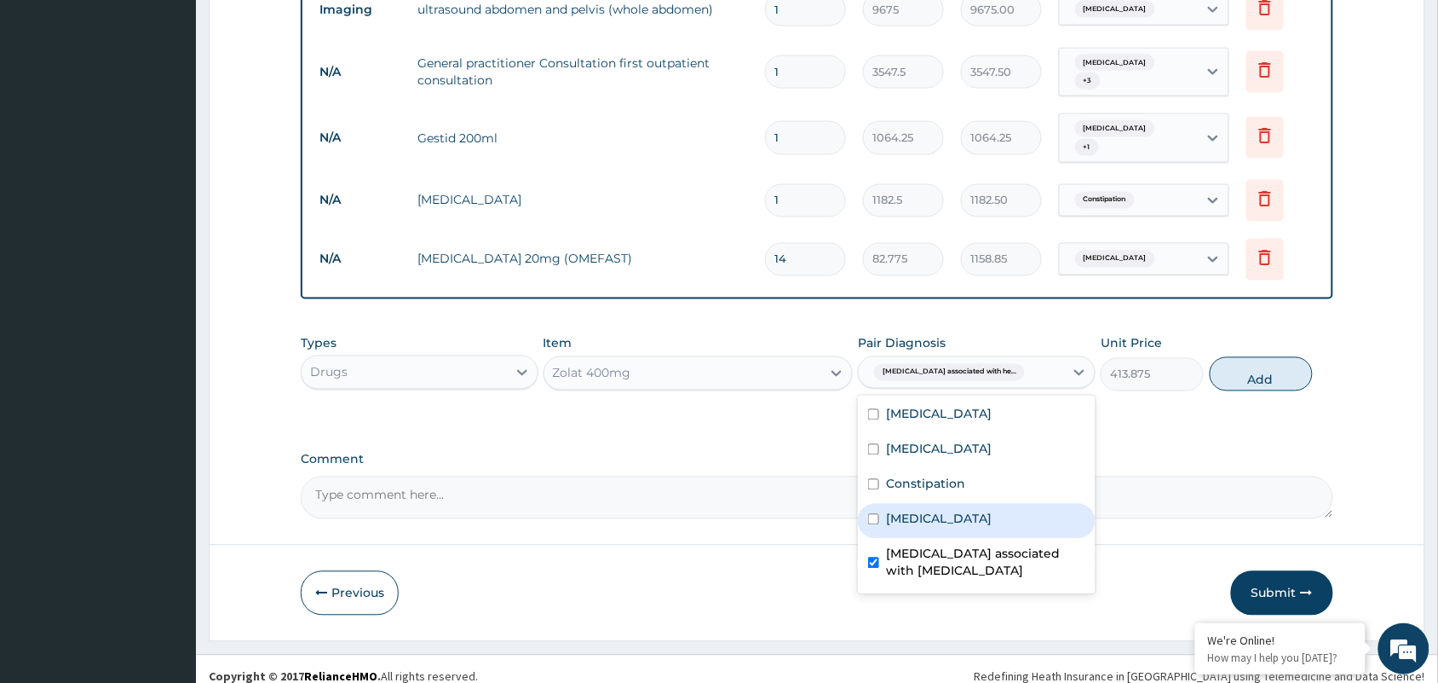
click at [1231, 377] on div "Types Drugs Item Zolat 400mg Pair Diagnosis option [MEDICAL_DATA] associated wi…" at bounding box center [817, 362] width 1033 height 73
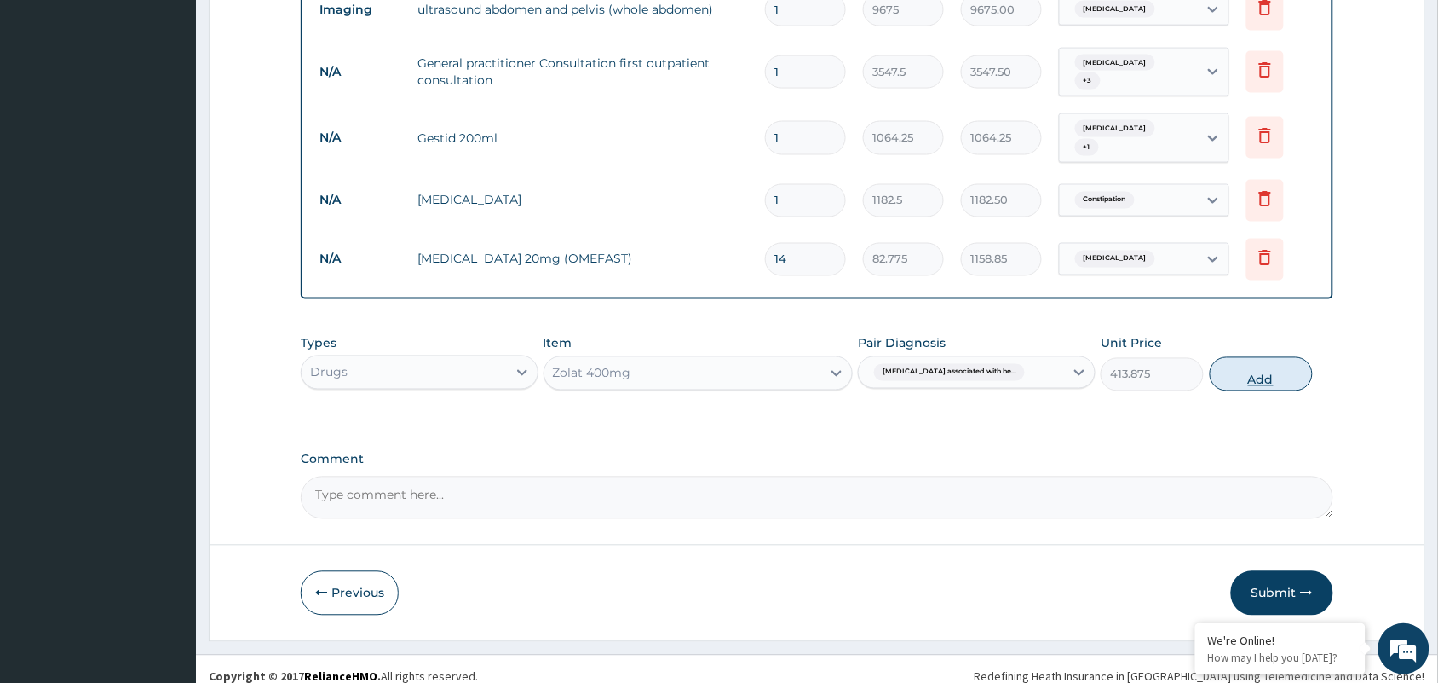
click at [1245, 357] on button "Add" at bounding box center [1261, 374] width 103 height 34
type input "0"
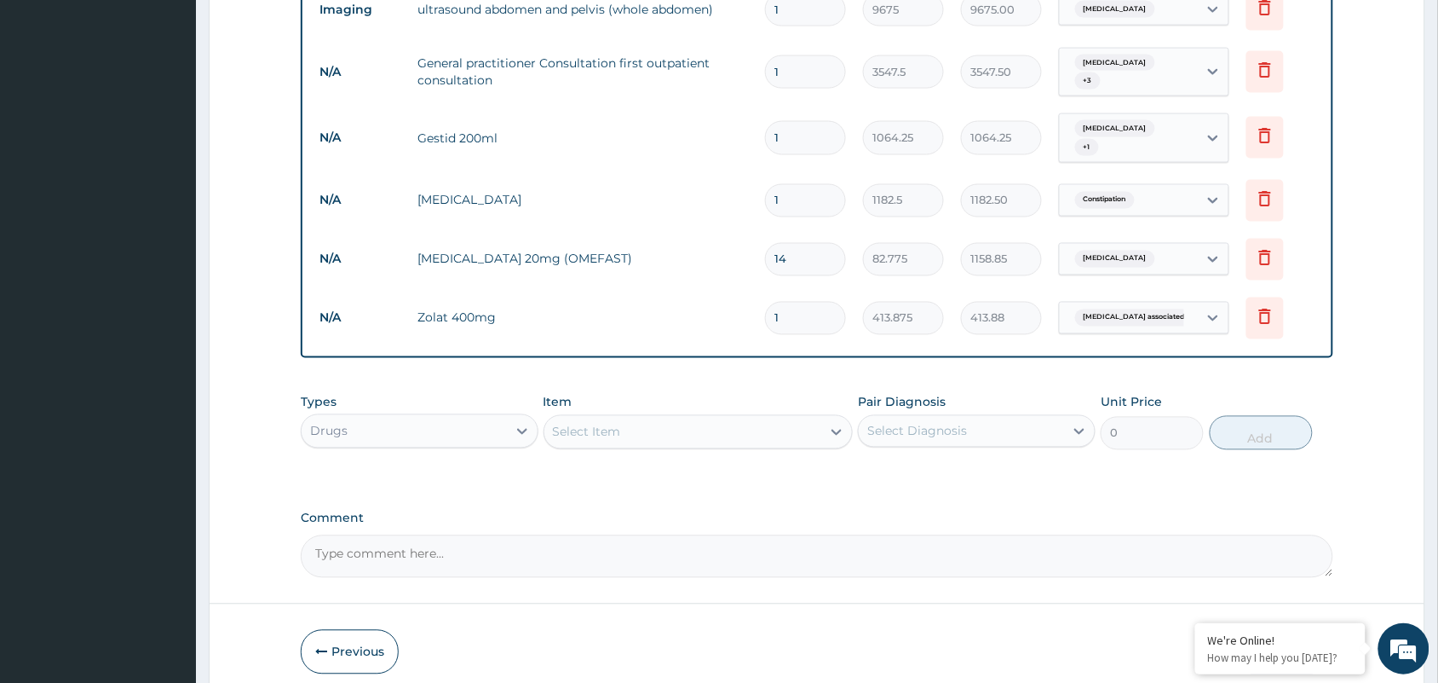
click at [551, 420] on div "Select Item" at bounding box center [683, 431] width 278 height 27
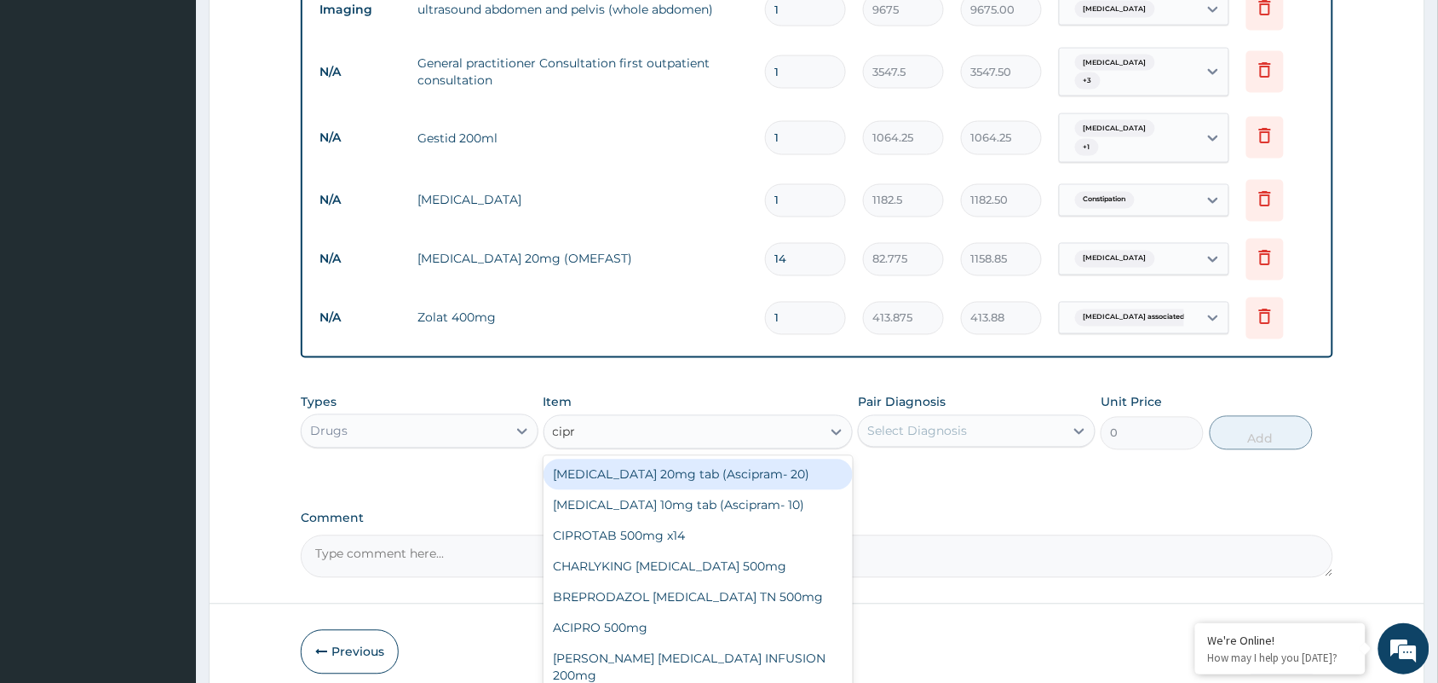
type input "[MEDICAL_DATA]"
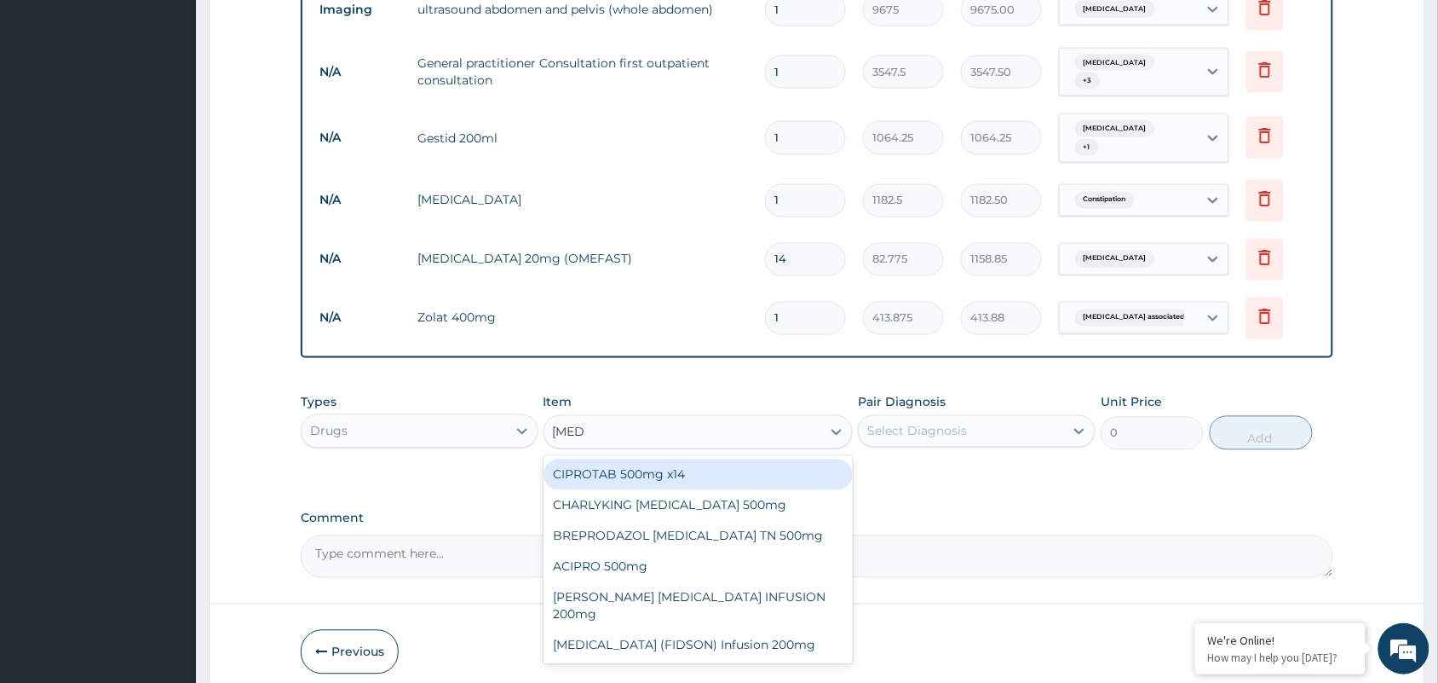
click at [640, 459] on div "CIPROTAB 500mg x14" at bounding box center [699, 474] width 310 height 31
type input "319.275"
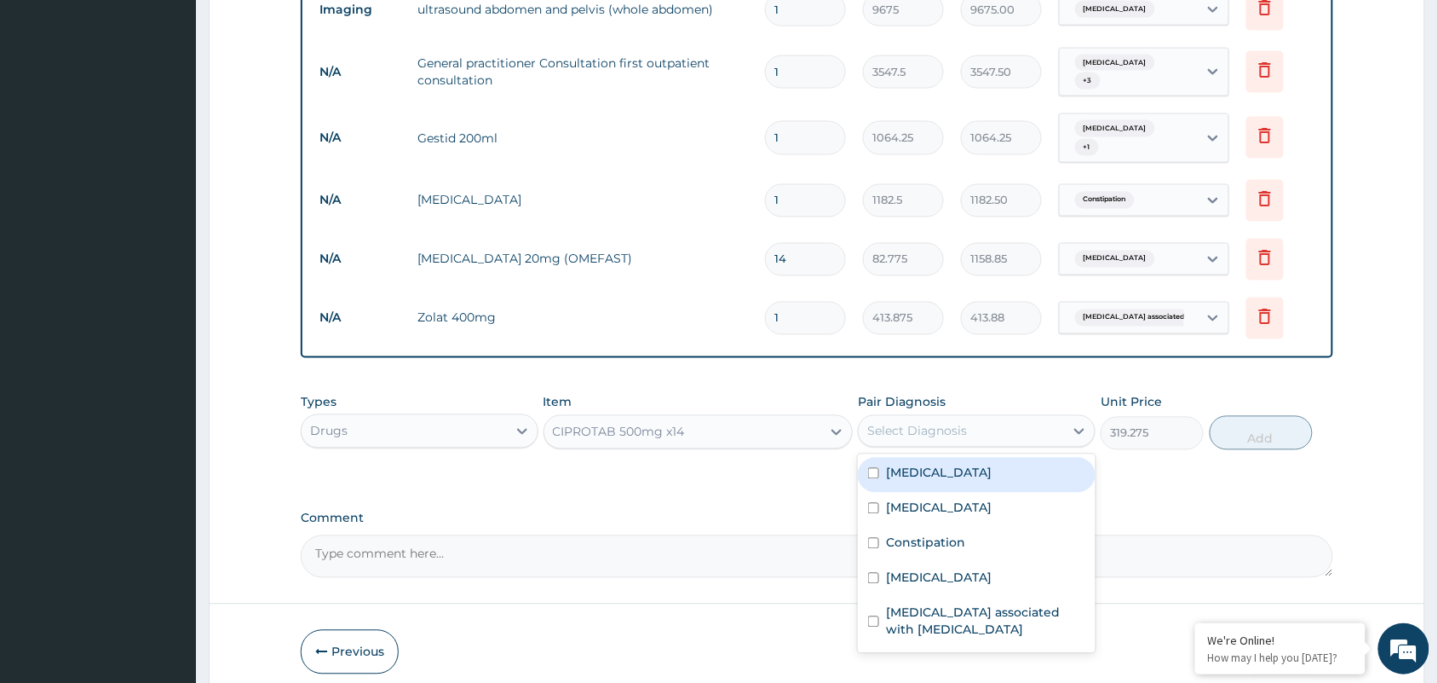
drag, startPoint x: 913, startPoint y: 416, endPoint x: 910, endPoint y: 453, distance: 37.6
click at [913, 423] on div "Select Diagnosis" at bounding box center [917, 431] width 100 height 17
click at [914, 464] on label "[MEDICAL_DATA]" at bounding box center [939, 472] width 106 height 17
checkbox input "true"
click at [1250, 422] on button "Add" at bounding box center [1261, 433] width 103 height 34
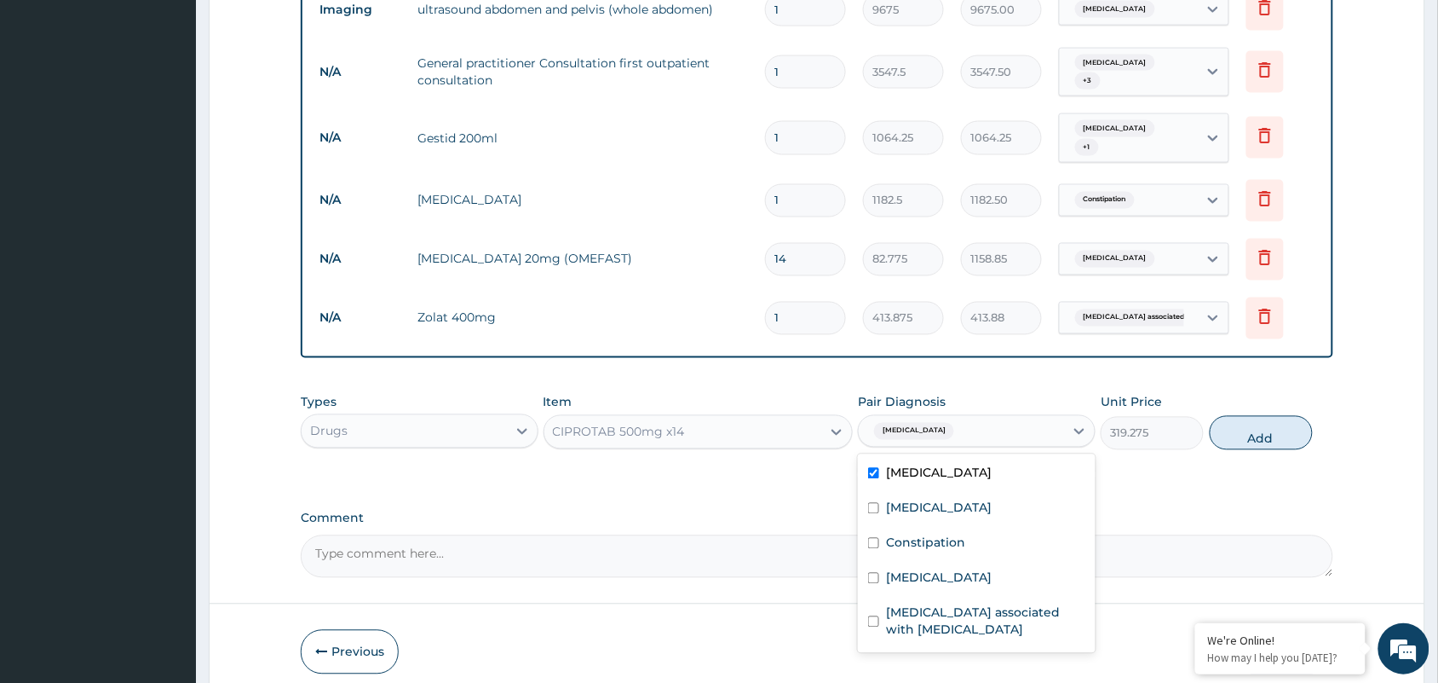
type input "0"
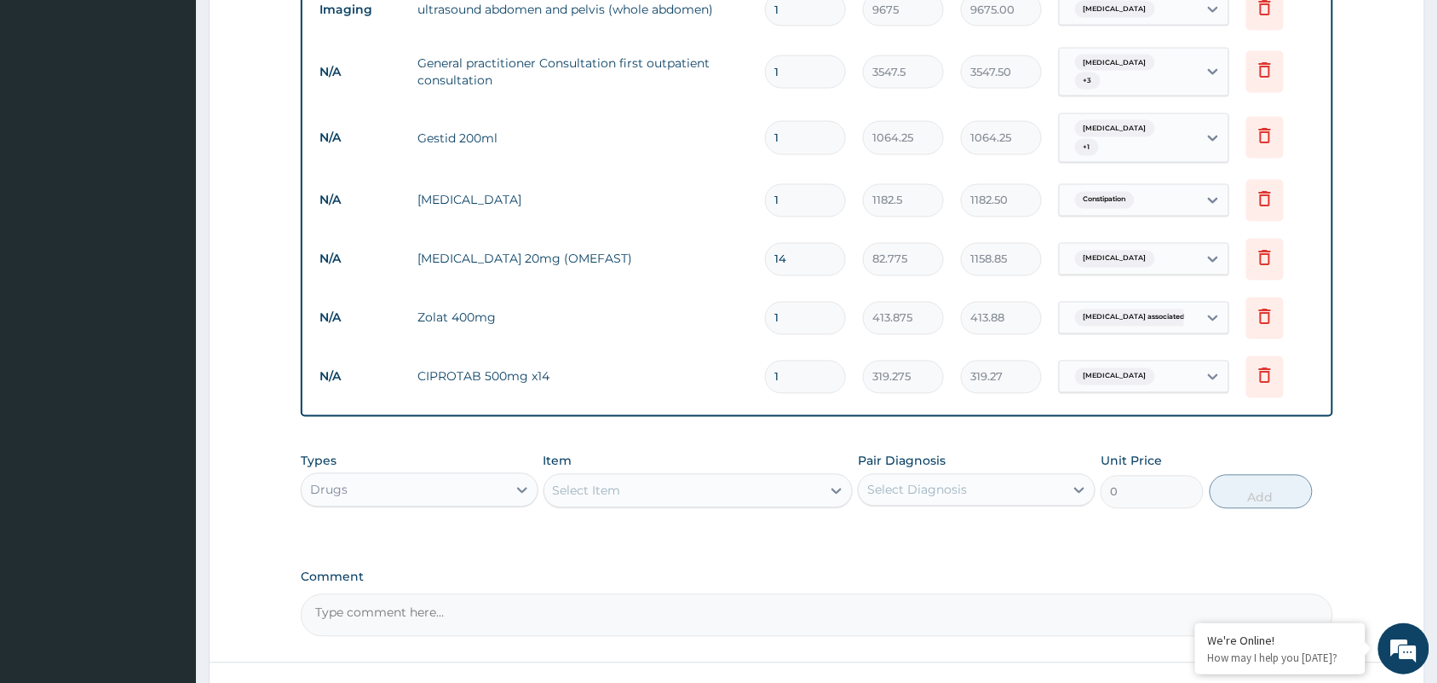
type input "14"
type input "4469.85"
type input "14"
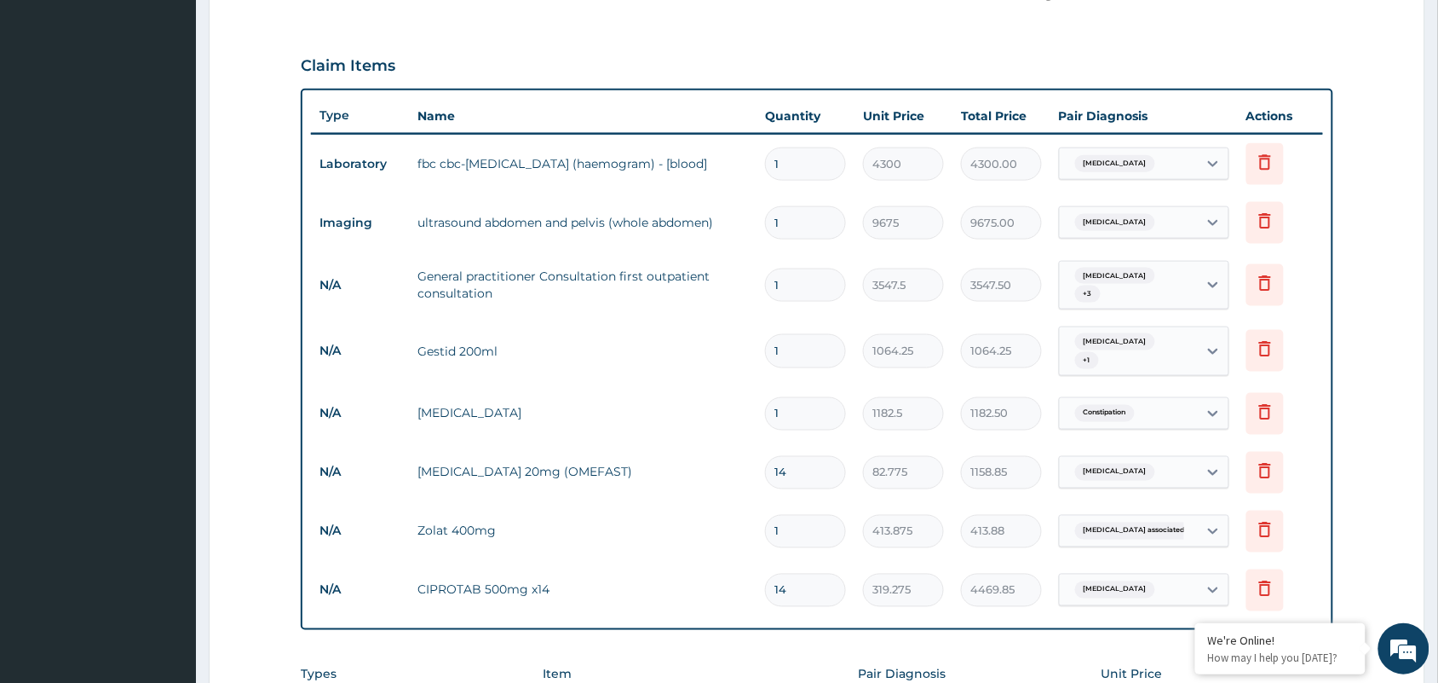
scroll to position [119, 0]
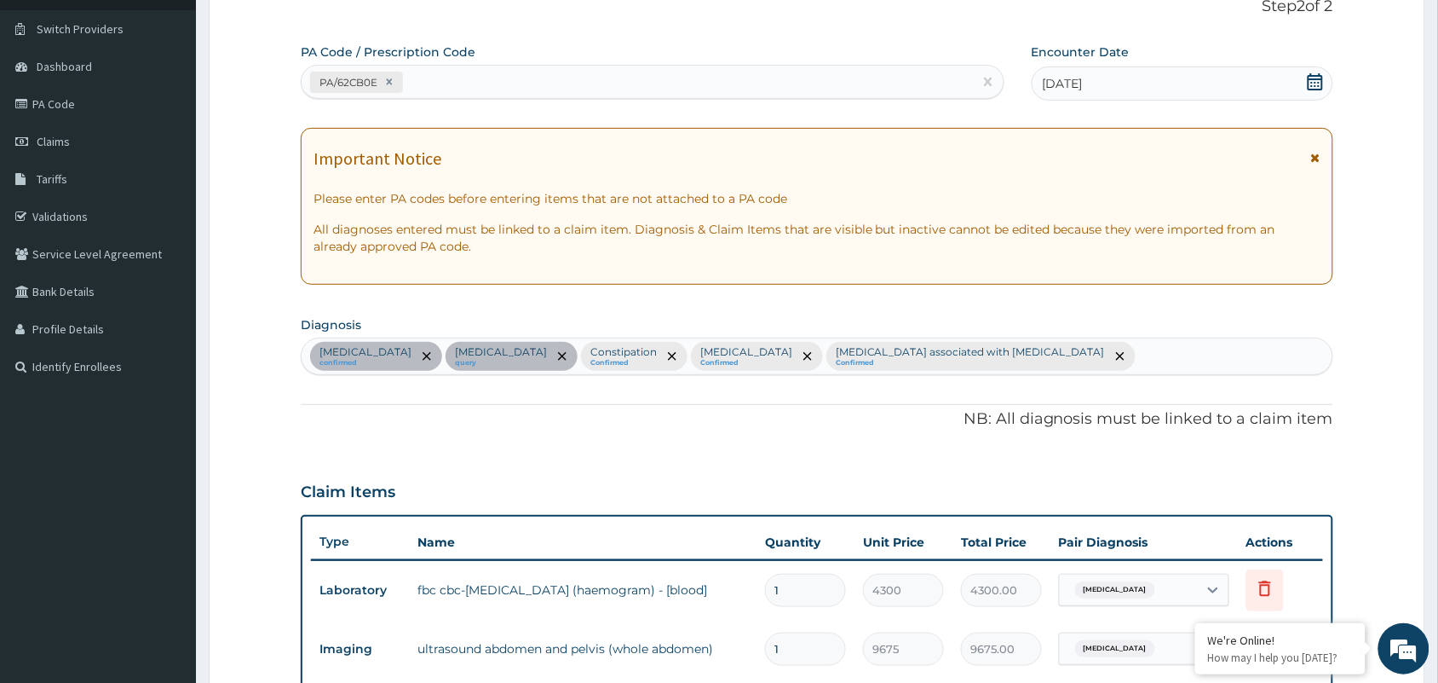
click at [993, 354] on div "[MEDICAL_DATA] confirmed [MEDICAL_DATA] query Constipation Confirmed [MEDICAL_D…" at bounding box center [817, 356] width 1031 height 36
click at [1139, 351] on input "urnary tra" at bounding box center [1169, 356] width 60 height 17
type input "urinary tra"
click at [1057, 360] on div "[MEDICAL_DATA] confirmed [MEDICAL_DATA] query Constipation Confirmed [MEDICAL_D…" at bounding box center [817, 356] width 1031 height 36
click at [1042, 358] on div "[MEDICAL_DATA] confirmed [MEDICAL_DATA] query Constipation Confirmed [MEDICAL_D…" at bounding box center [817, 356] width 1031 height 36
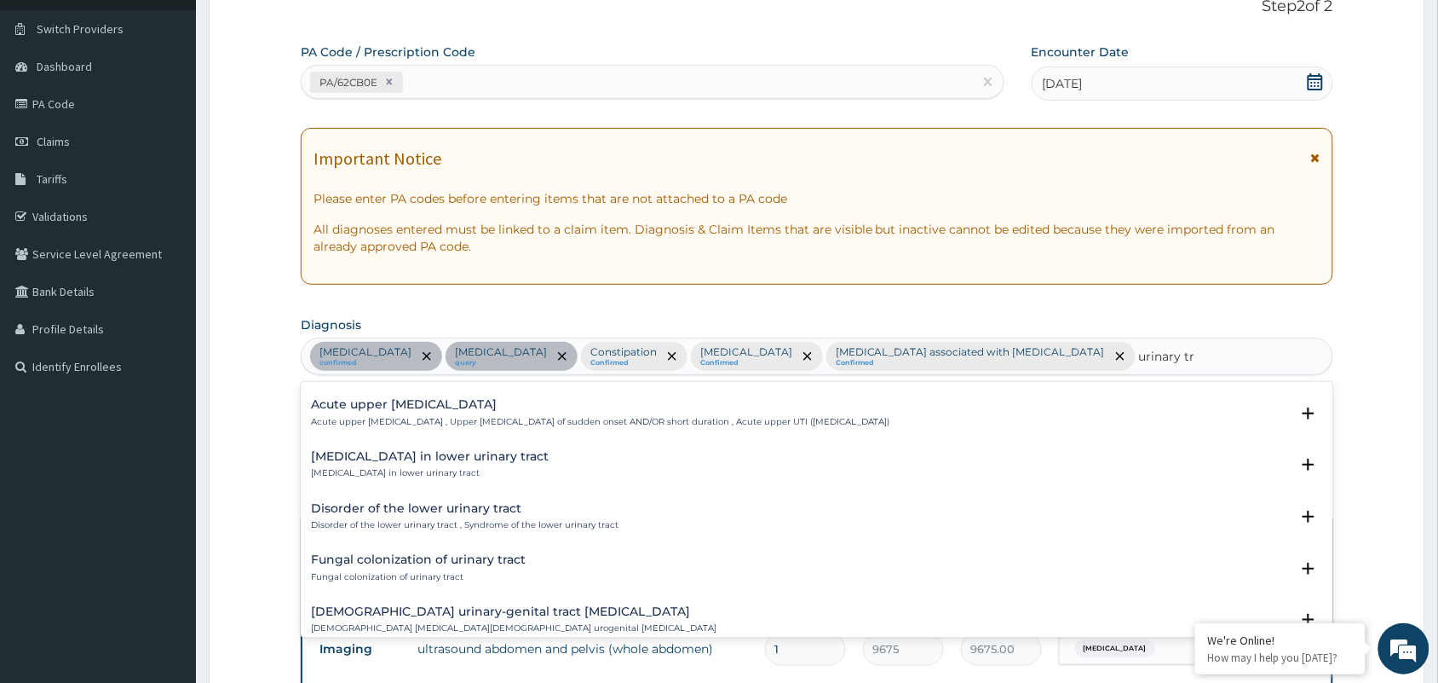
scroll to position [2335, 0]
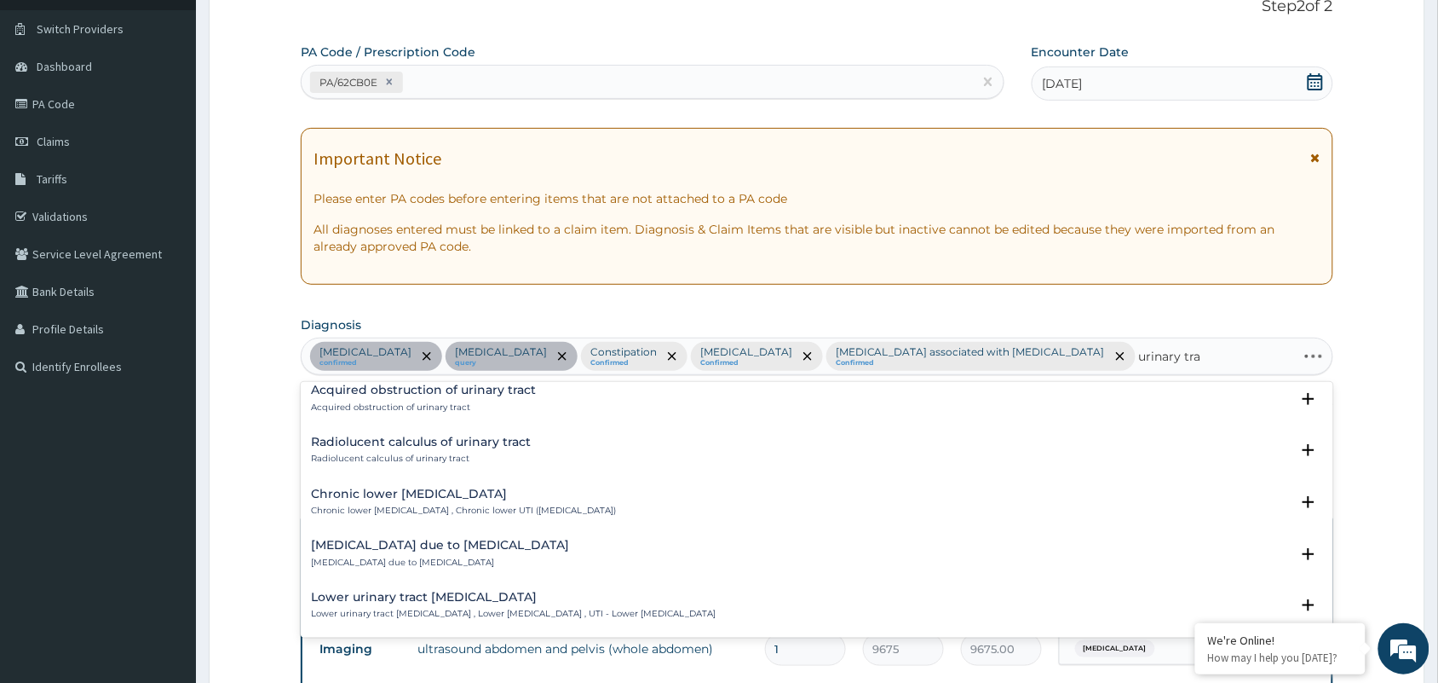
type input "urinary trac"
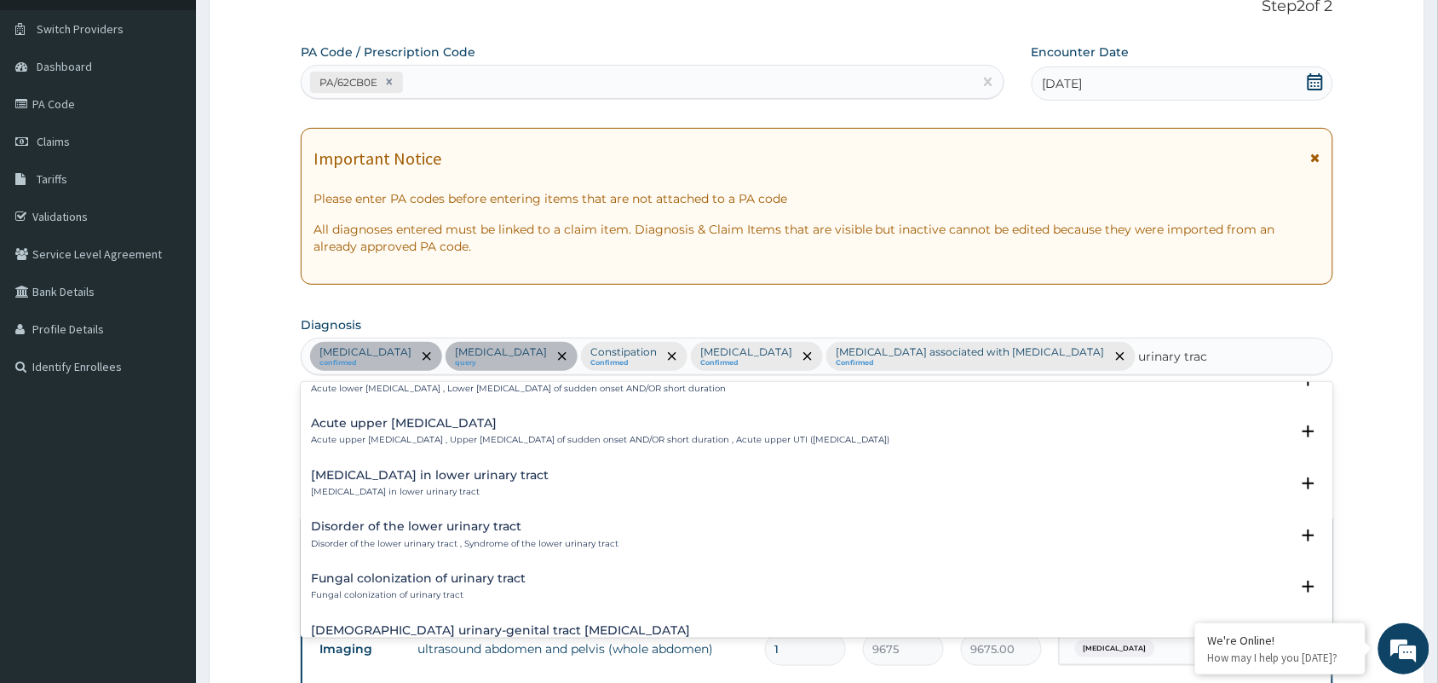
scroll to position [1483, 0]
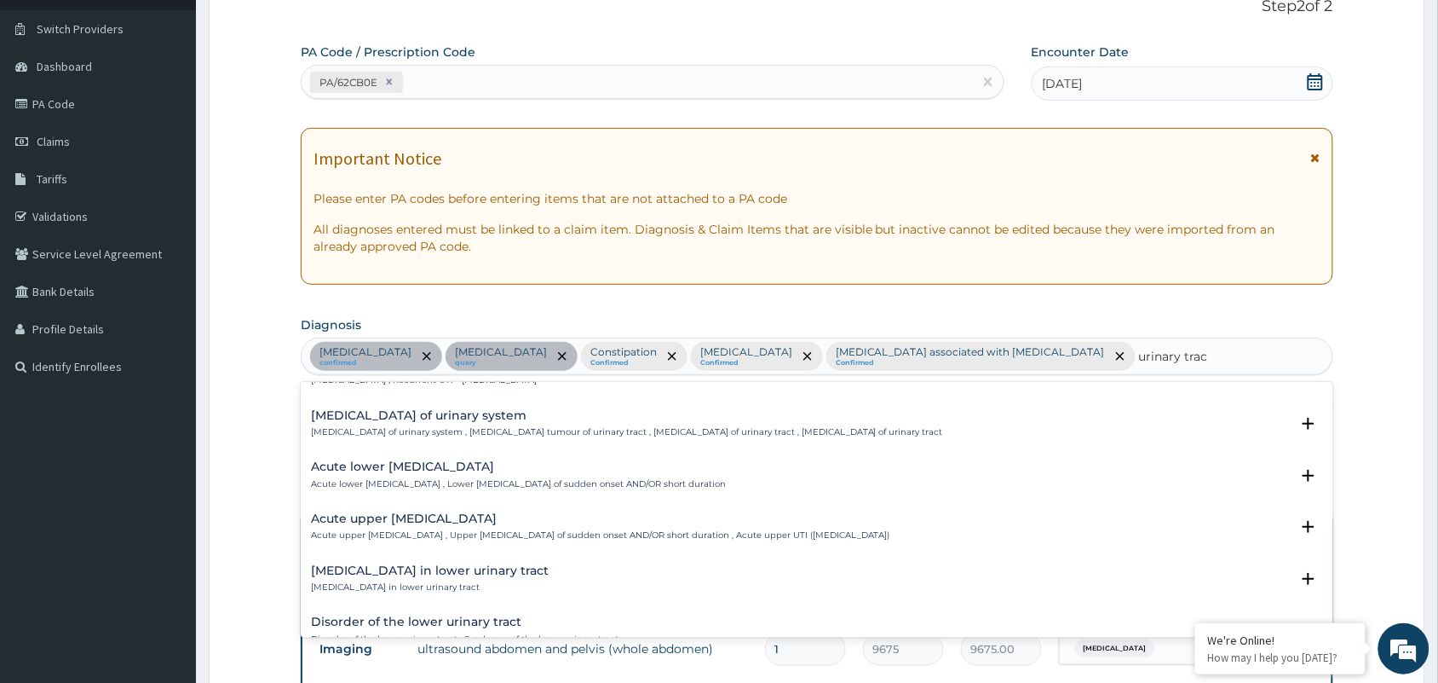
click at [444, 470] on h4 "Acute lower [MEDICAL_DATA]" at bounding box center [518, 466] width 415 height 13
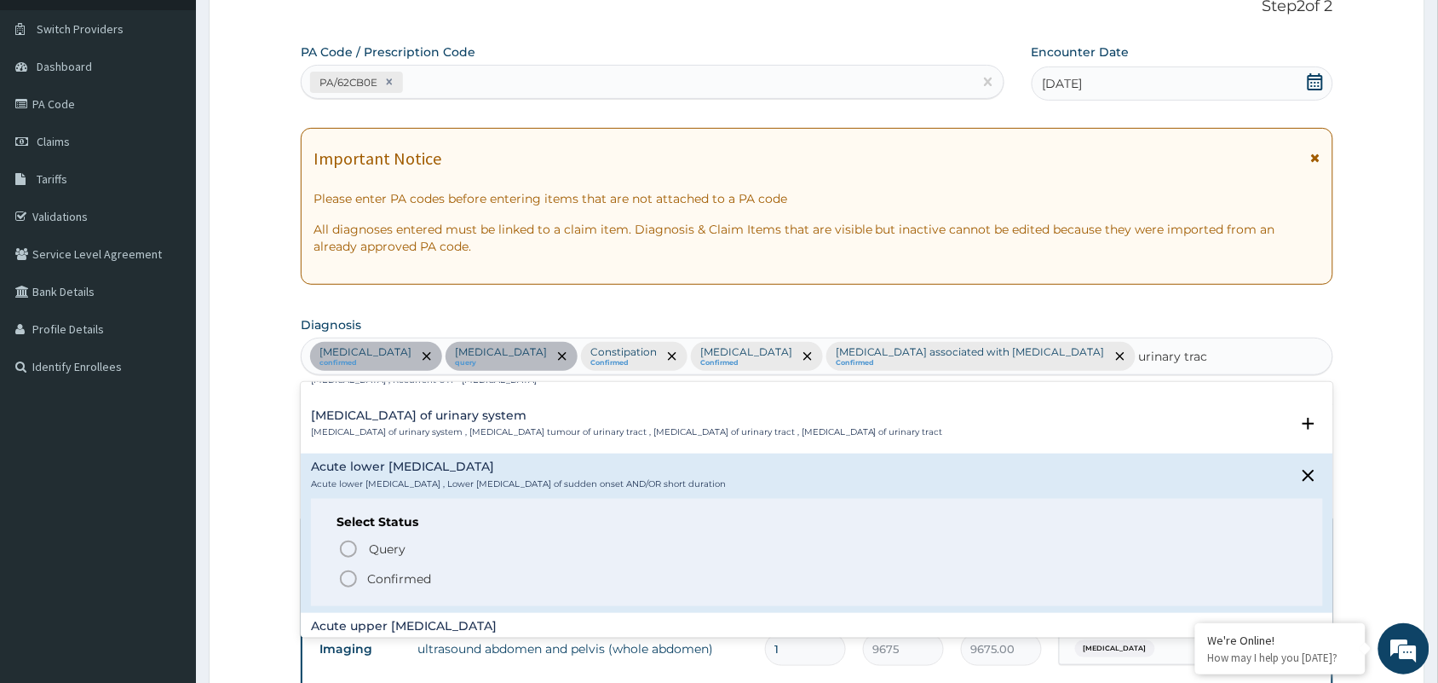
click at [401, 572] on p "Confirmed" at bounding box center [399, 578] width 64 height 17
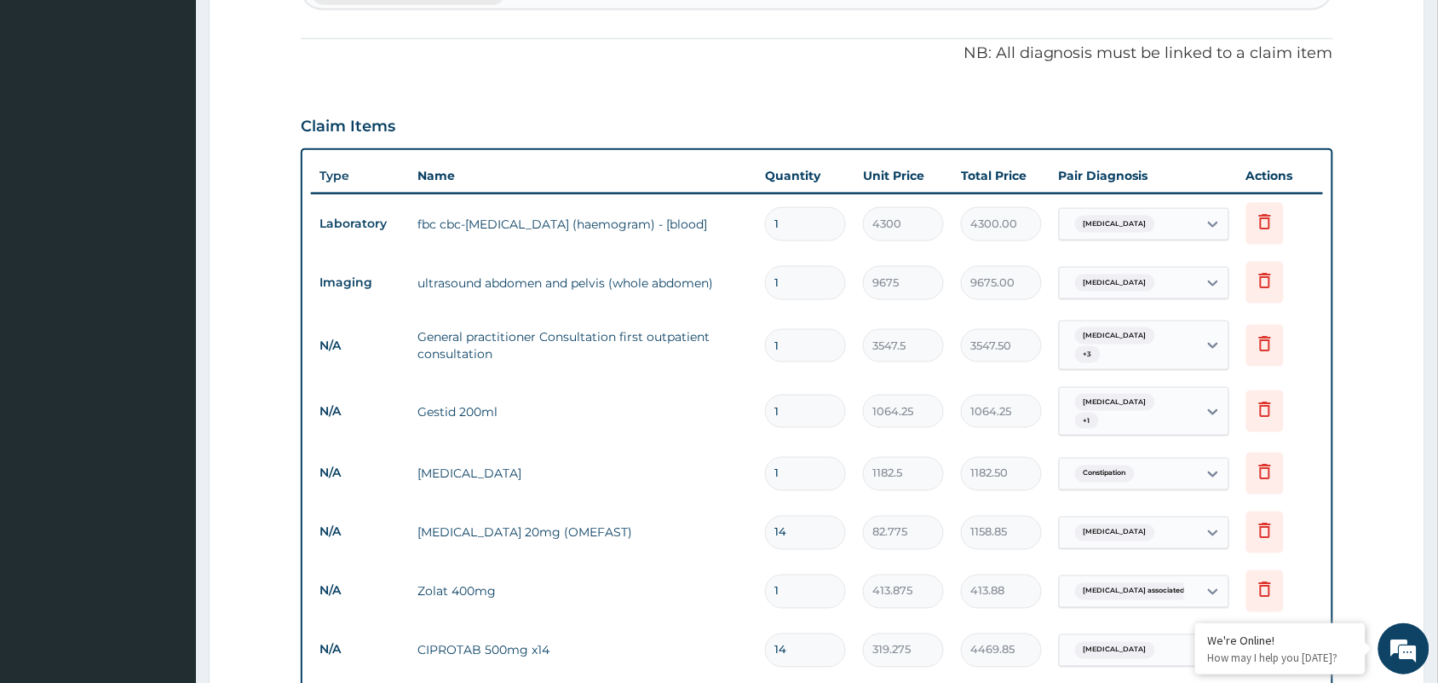
scroll to position [758, 0]
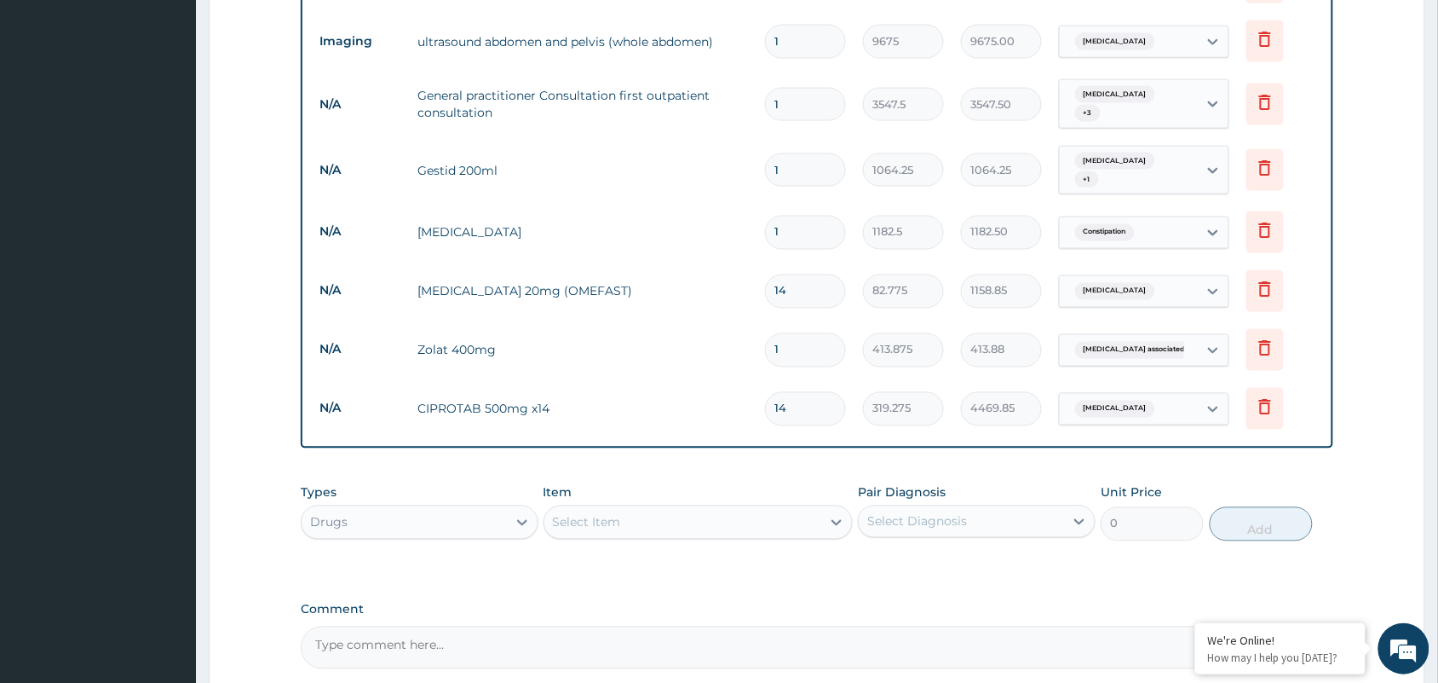
click at [596, 514] on div "Select Item" at bounding box center [587, 522] width 68 height 17
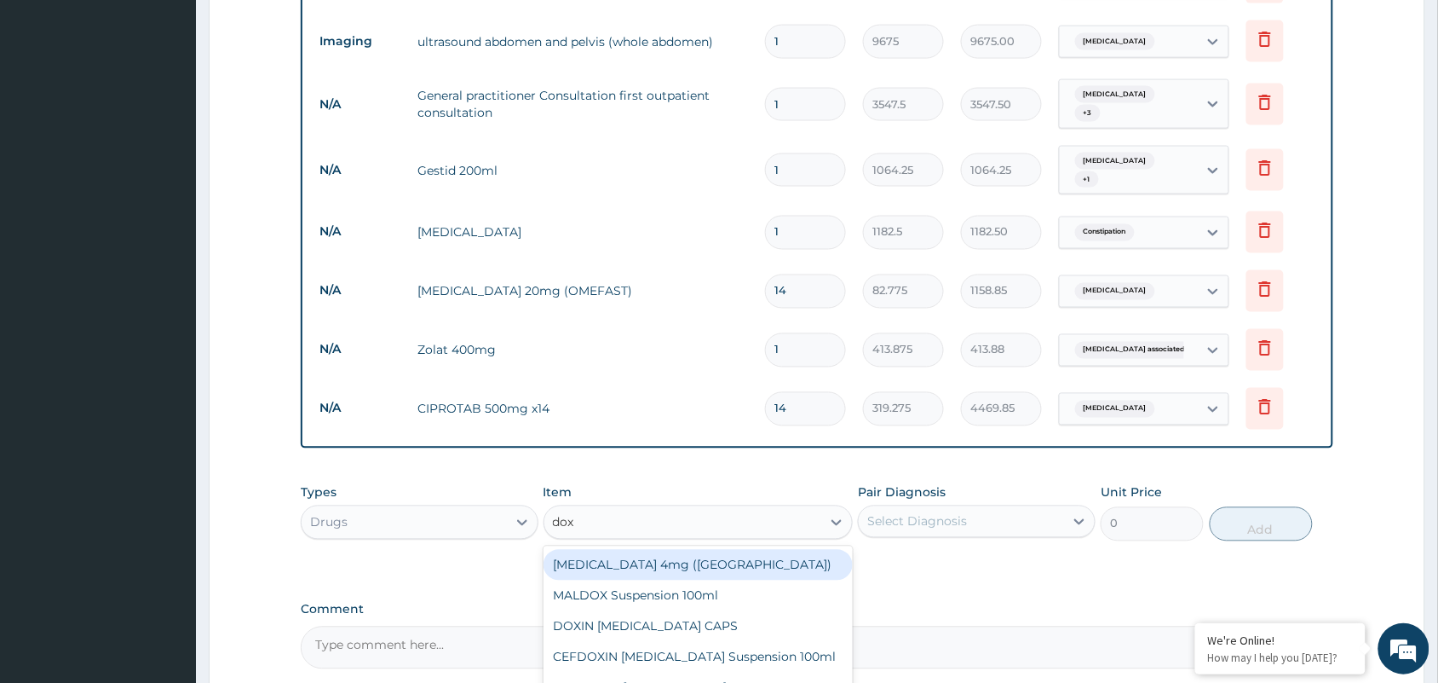
type input "doxy"
click at [619, 550] on div "DOXIN [MEDICAL_DATA] CAPS" at bounding box center [699, 565] width 310 height 31
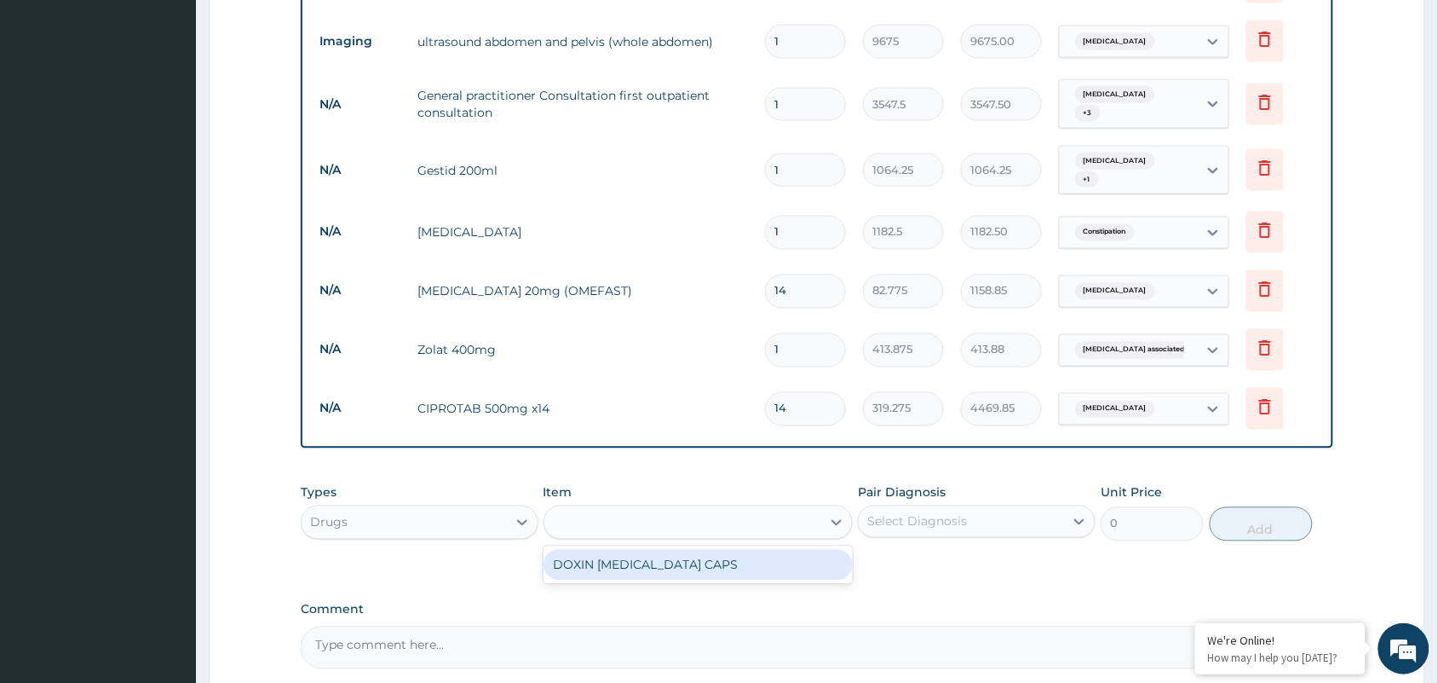
type input "59.125"
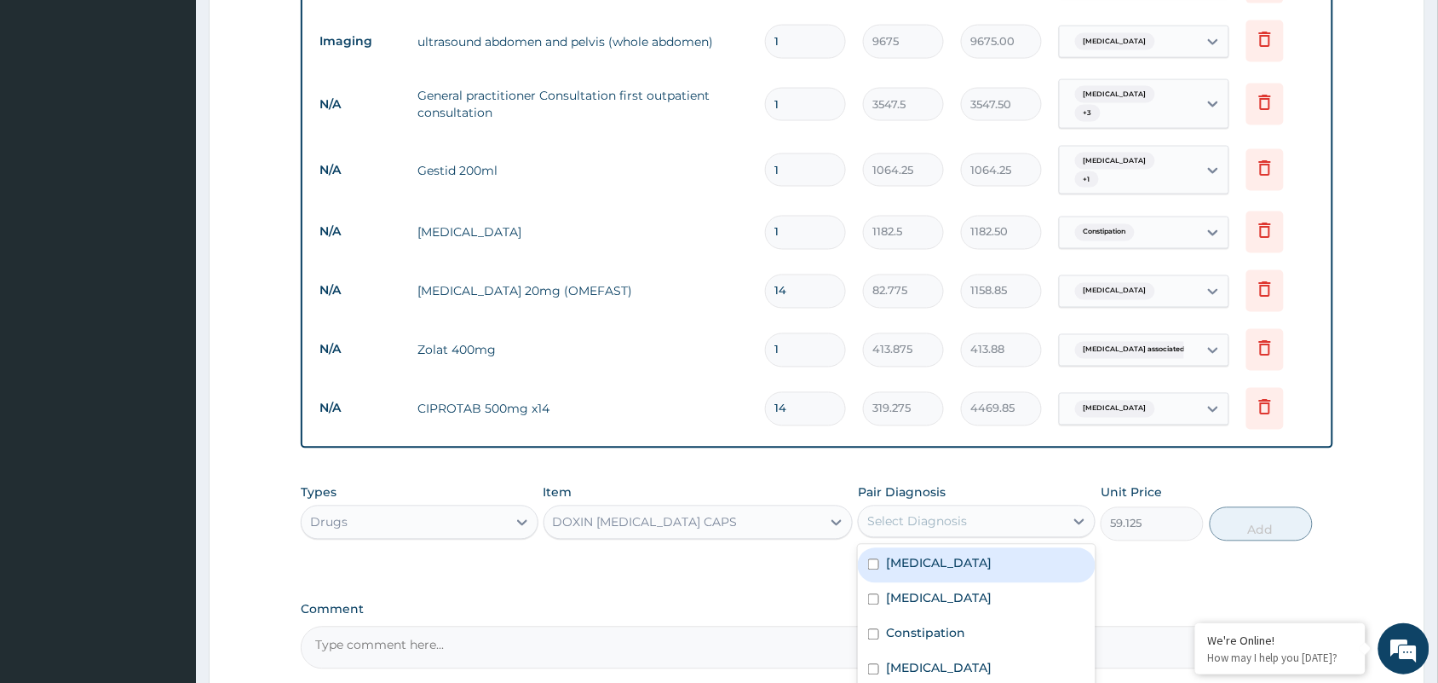
click at [1011, 508] on div "Select Diagnosis" at bounding box center [961, 521] width 205 height 27
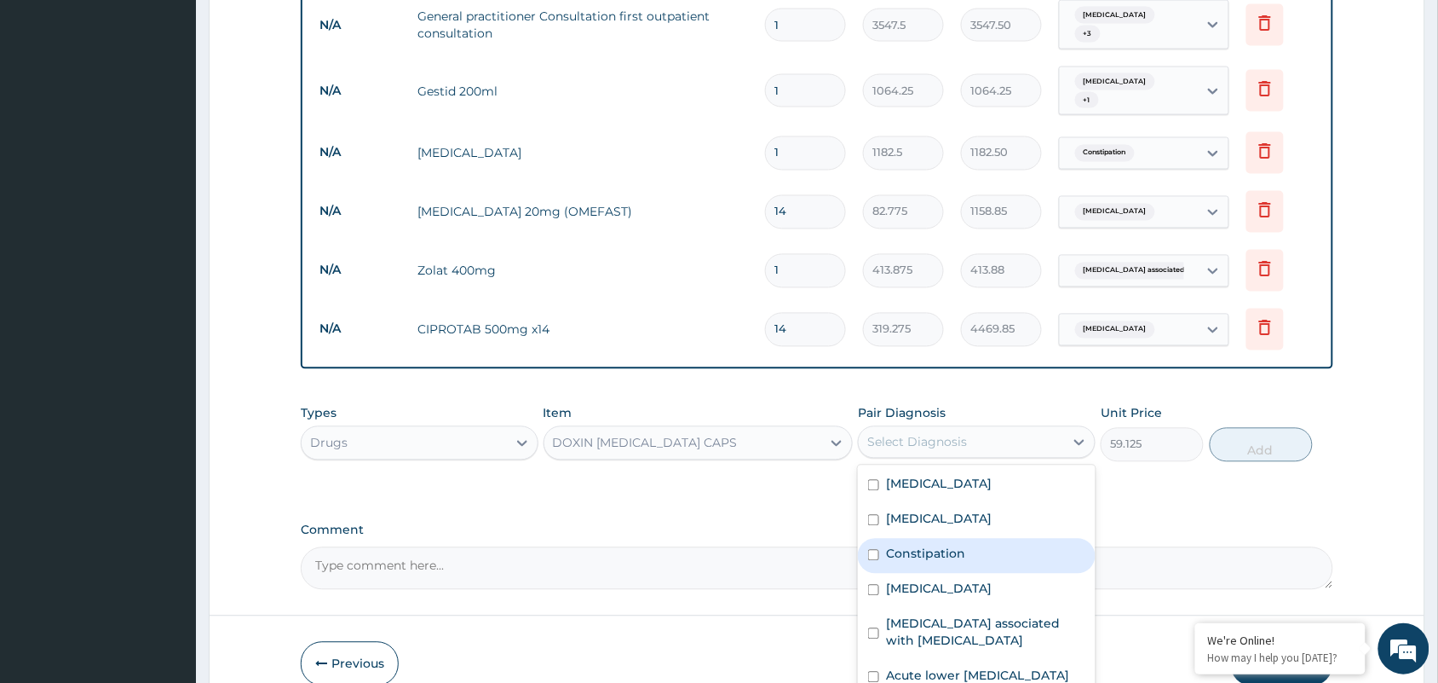
scroll to position [876, 0]
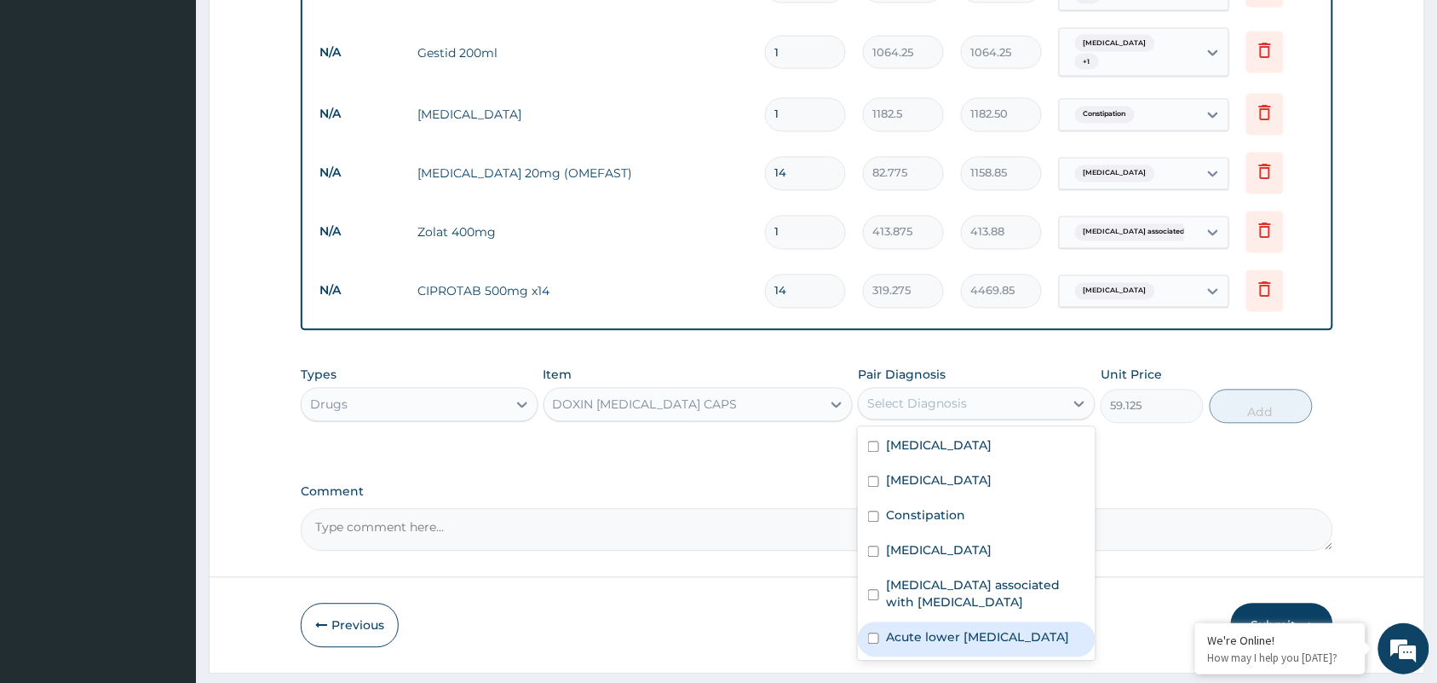
click at [1005, 622] on div "Acute lower [MEDICAL_DATA]" at bounding box center [977, 639] width 238 height 35
checkbox input "true"
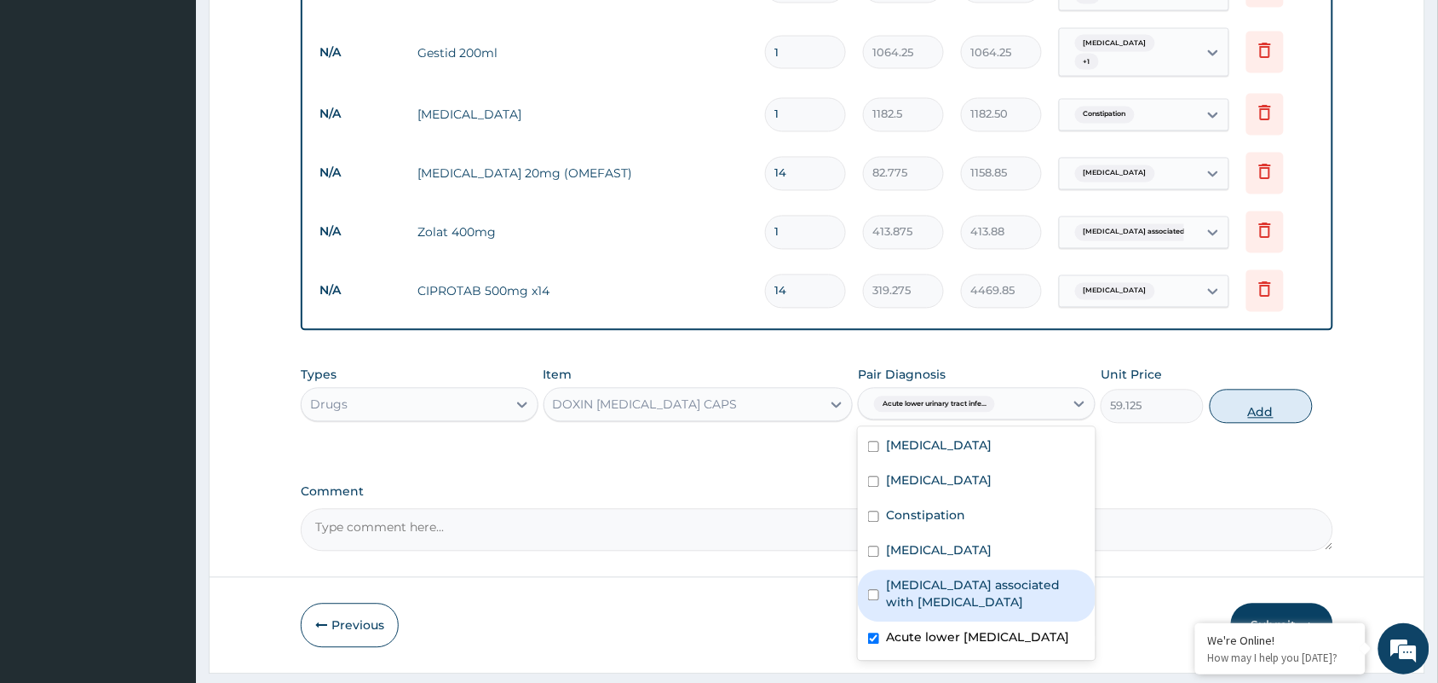
click at [1293, 389] on button "Add" at bounding box center [1261, 406] width 103 height 34
type input "0"
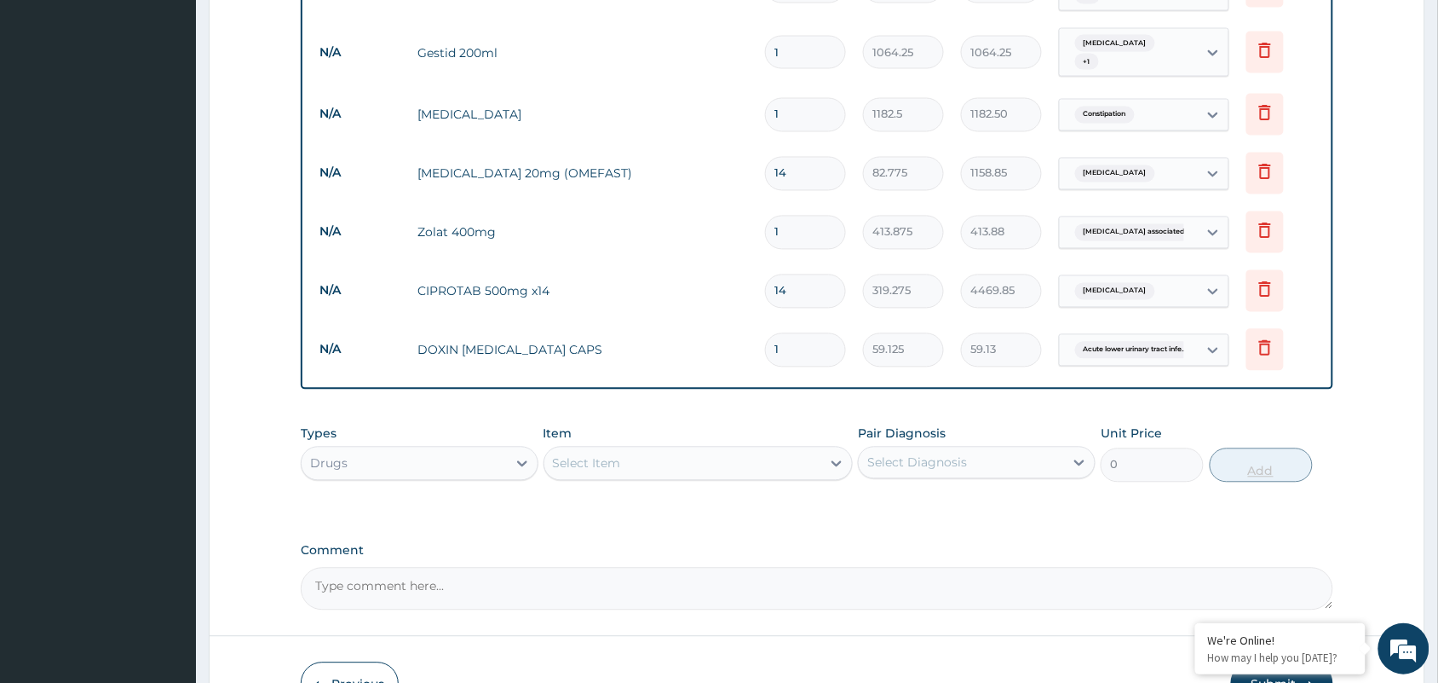
type input "10"
type input "591.25"
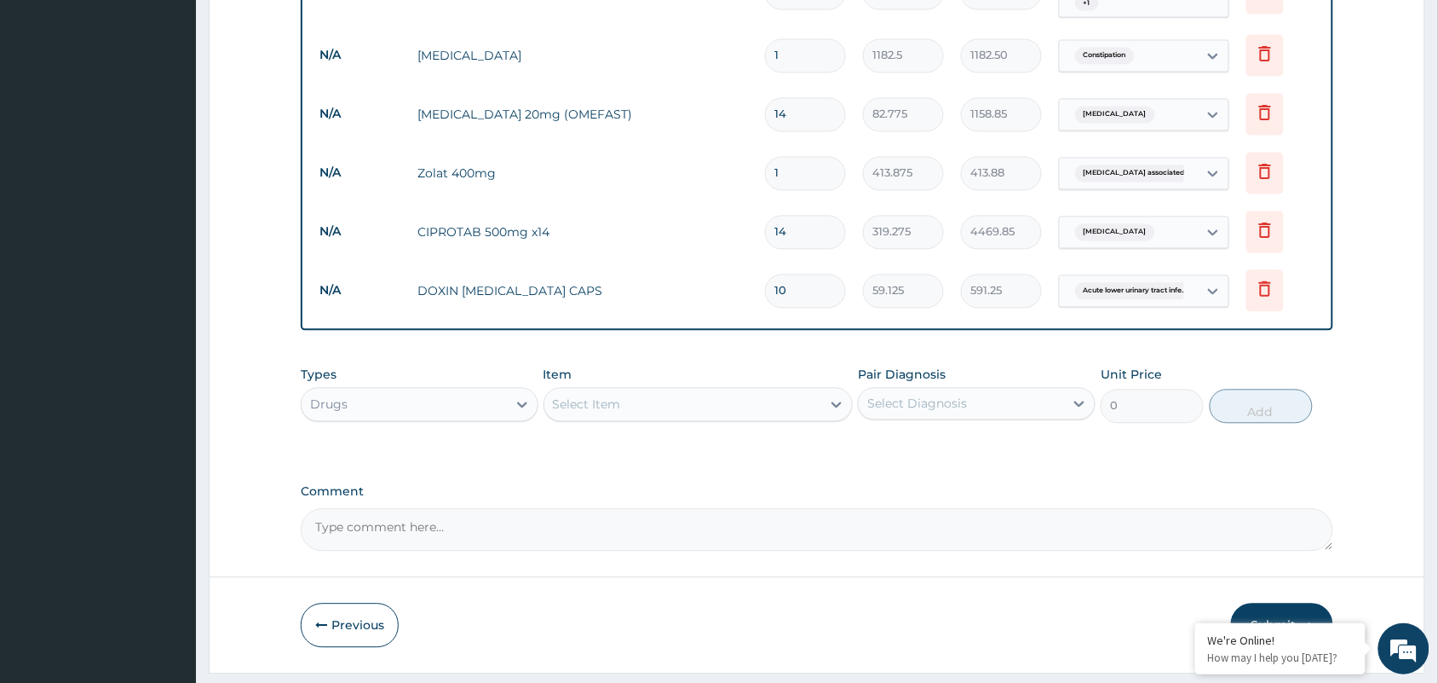
type input "10"
click at [1257, 603] on button "Submit" at bounding box center [1282, 625] width 102 height 44
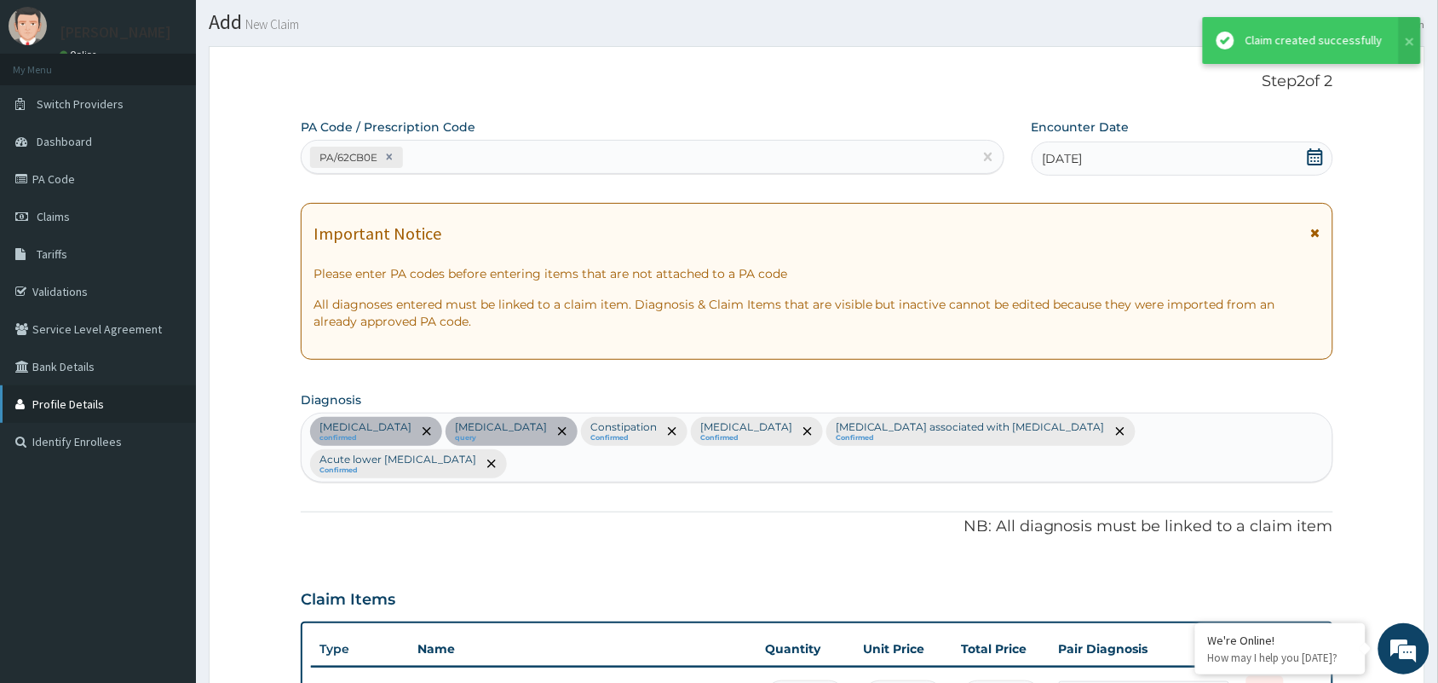
scroll to position [935, 0]
